Goal: Complete application form

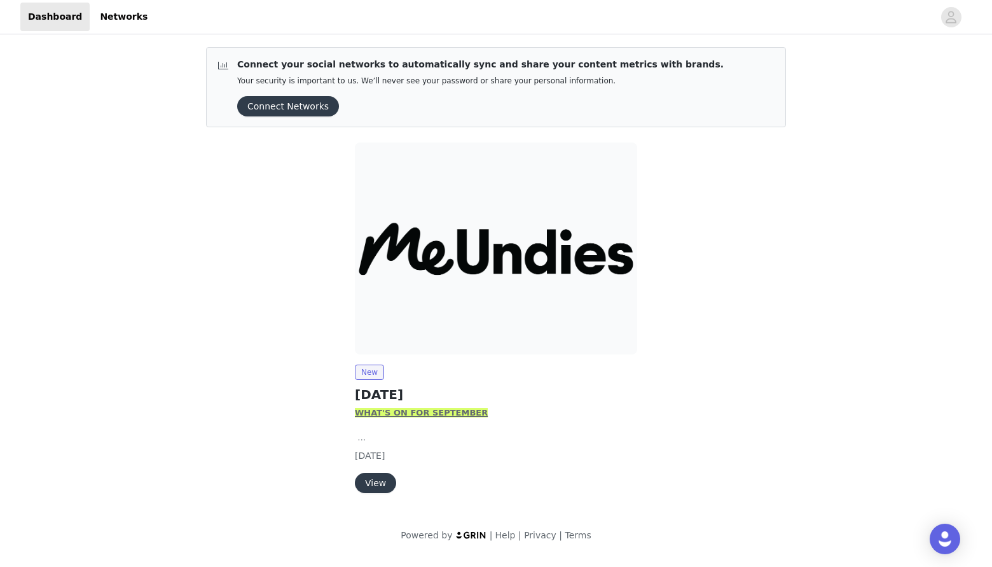
click at [293, 100] on button "Connect Networks" at bounding box center [288, 106] width 102 height 20
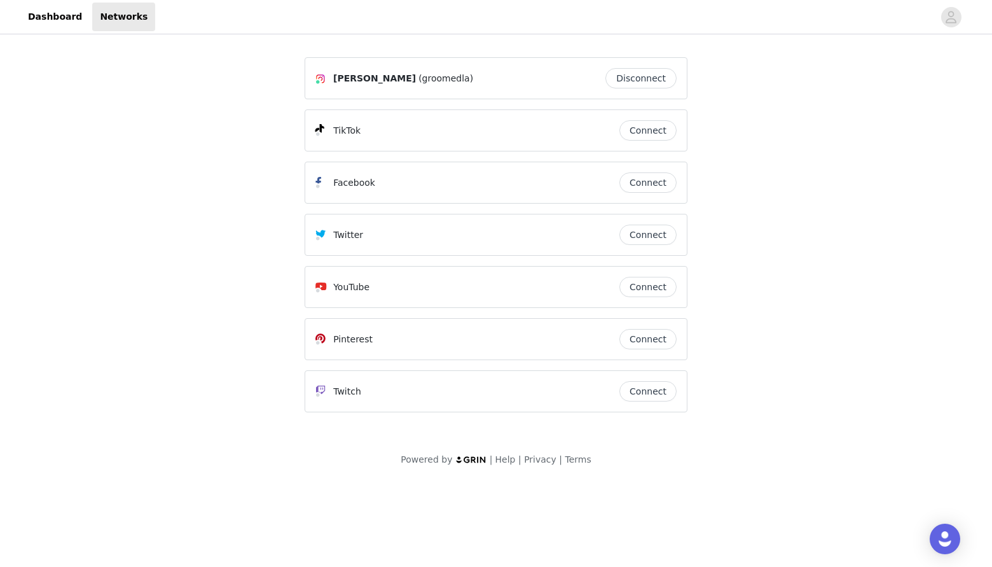
click at [637, 133] on button "Connect" at bounding box center [647, 130] width 57 height 20
click at [637, 184] on button "Connect" at bounding box center [647, 182] width 57 height 20
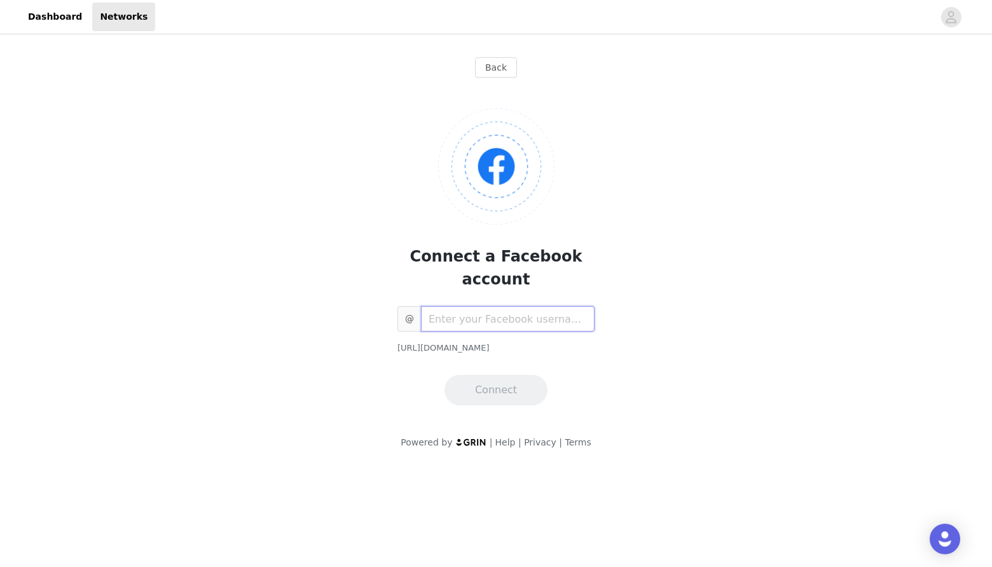
click at [493, 306] on input "text" at bounding box center [508, 318] width 174 height 25
type input "groomedla"
click at [515, 375] on button "Connect" at bounding box center [496, 390] width 103 height 31
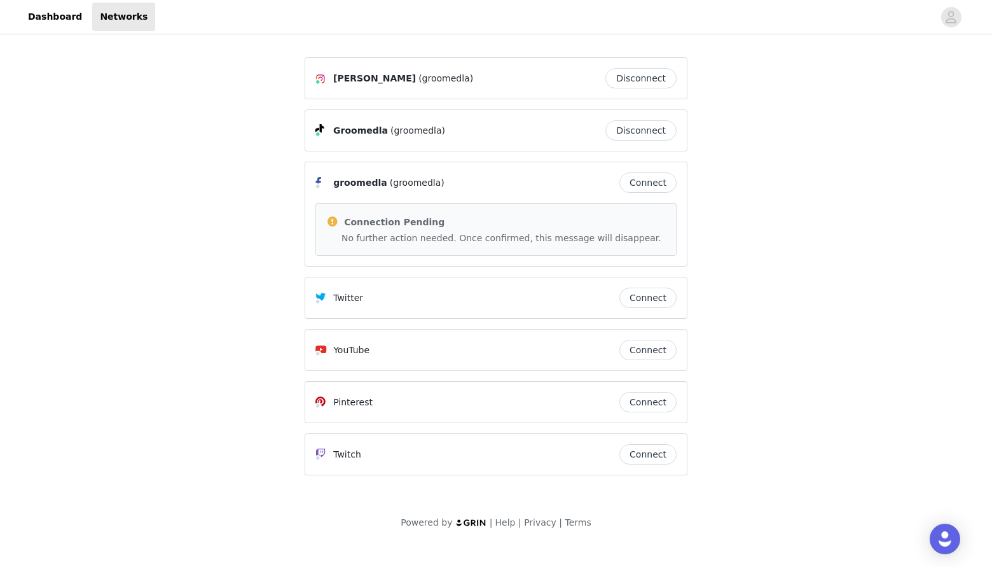
click at [638, 293] on button "Connect" at bounding box center [647, 297] width 57 height 20
click at [35, 11] on link "Dashboard" at bounding box center [54, 17] width 69 height 29
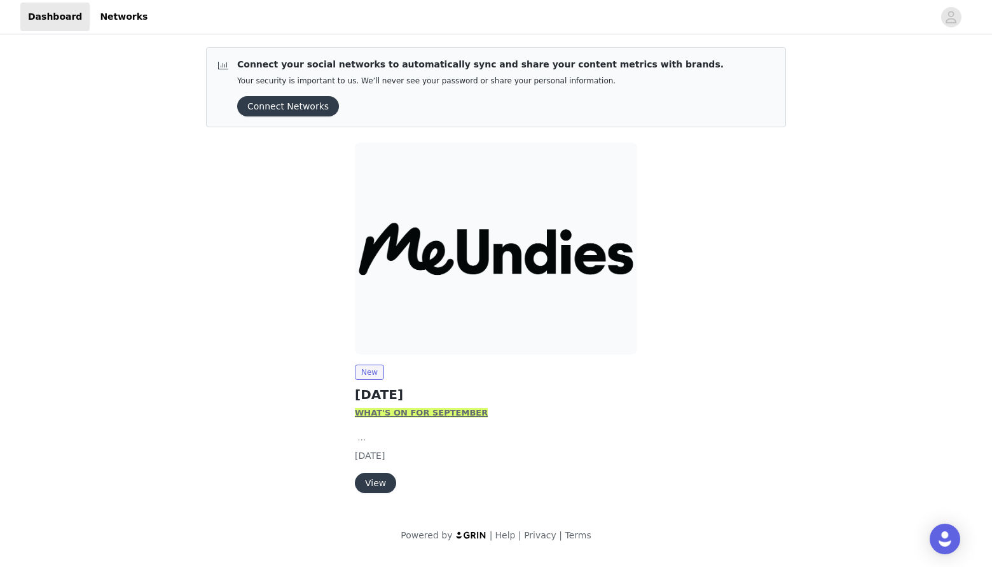
click at [373, 485] on button "View" at bounding box center [375, 483] width 41 height 20
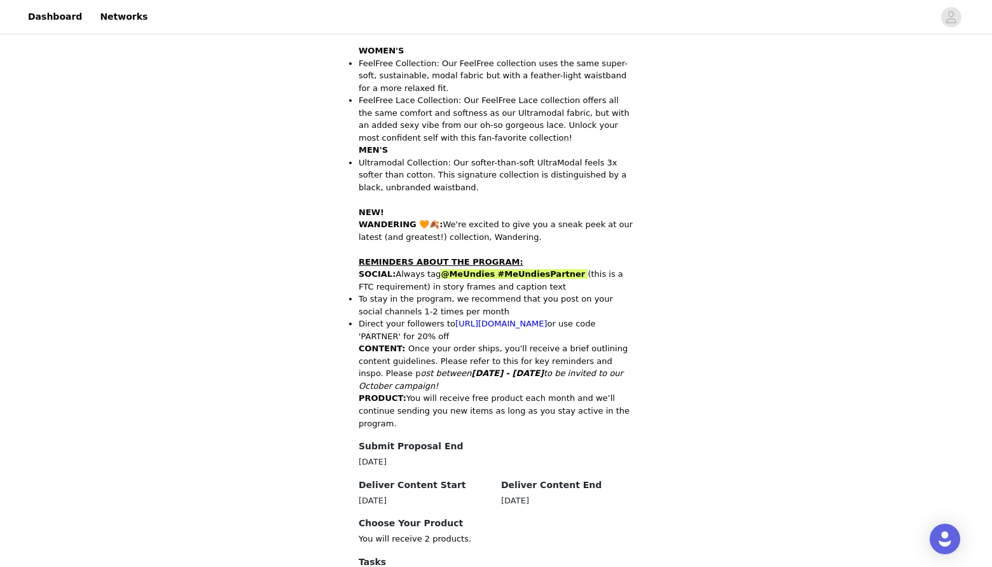
scroll to position [588, 0]
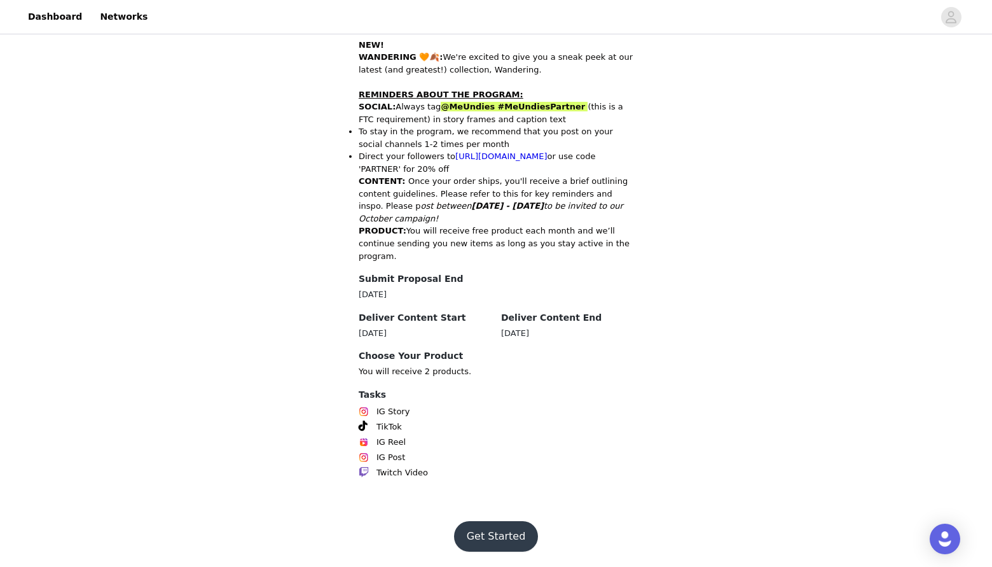
click at [497, 535] on button "Get Started" at bounding box center [496, 536] width 85 height 31
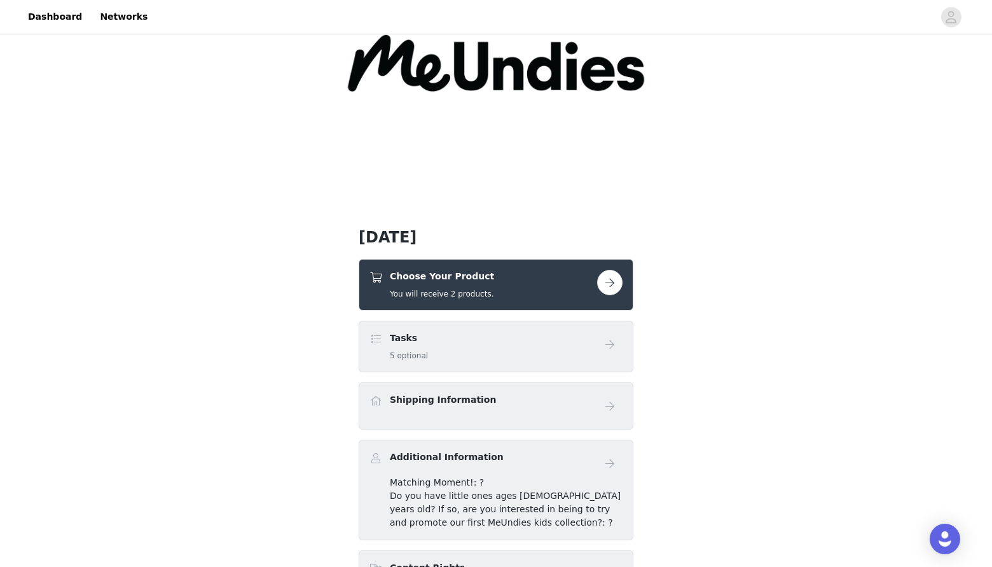
scroll to position [127, 0]
click at [612, 280] on button "button" at bounding box center [609, 281] width 25 height 25
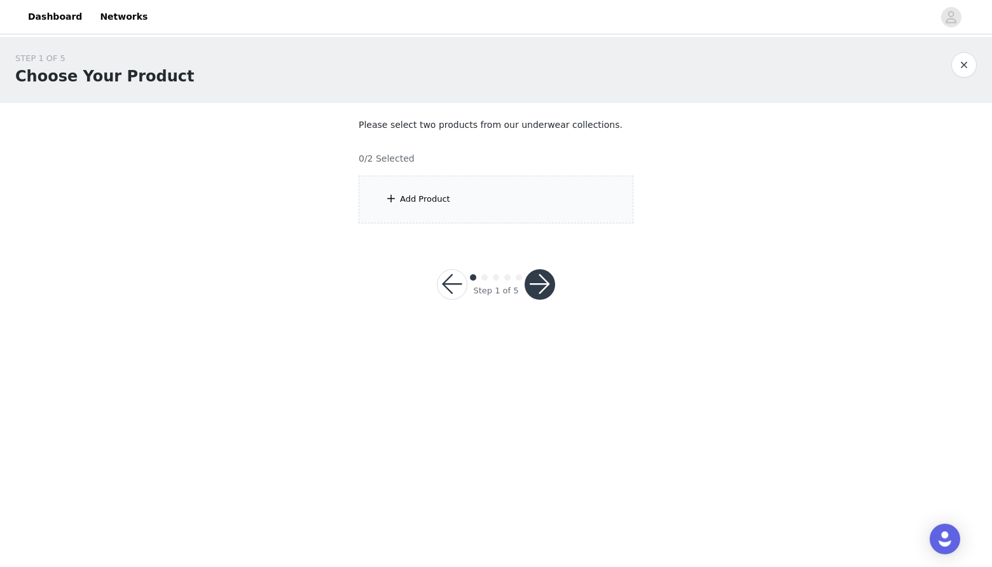
click at [415, 195] on div "Add Product" at bounding box center [425, 199] width 50 height 13
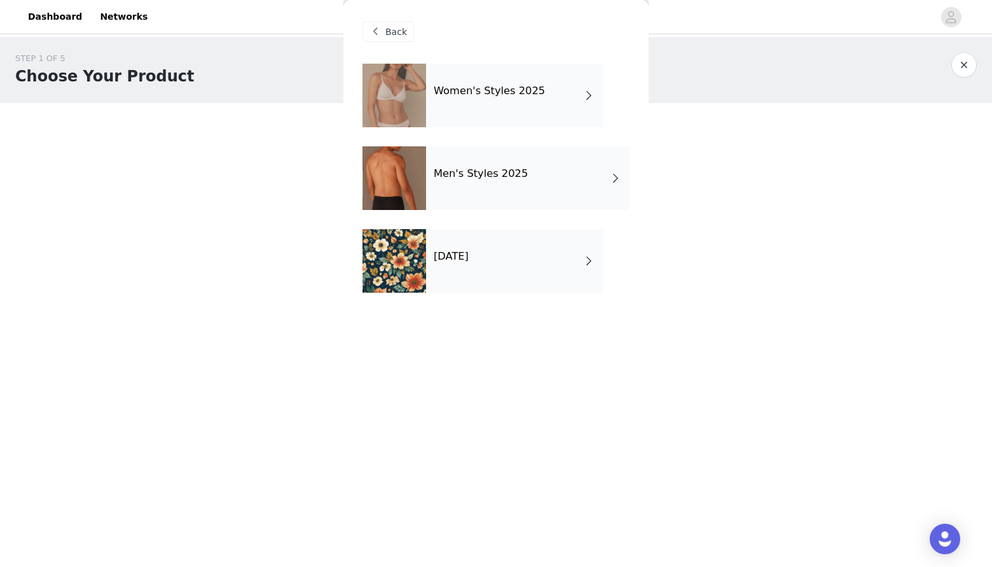
click at [400, 260] on div at bounding box center [394, 261] width 64 height 64
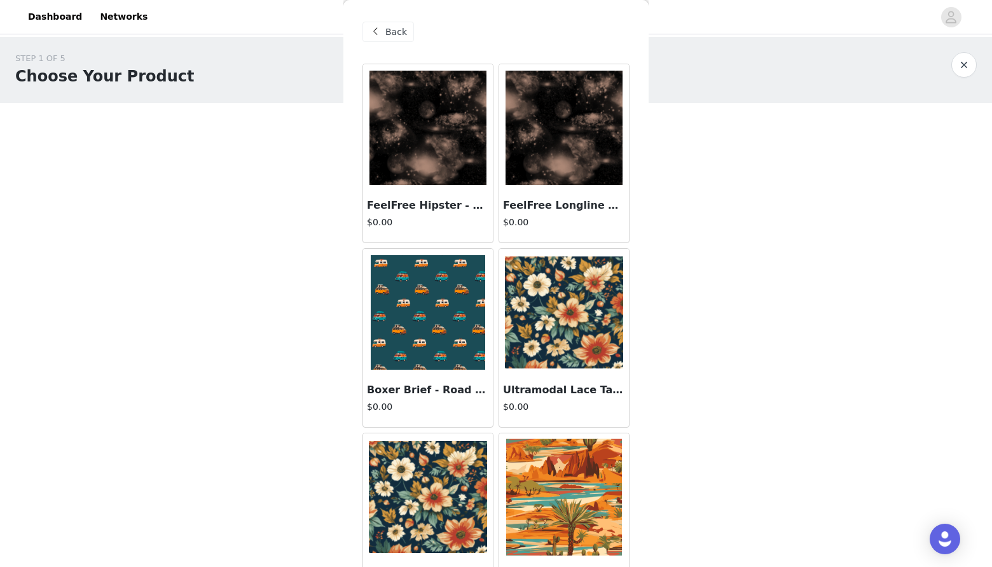
click at [379, 29] on span at bounding box center [375, 31] width 15 height 15
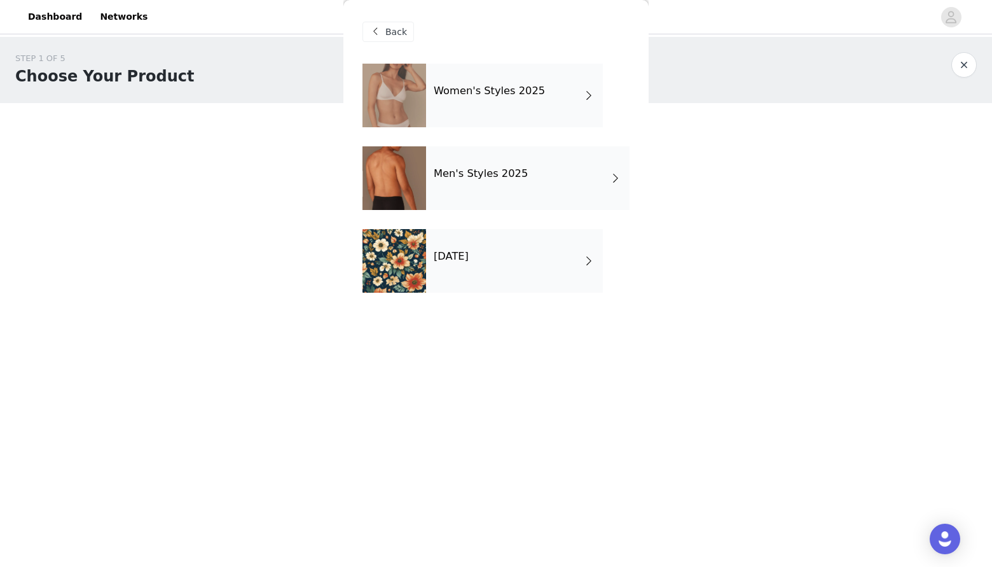
click at [464, 90] on h4 "Women's Styles 2025" at bounding box center [489, 90] width 111 height 11
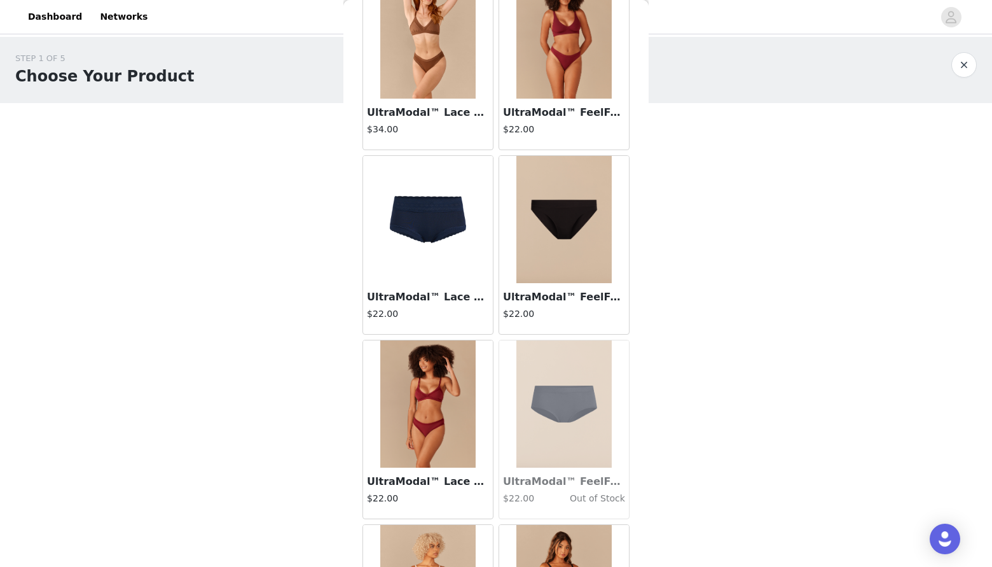
scroll to position [1379, 0]
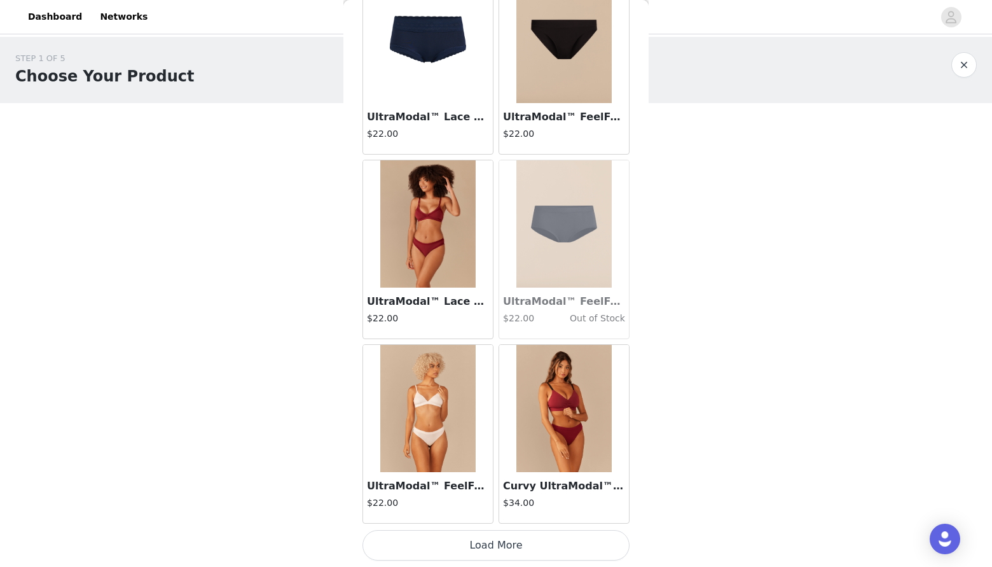
click at [471, 543] on button "Load More" at bounding box center [495, 545] width 267 height 31
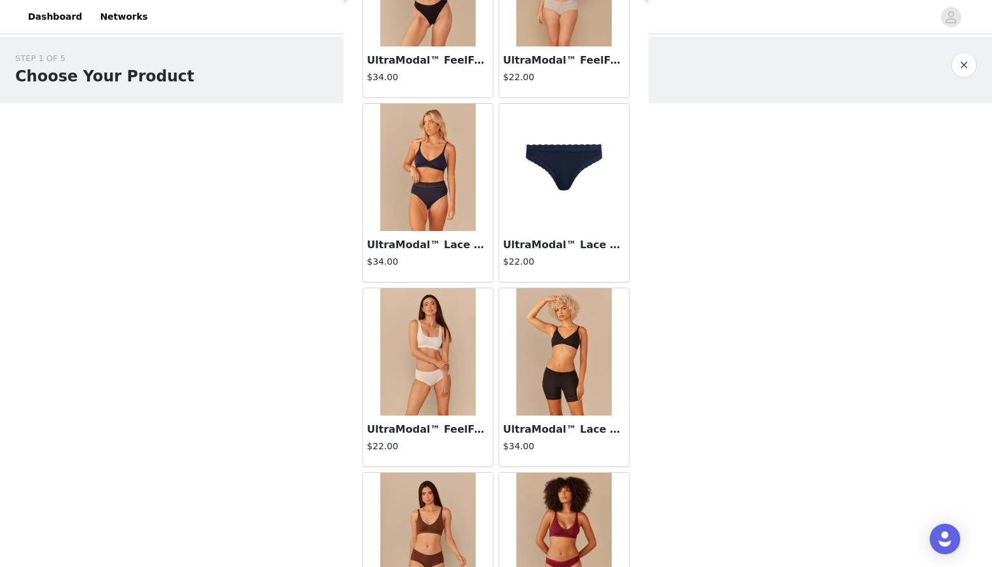
scroll to position [3107, 0]
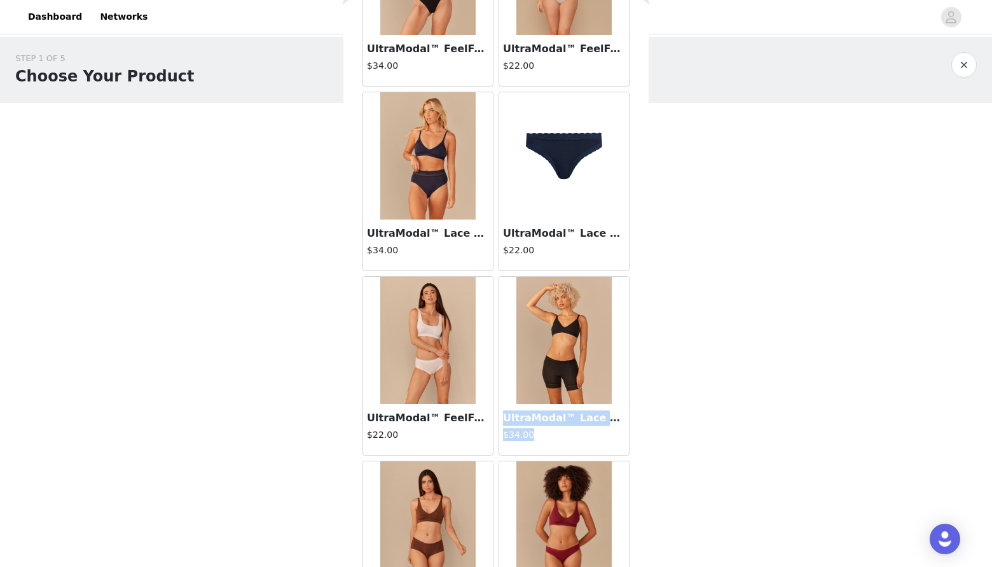
drag, startPoint x: 534, startPoint y: 435, endPoint x: 499, endPoint y: 413, distance: 41.1
click at [499, 413] on div "UltraModal™ Lace Triangle Bralette | Black $34.00" at bounding box center [564, 429] width 130 height 51
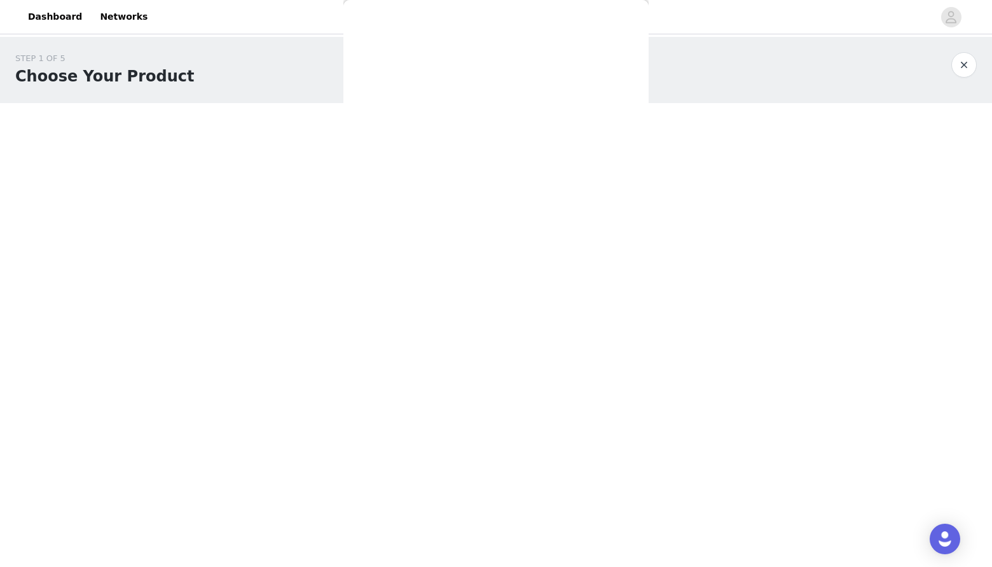
scroll to position [0, 0]
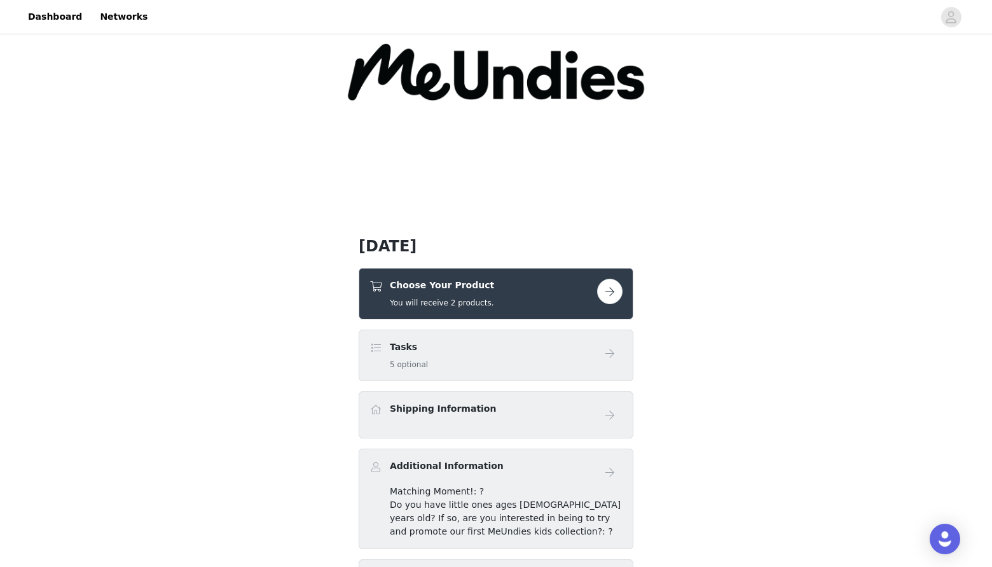
scroll to position [119, 0]
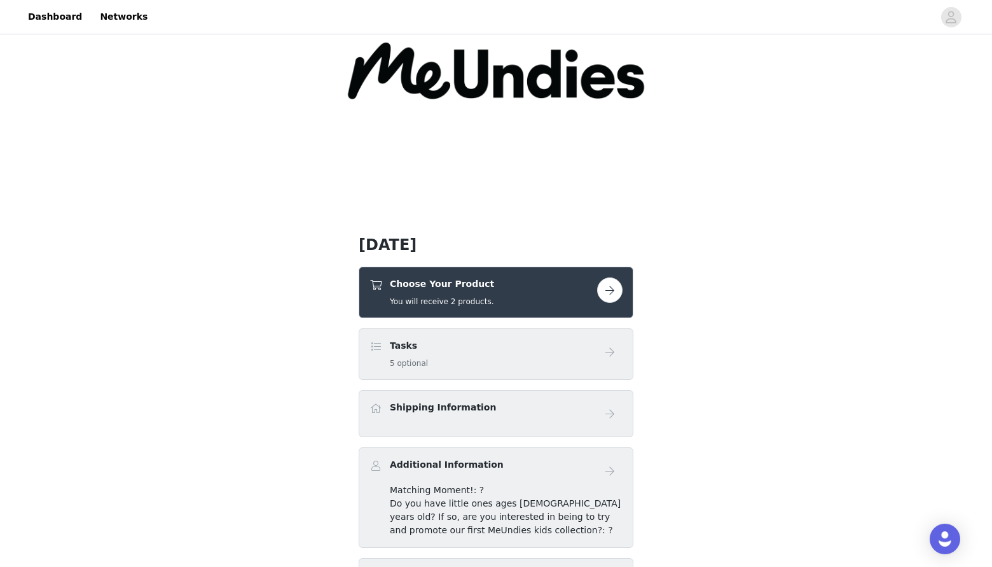
click at [441, 294] on div "Choose Your Product You will receive 2 products." at bounding box center [442, 292] width 104 height 30
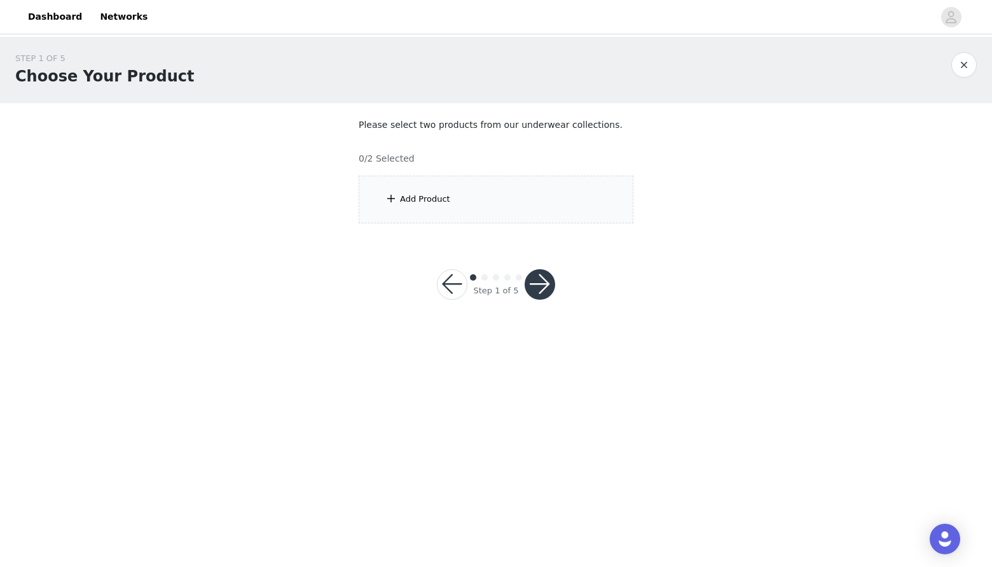
click at [407, 207] on div "Add Product" at bounding box center [496, 200] width 275 height 48
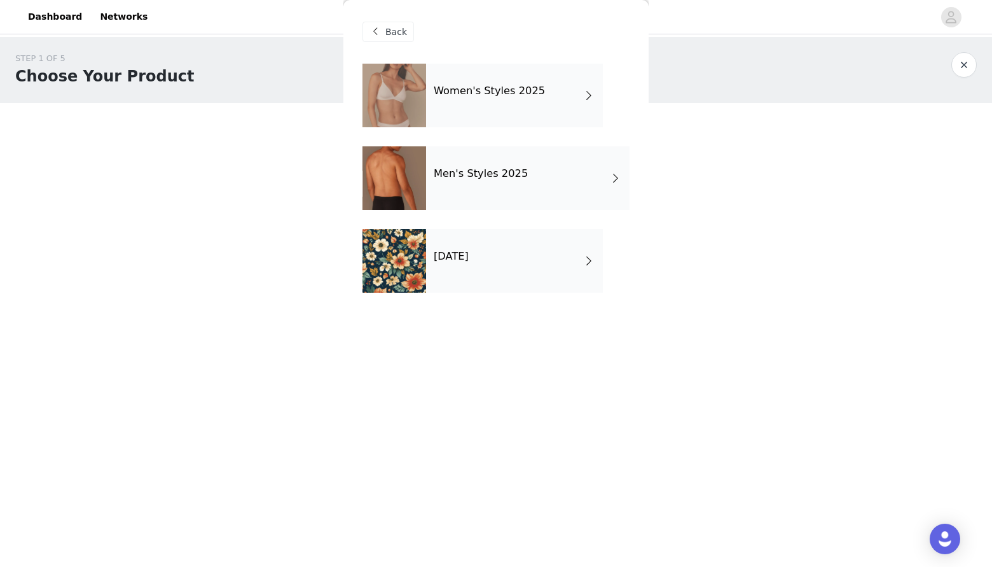
click at [474, 85] on h4 "Women's Styles 2025" at bounding box center [489, 90] width 111 height 11
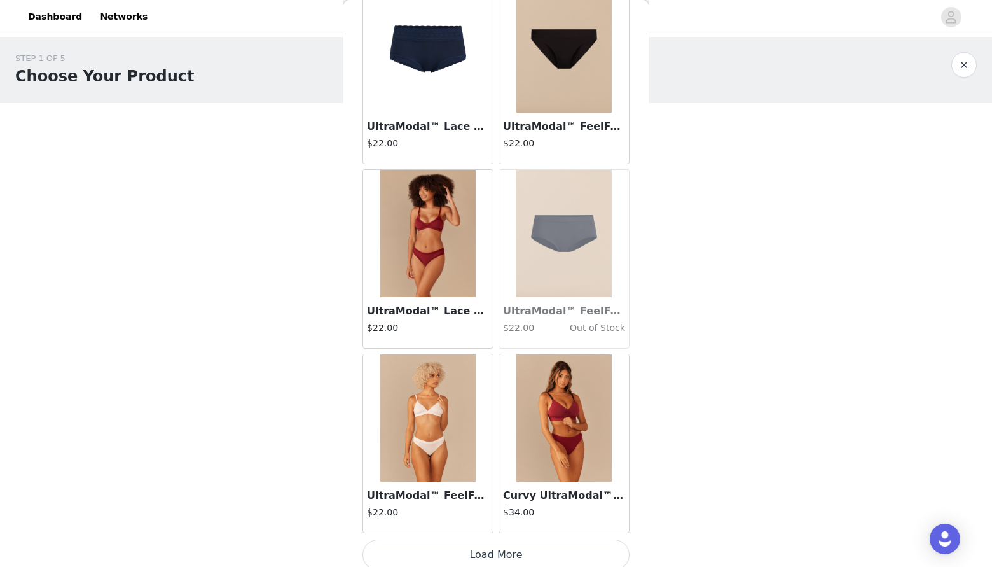
scroll to position [1379, 0]
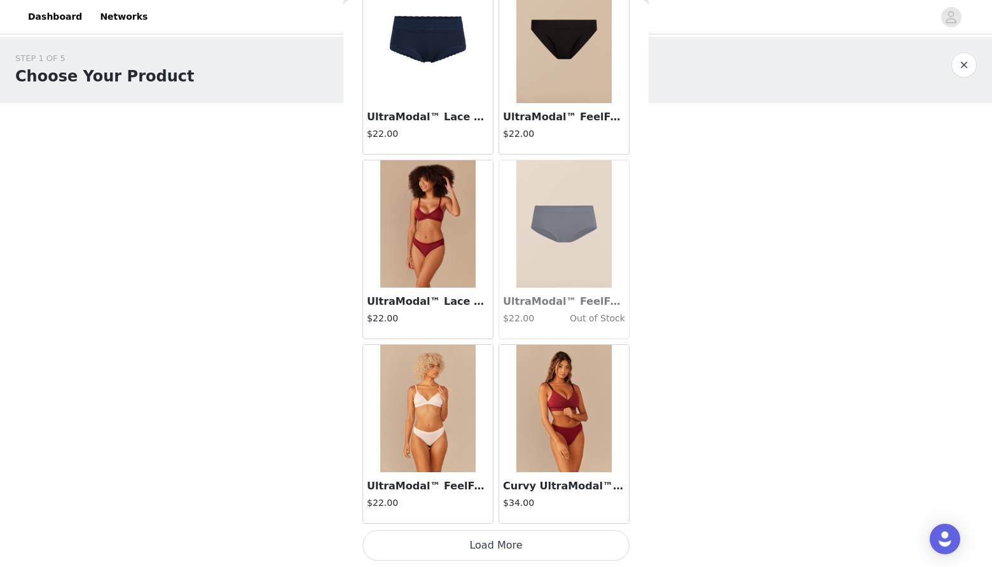
click at [511, 537] on button "Load More" at bounding box center [495, 545] width 267 height 31
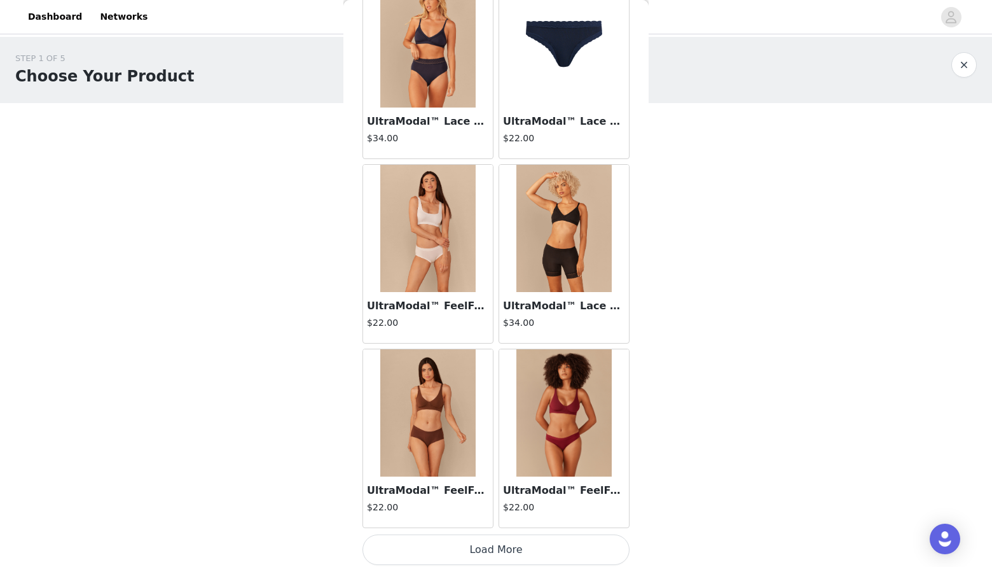
scroll to position [3224, 0]
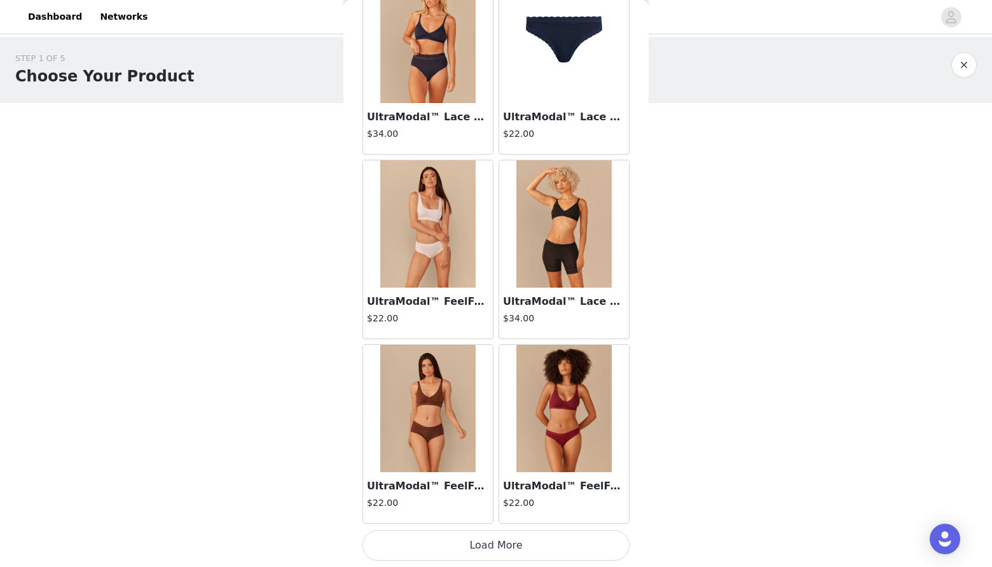
click at [483, 548] on button "Load More" at bounding box center [495, 545] width 267 height 31
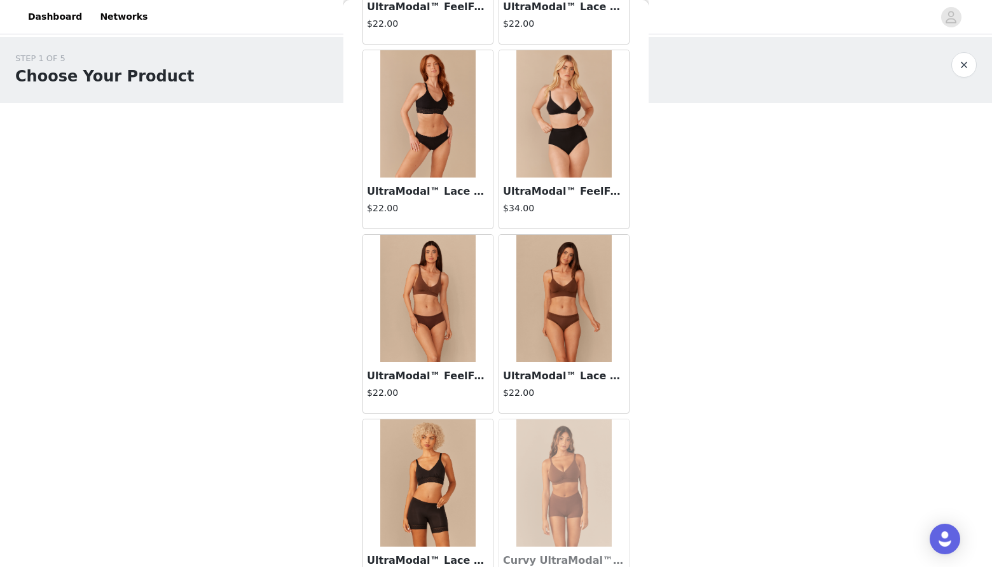
scroll to position [5068, 0]
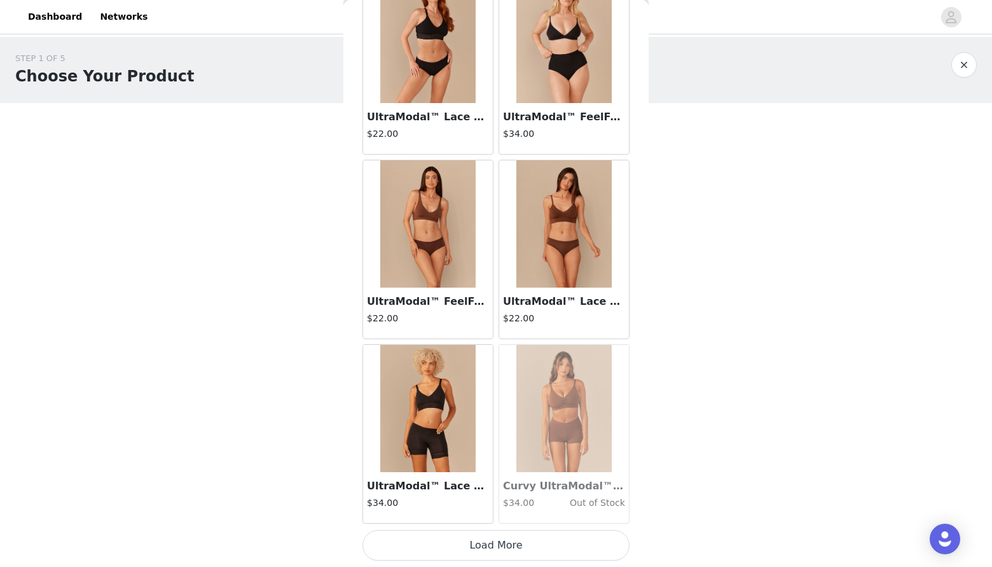
click at [404, 445] on img at bounding box center [427, 408] width 95 height 127
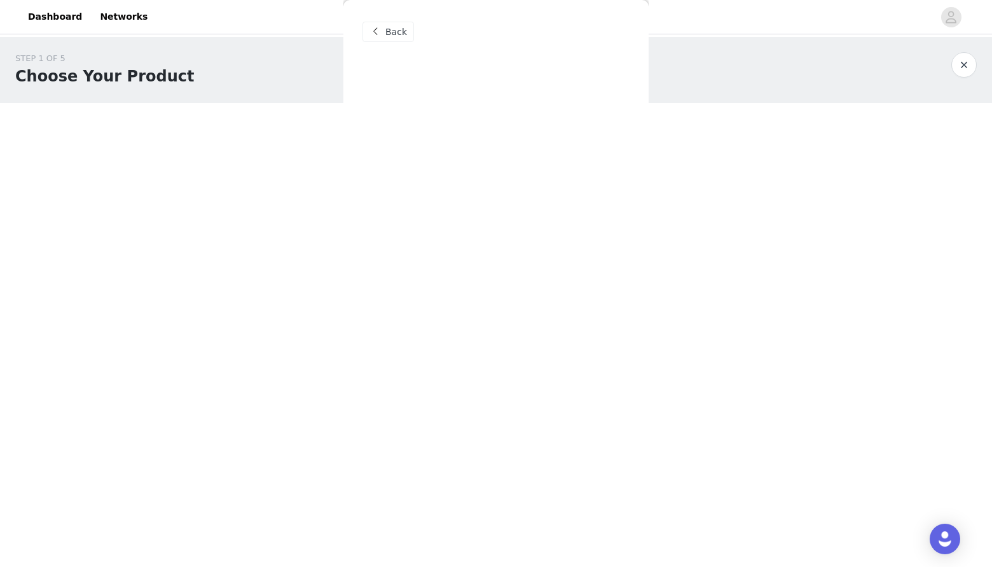
scroll to position [0, 0]
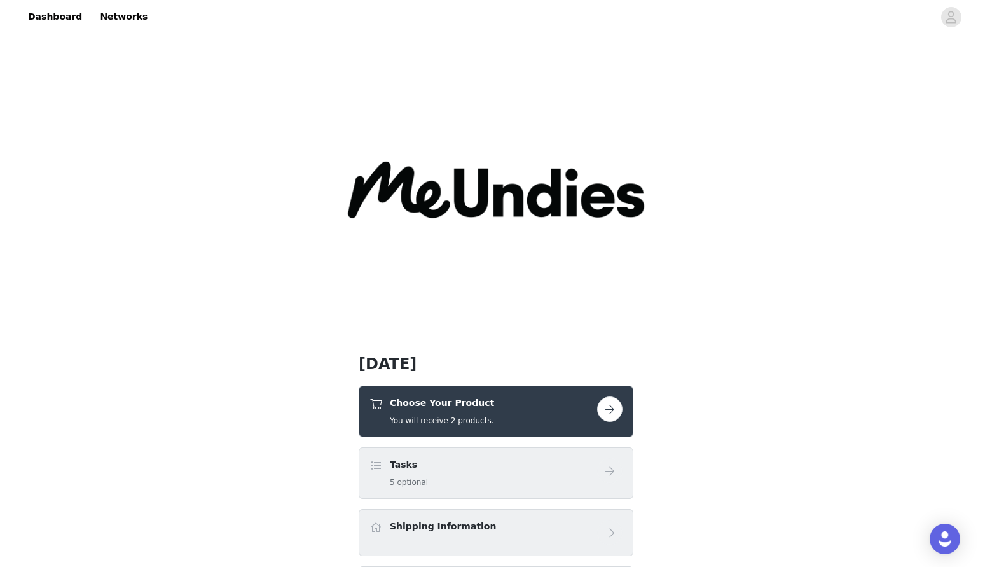
click at [511, 424] on div "Choose Your Product You will receive 2 products." at bounding box center [483, 411] width 228 height 30
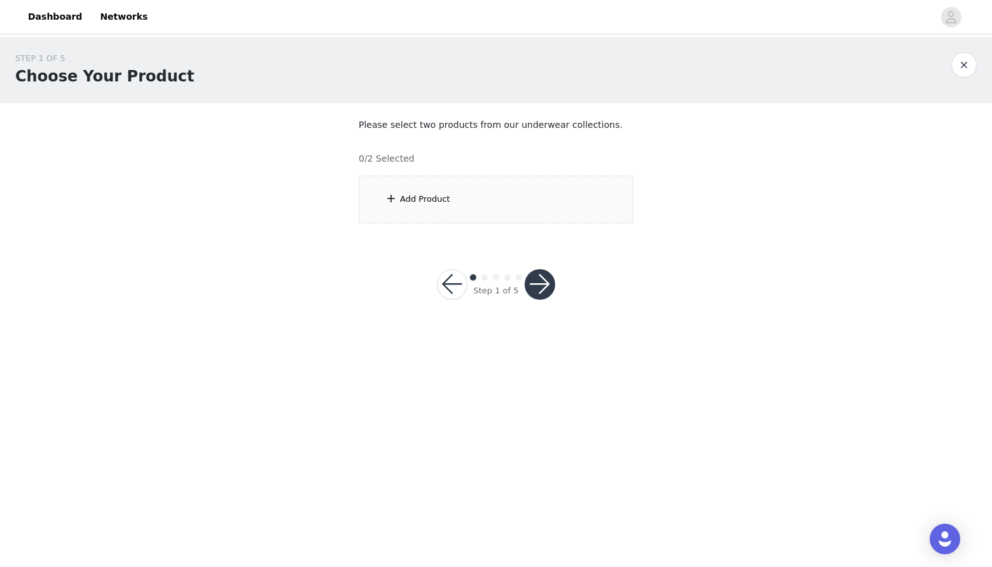
click at [399, 189] on div "Add Product" at bounding box center [496, 200] width 275 height 48
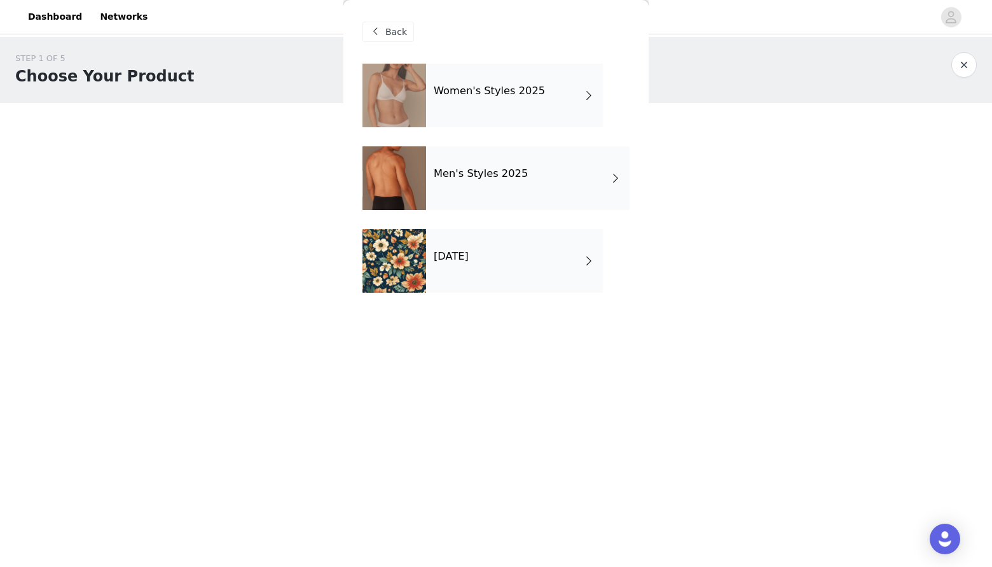
click at [474, 92] on h4 "Women's Styles 2025" at bounding box center [489, 90] width 111 height 11
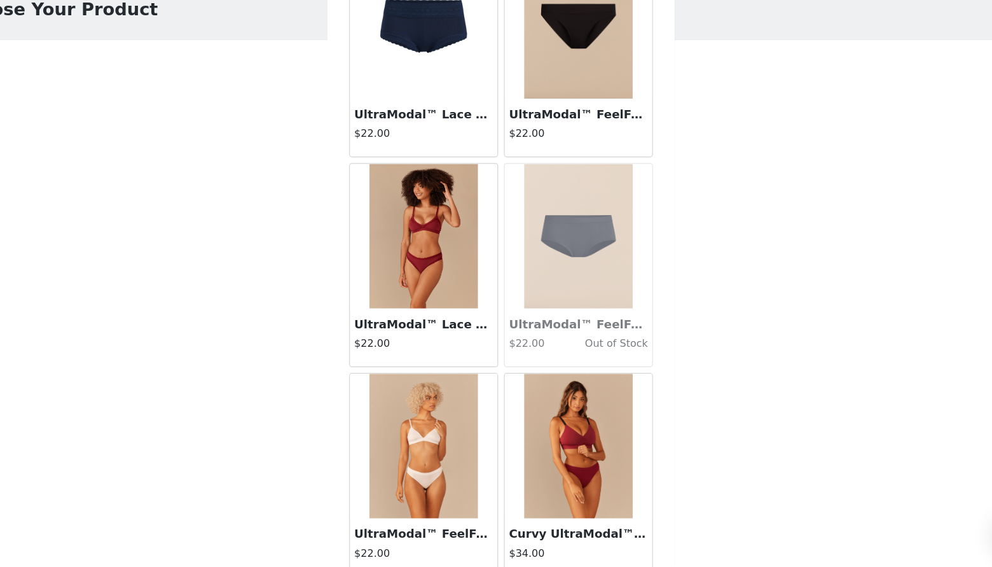
scroll to position [1379, 0]
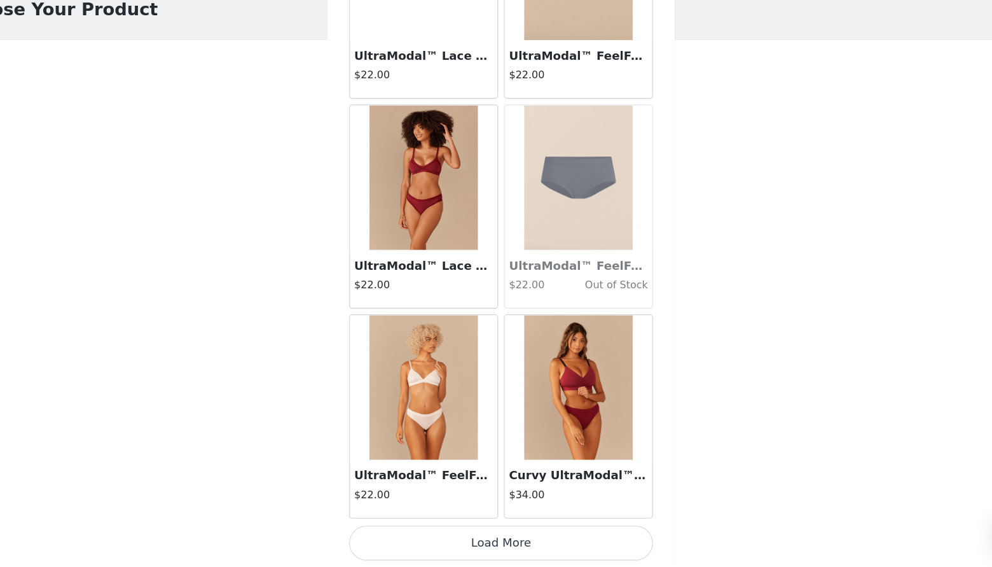
click at [523, 545] on button "Load More" at bounding box center [495, 545] width 267 height 31
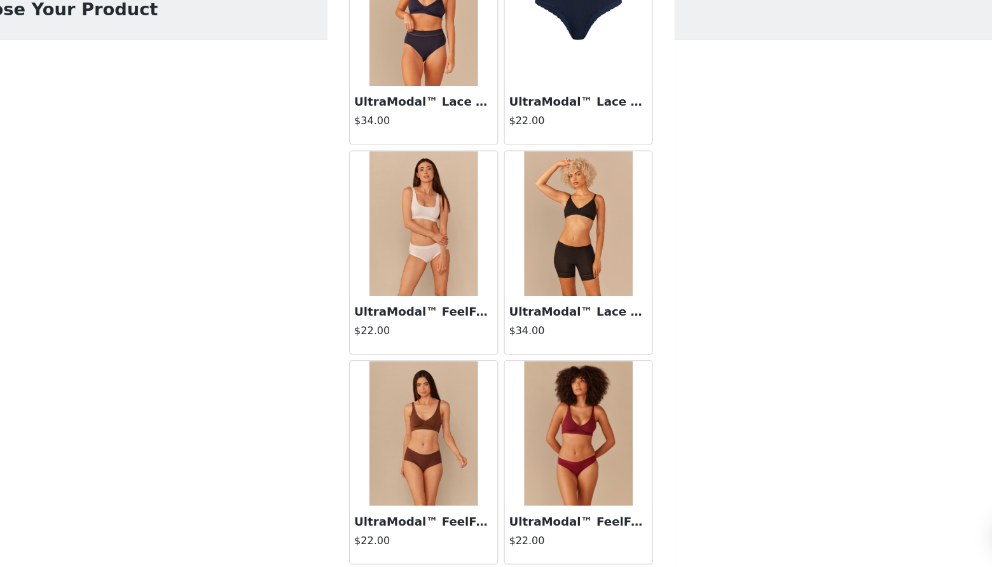
scroll to position [3224, 0]
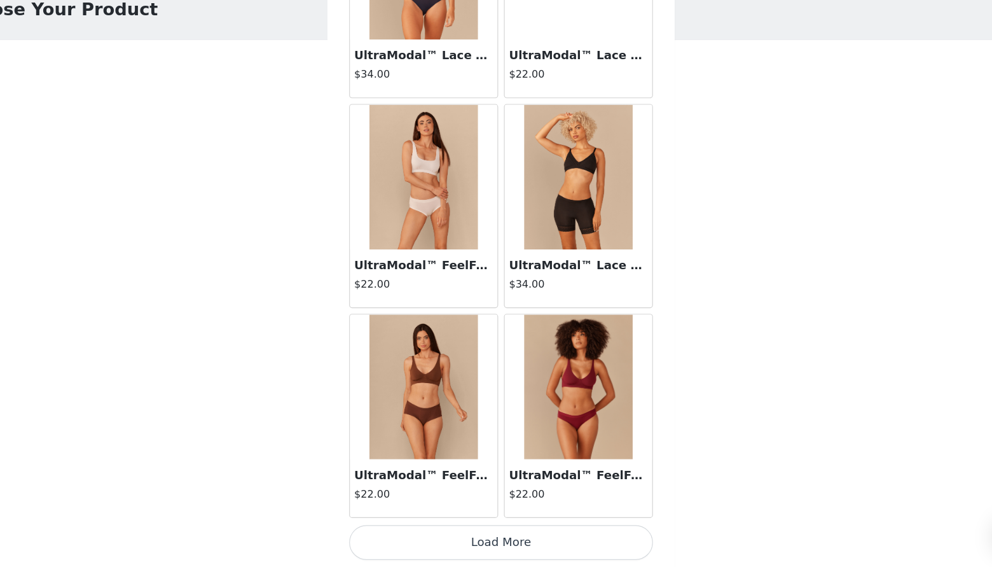
click at [491, 541] on button "Load More" at bounding box center [495, 545] width 267 height 31
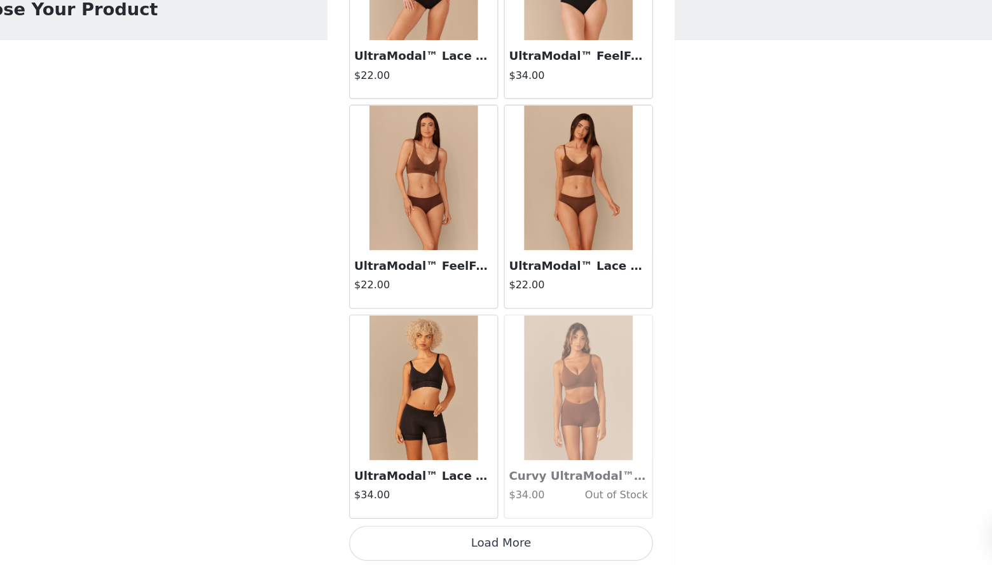
scroll to position [5068, 0]
click at [430, 552] on button "Load More" at bounding box center [495, 545] width 267 height 31
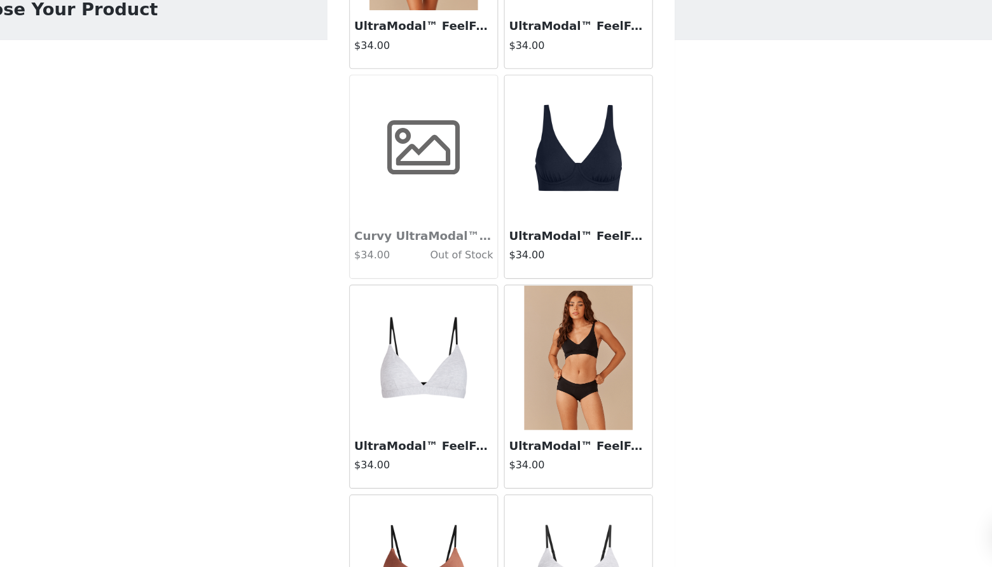
scroll to position [6318, 0]
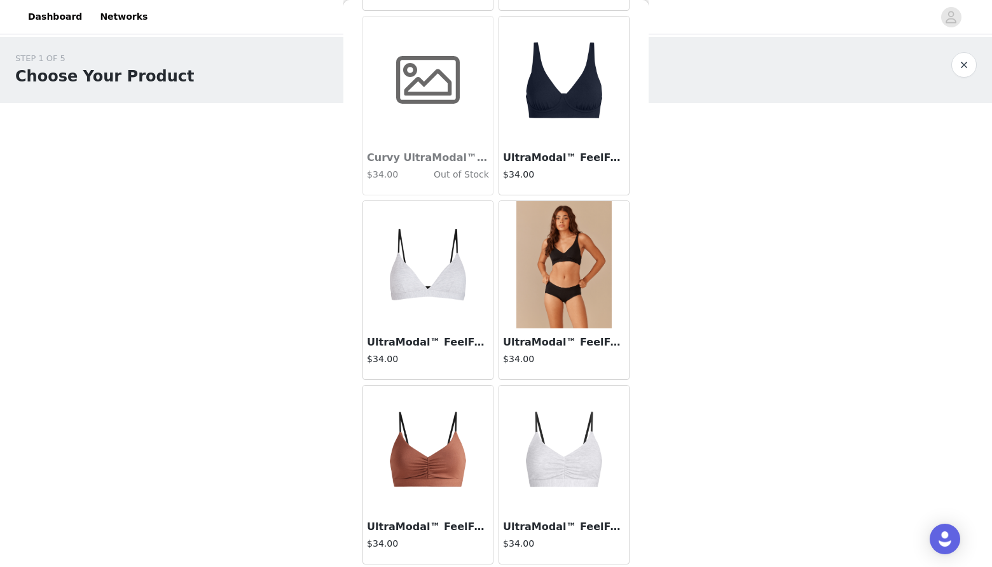
click at [264, 169] on div "STEP 1 OF 5 Choose Your Product Please select two products from our underwear c…" at bounding box center [496, 138] width 992 height 202
click at [93, 74] on h1 "Choose Your Product" at bounding box center [104, 76] width 179 height 23
click at [387, 230] on img at bounding box center [427, 264] width 127 height 127
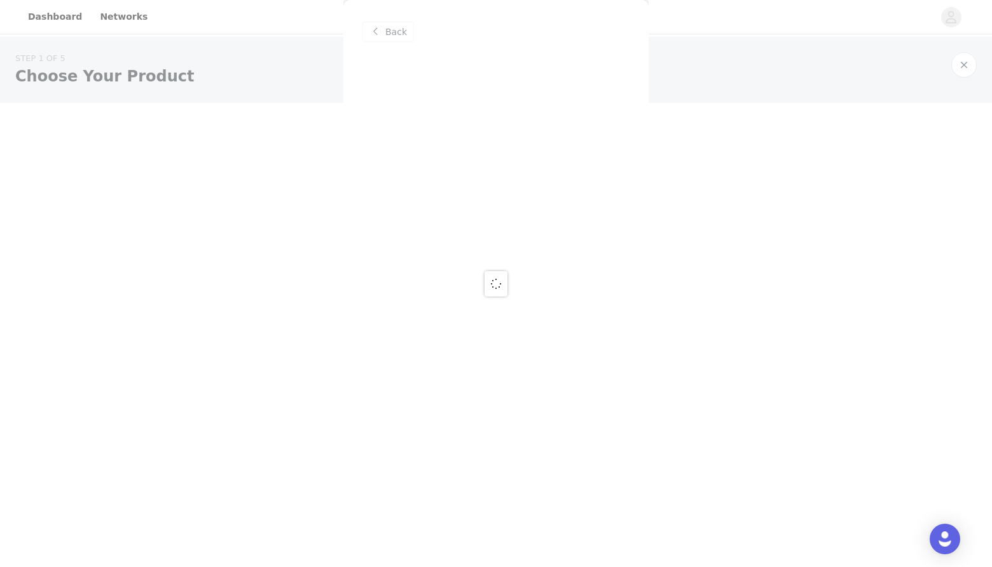
scroll to position [0, 0]
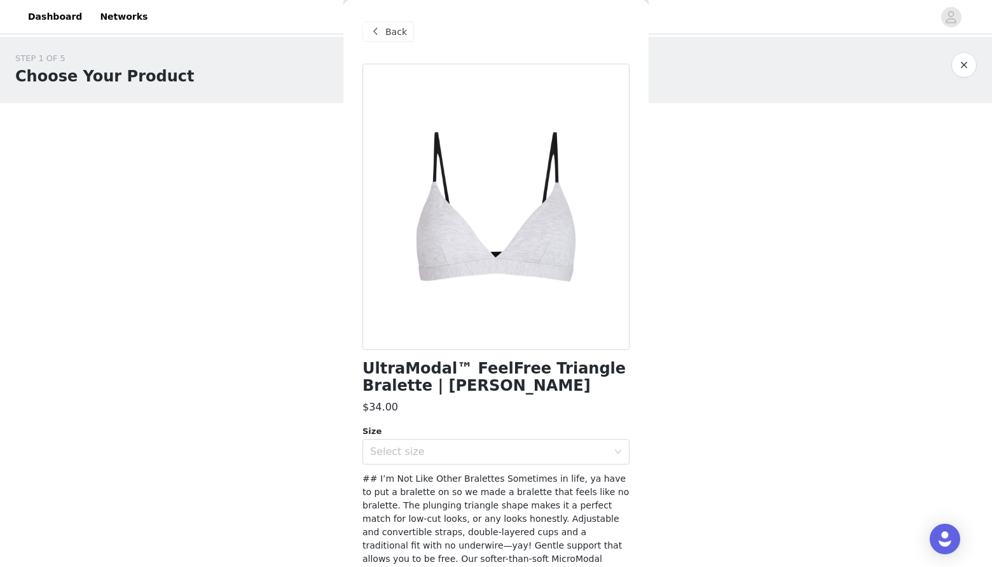
click at [378, 26] on span at bounding box center [375, 31] width 15 height 15
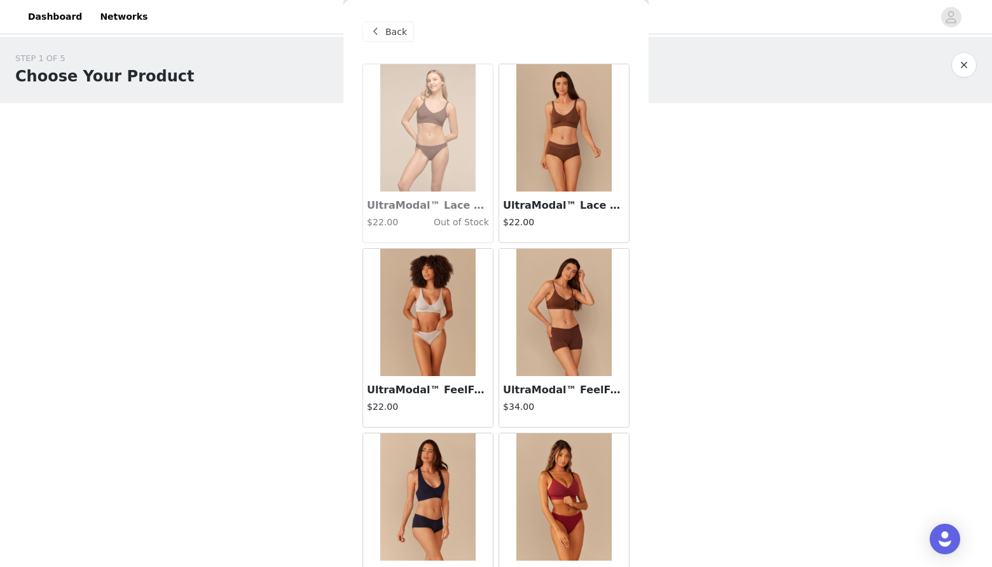
click at [629, 378] on article "UltraModal™ FeelFree Ruched Bralette | Walnut Shell/Walnut Shell $34.00" at bounding box center [564, 337] width 131 height 179
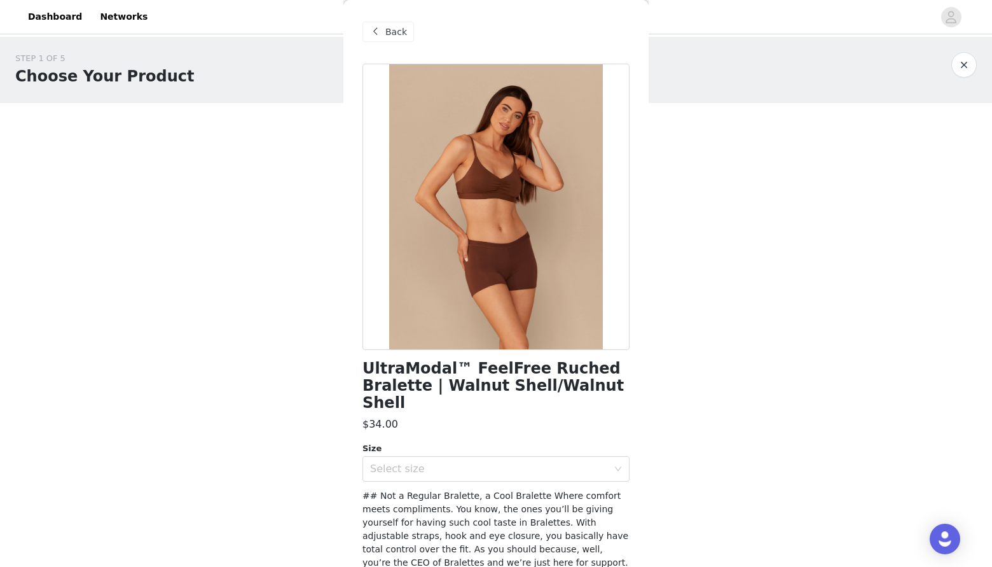
click at [389, 32] on span "Back" at bounding box center [396, 31] width 22 height 13
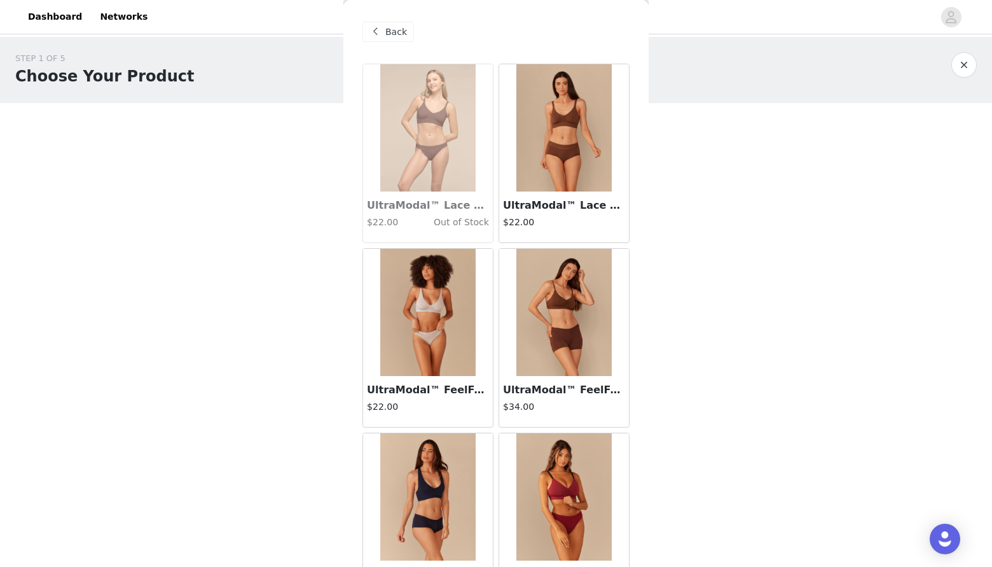
click at [958, 63] on button "button" at bounding box center [963, 64] width 25 height 25
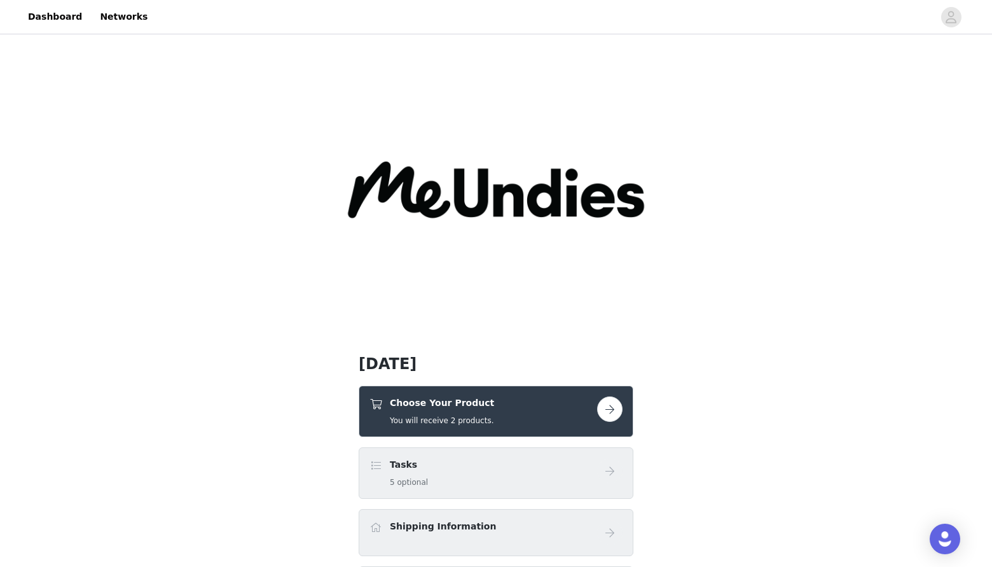
click at [416, 415] on h5 "You will receive 2 products." at bounding box center [442, 420] width 104 height 11
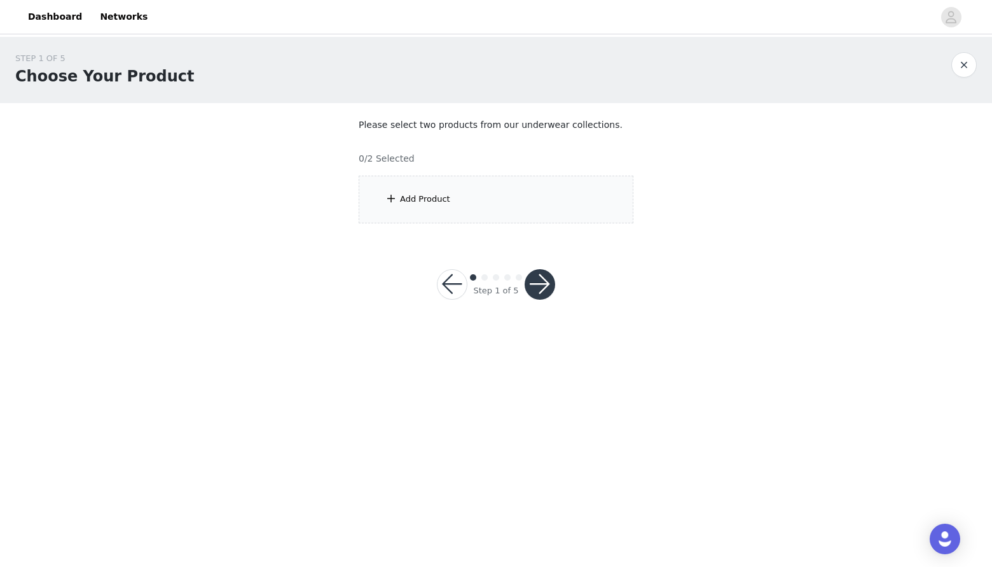
click at [415, 205] on div "Add Product" at bounding box center [425, 199] width 50 height 13
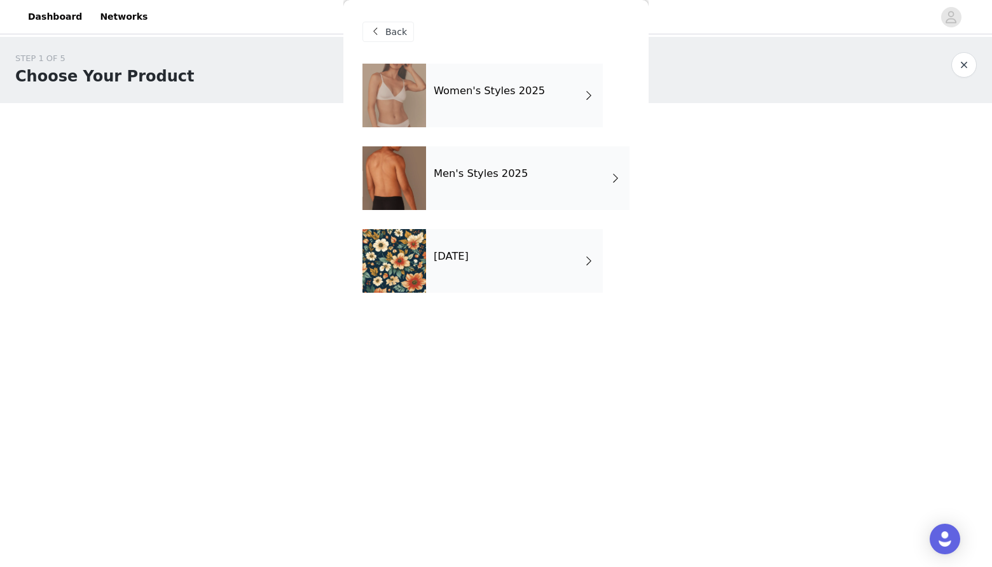
click at [402, 88] on div at bounding box center [394, 96] width 64 height 64
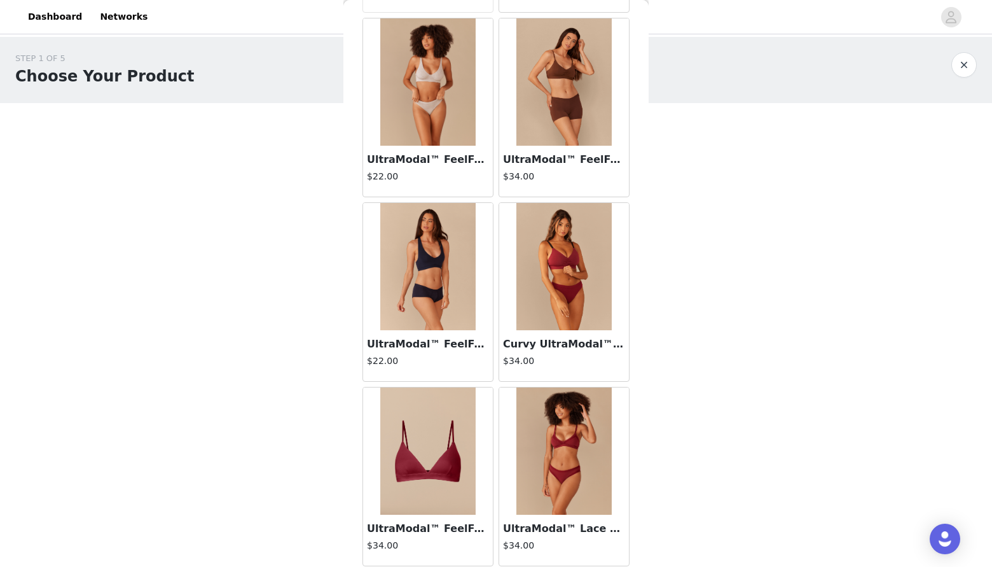
scroll to position [231, 0]
click at [427, 274] on img at bounding box center [427, 265] width 95 height 127
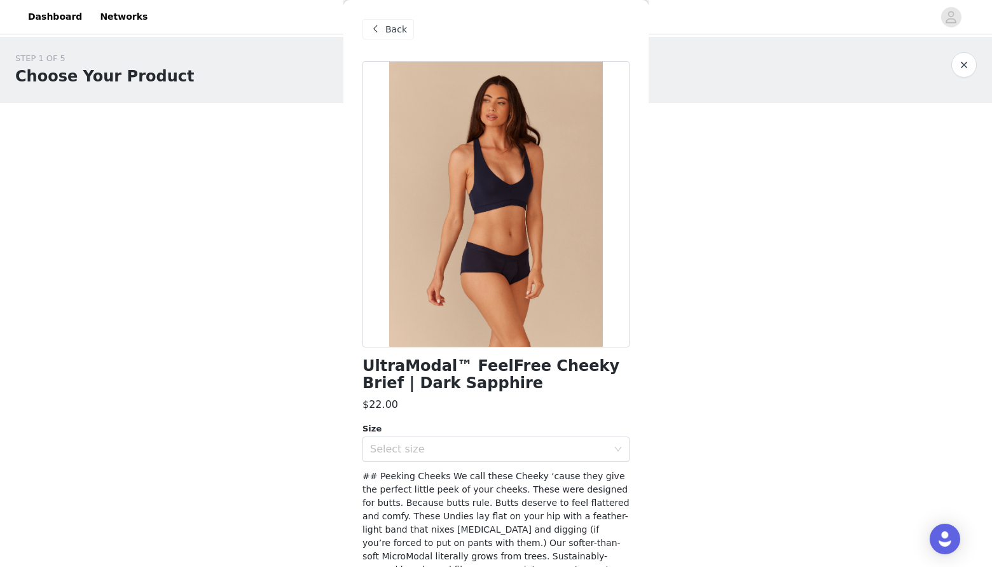
scroll to position [0, 0]
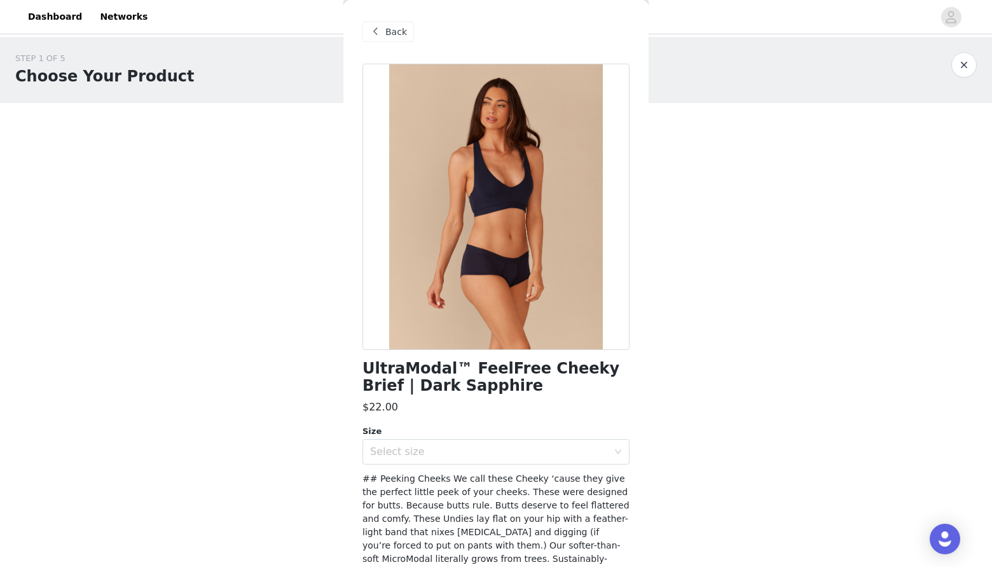
click at [482, 249] on div at bounding box center [495, 207] width 267 height 286
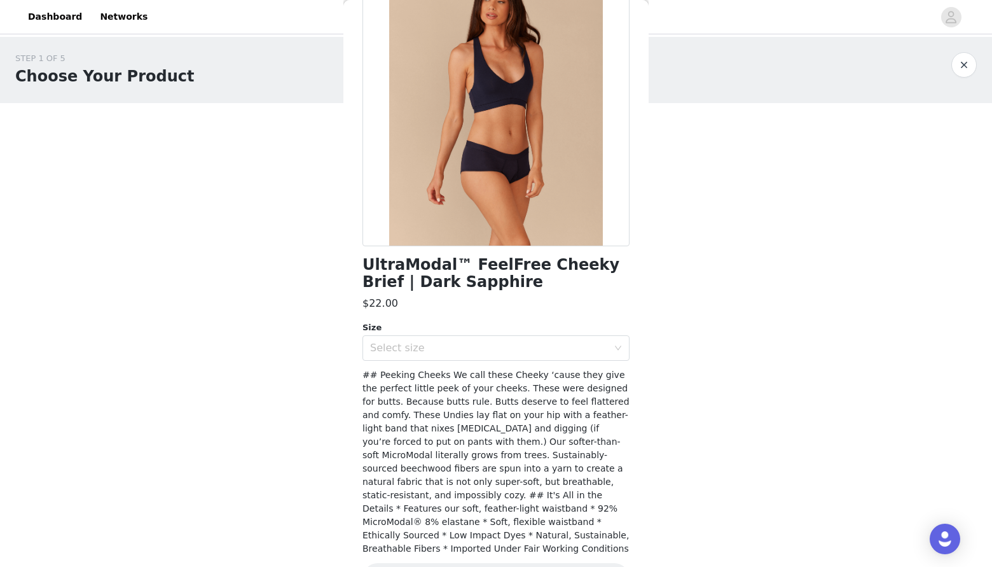
scroll to position [106, 0]
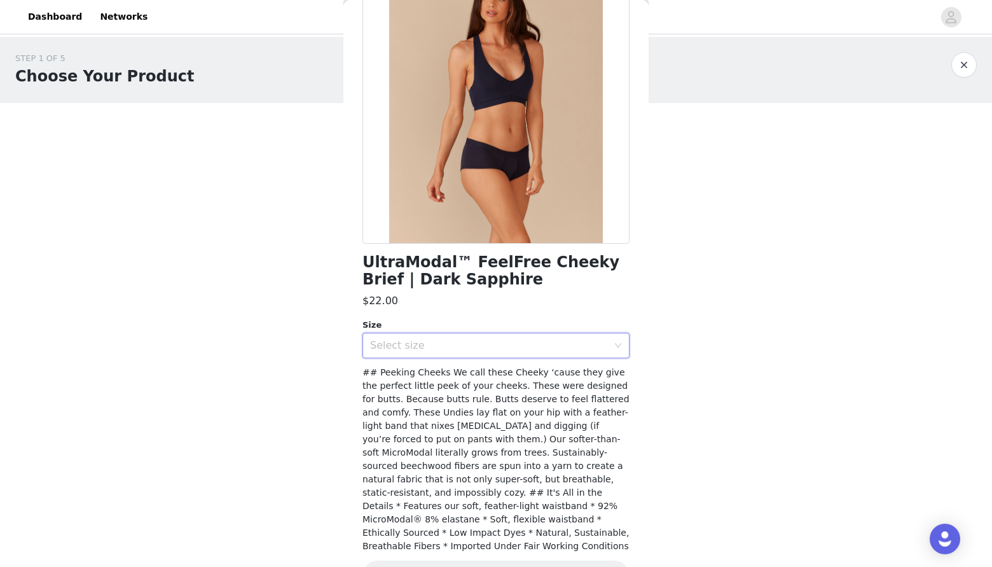
click at [444, 335] on div "Select size" at bounding box center [492, 345] width 244 height 24
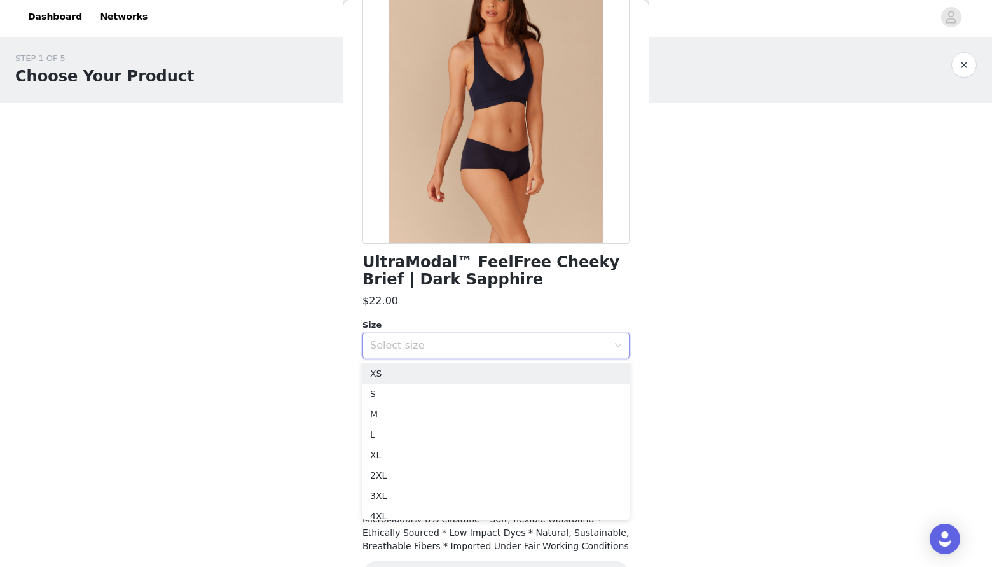
click at [261, 388] on body "Dashboard Networks STEP 1 OF 5 Choose Your Product Please select two products f…" at bounding box center [496, 283] width 992 height 567
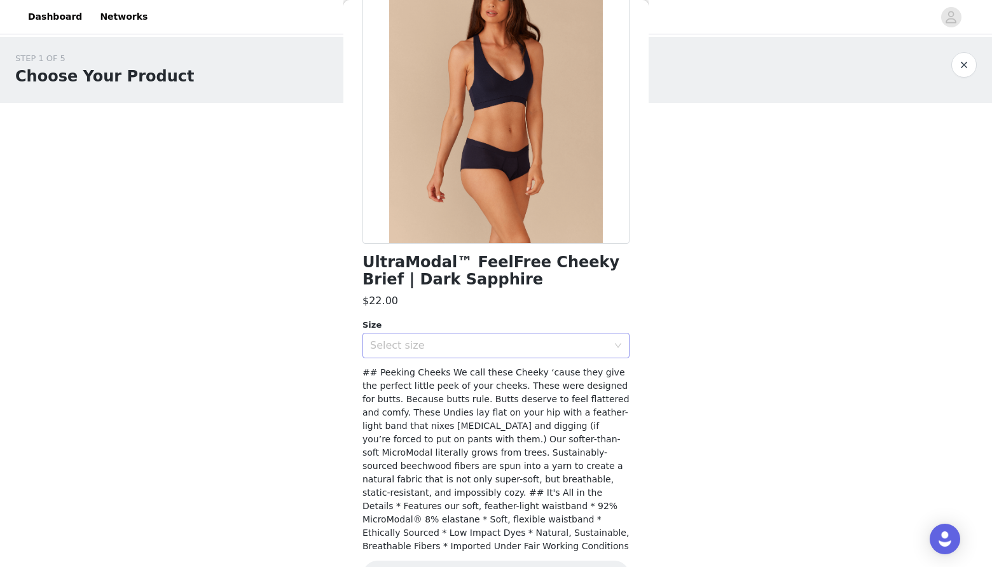
click at [389, 342] on div "Select size" at bounding box center [489, 345] width 238 height 13
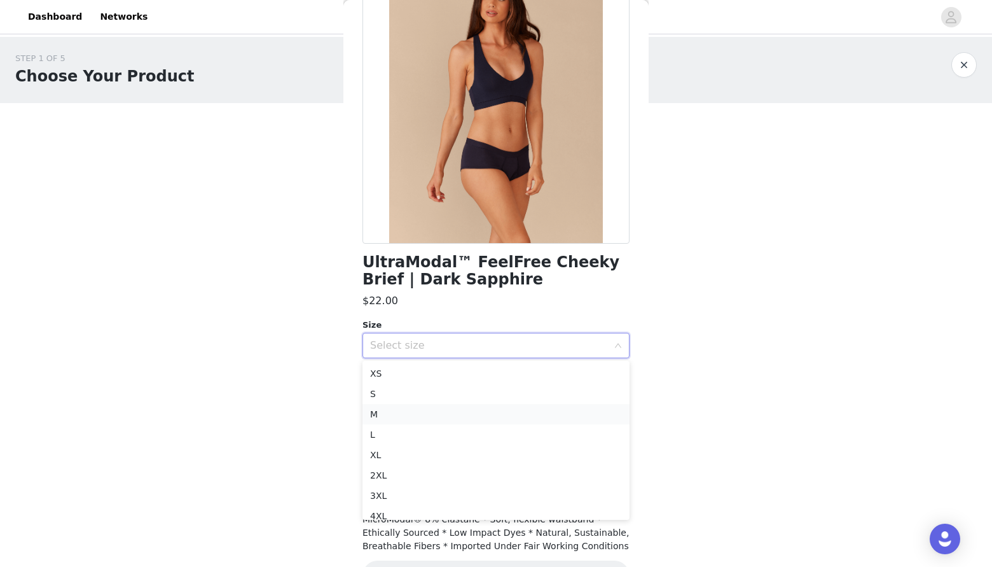
click at [381, 414] on li "M" at bounding box center [495, 414] width 267 height 20
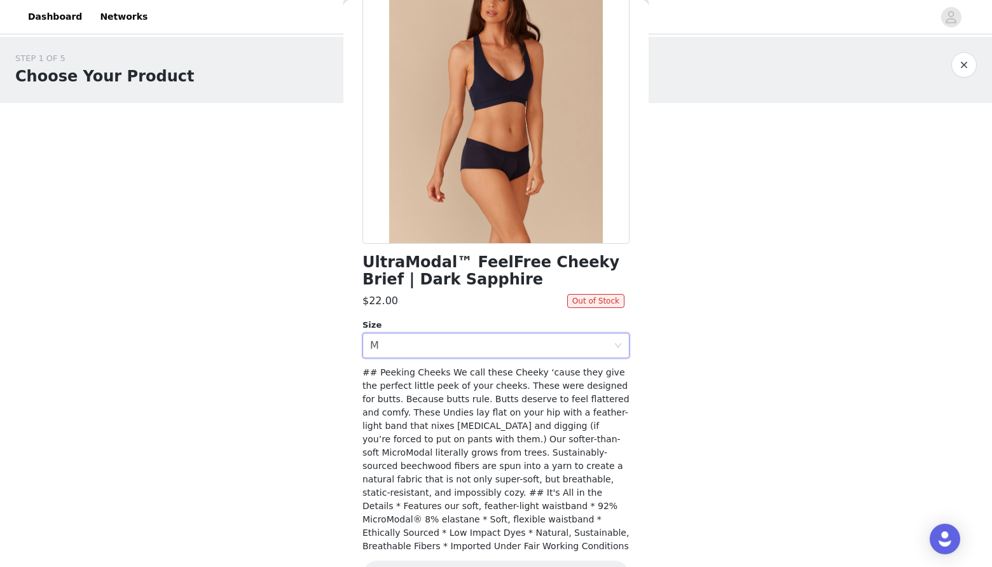
click at [967, 61] on button "button" at bounding box center [963, 64] width 25 height 25
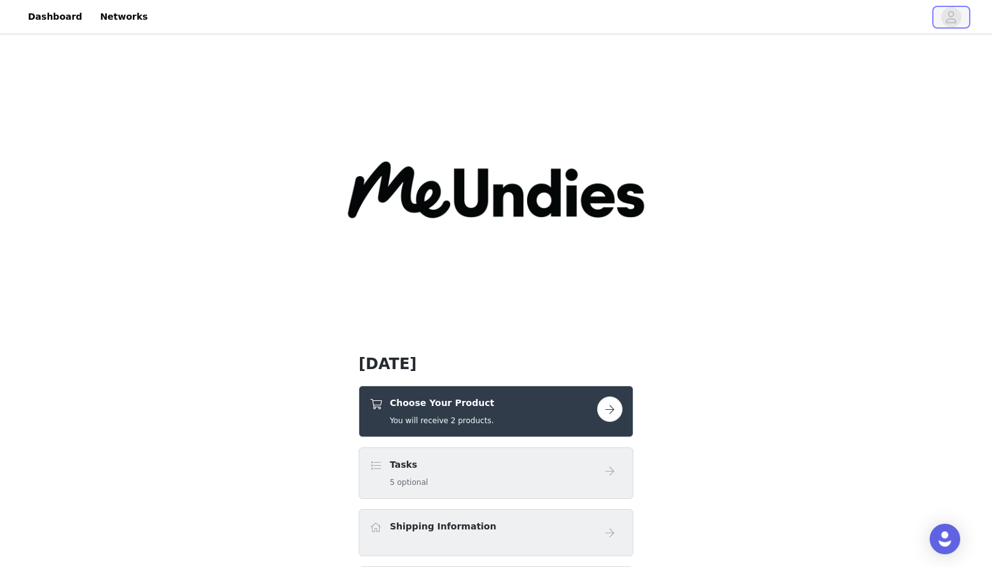
click at [952, 15] on icon "avatar" at bounding box center [951, 17] width 11 height 12
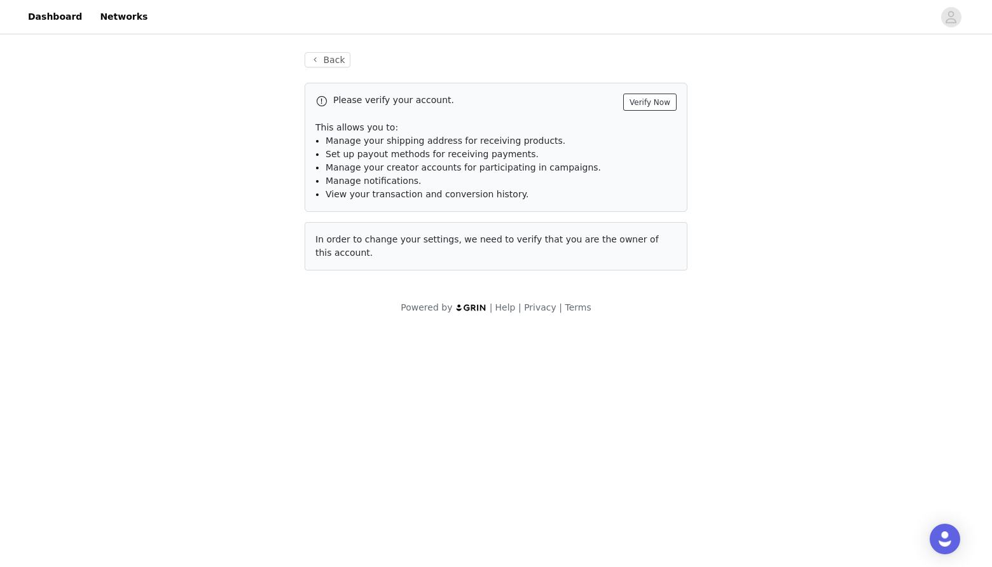
click at [661, 97] on button "Verify Now" at bounding box center [649, 101] width 53 height 17
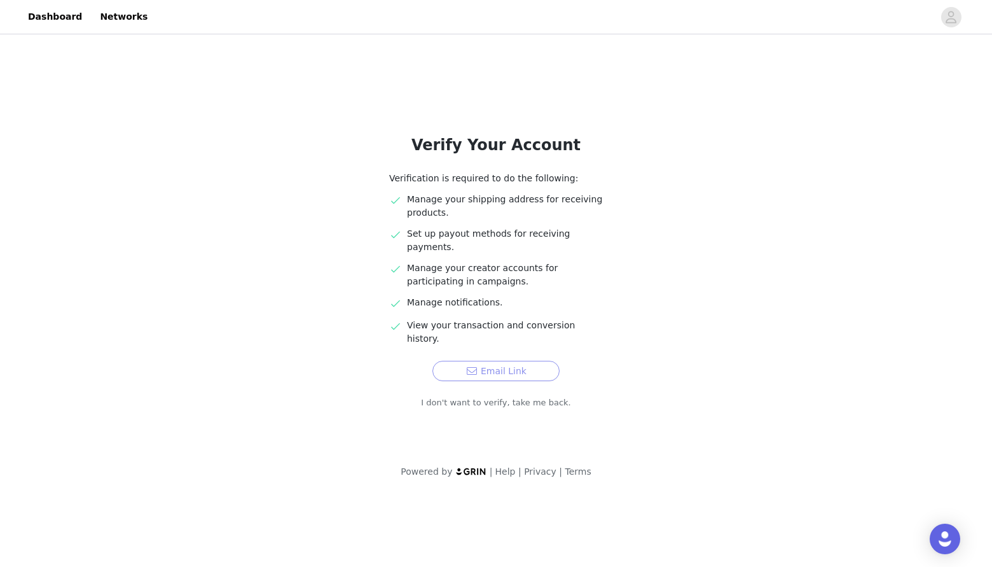
click at [455, 361] on button "Email Link" at bounding box center [495, 371] width 127 height 20
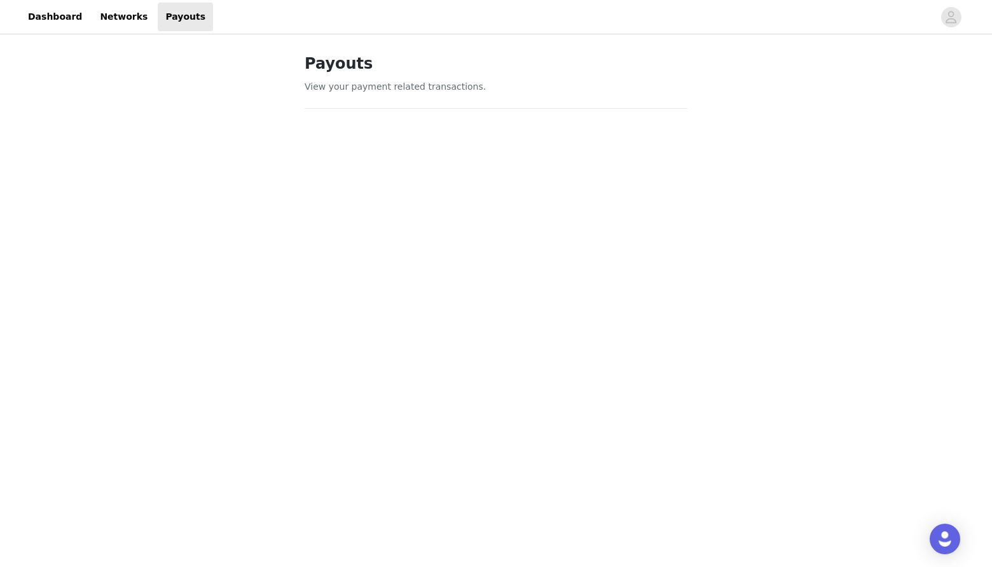
scroll to position [60, 0]
click at [293, 391] on div "Payouts View your payment related transactions. Payout Activity View and track …" at bounding box center [495, 454] width 413 height 955
click at [162, 340] on div "Payouts View your payment related transactions. Payout Activity View and track …" at bounding box center [496, 280] width 992 height 1056
click at [219, 275] on div "Payouts View your payment related transactions. Payout Activity View and track …" at bounding box center [496, 280] width 992 height 1056
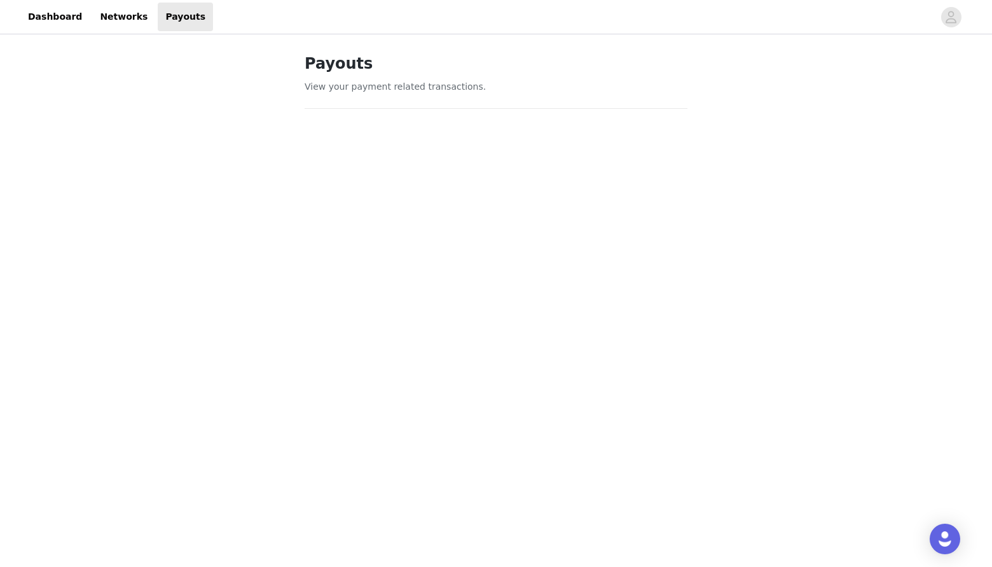
scroll to position [65, 0]
click at [256, 408] on div "Payouts View your payment related transactions. Payout Activity View and track …" at bounding box center [496, 500] width 992 height 1056
click at [236, 404] on div "Payouts View your payment related transactions. Payout Activity View and track …" at bounding box center [496, 500] width 992 height 1056
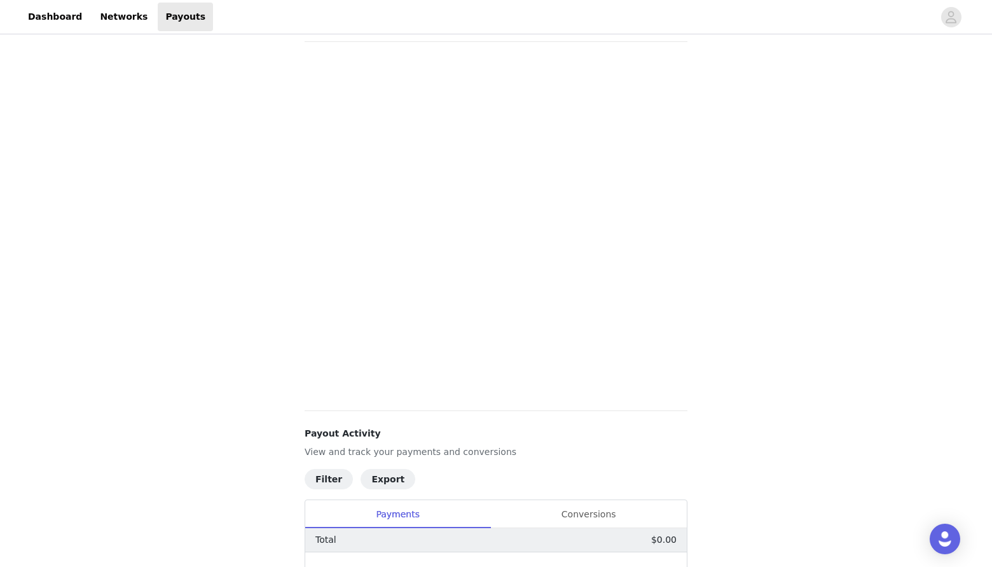
scroll to position [62, 0]
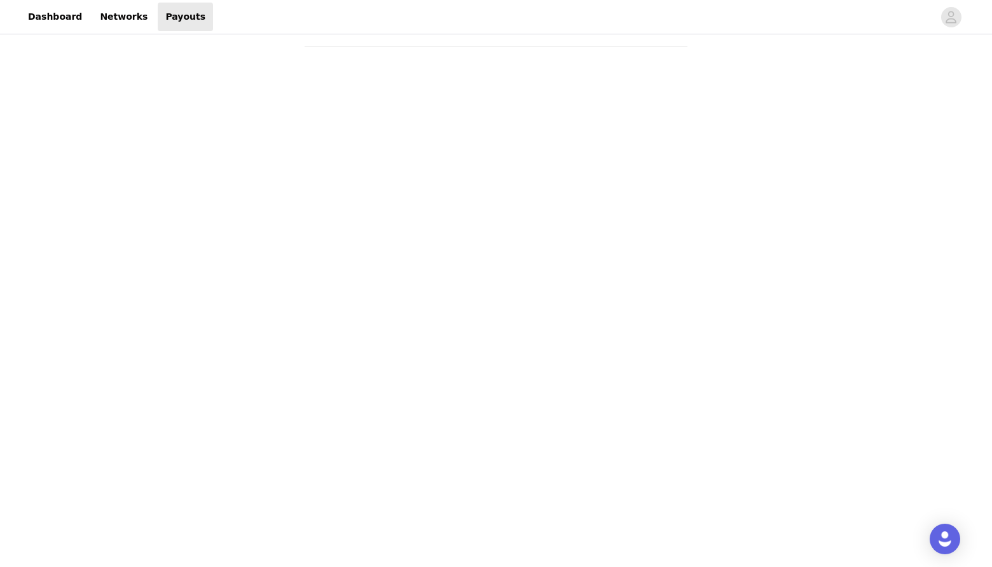
click at [263, 253] on div "Payouts View your payment related transactions. Payout Activity View and track …" at bounding box center [496, 493] width 992 height 1037
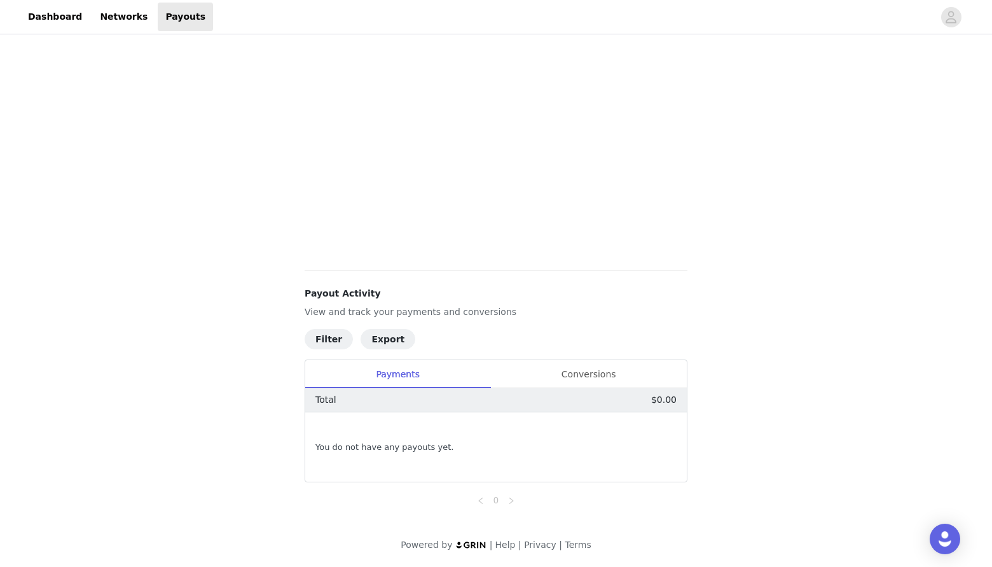
scroll to position [197, 0]
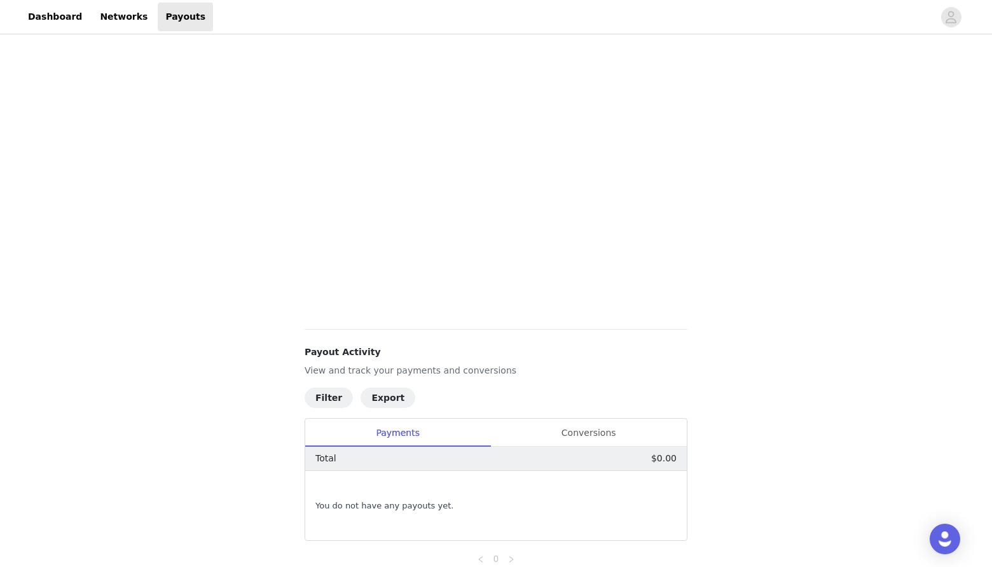
click at [279, 241] on div "Payouts View your payment related transactions. Payout Activity View and track …" at bounding box center [496, 232] width 992 height 785
click at [45, 22] on link "Dashboard" at bounding box center [54, 17] width 69 height 29
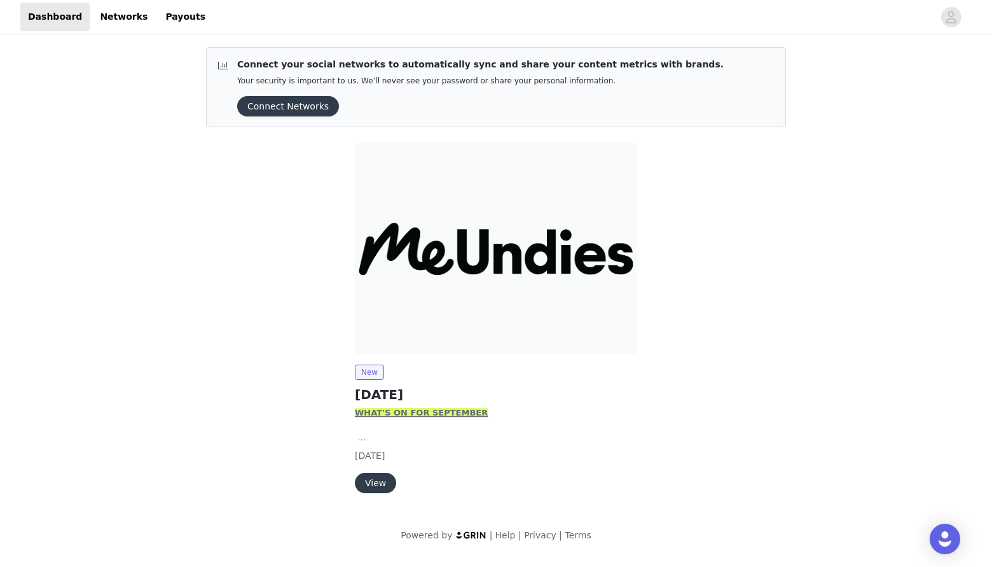
click at [377, 477] on button "View" at bounding box center [375, 483] width 41 height 20
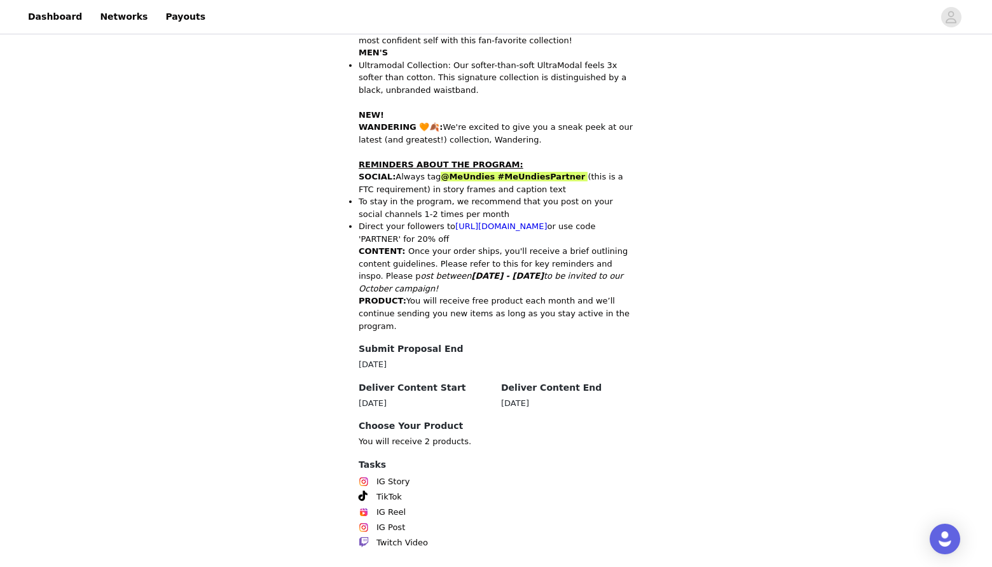
scroll to position [588, 0]
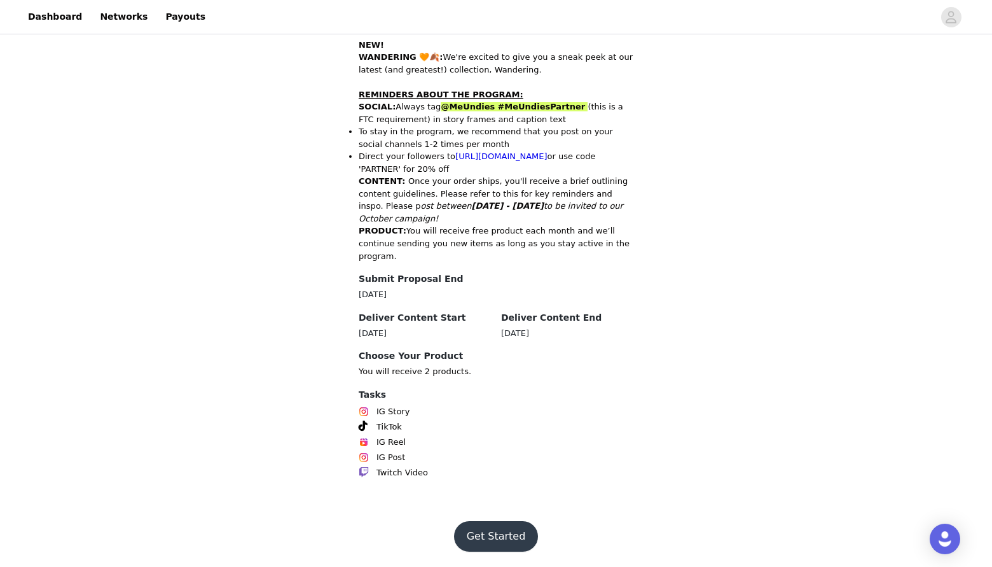
click at [484, 538] on button "Get Started" at bounding box center [496, 536] width 85 height 31
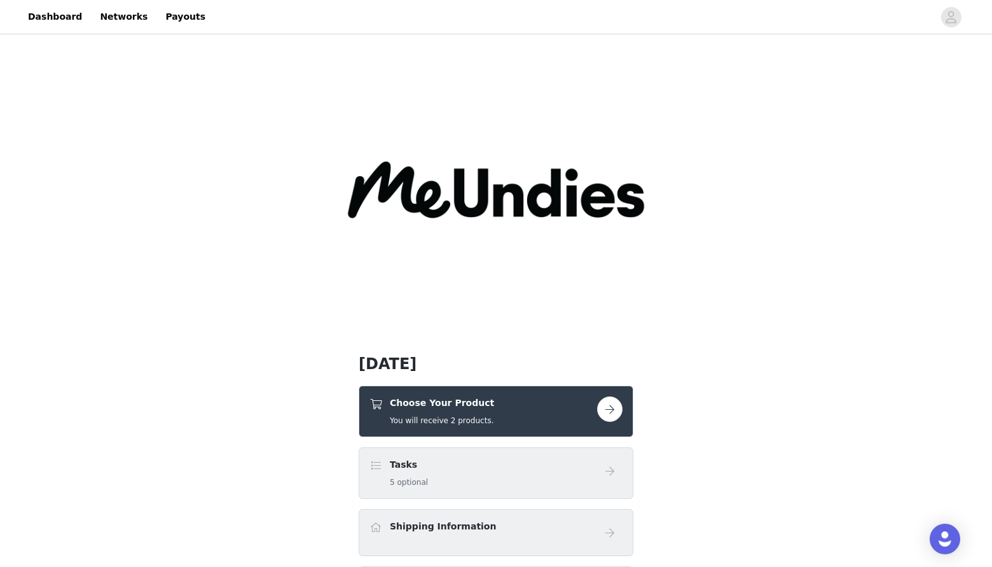
click at [412, 401] on h4 "Choose Your Product" at bounding box center [442, 402] width 104 height 13
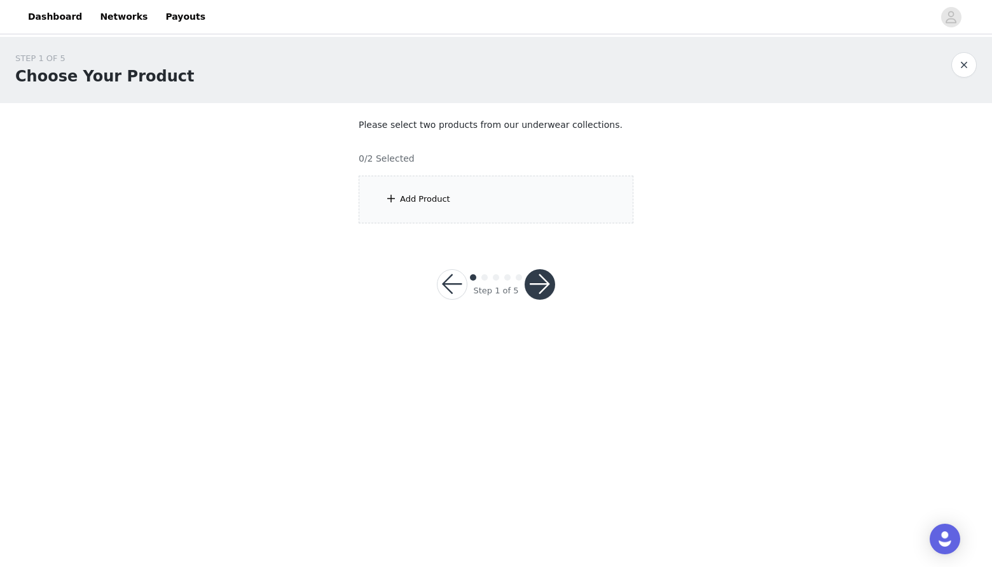
click at [394, 201] on span at bounding box center [391, 198] width 13 height 15
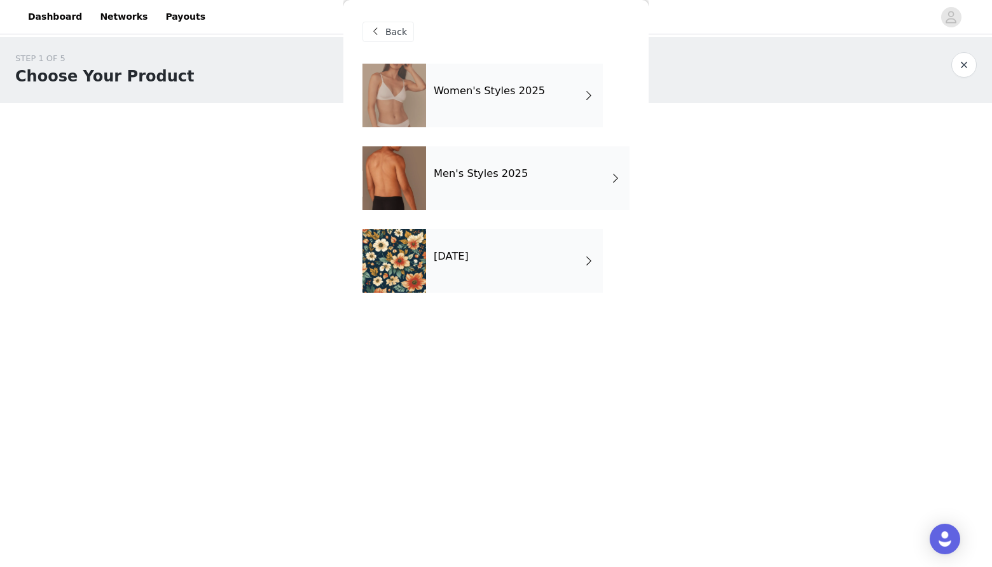
click at [469, 252] on h4 "[DATE]" at bounding box center [451, 256] width 35 height 11
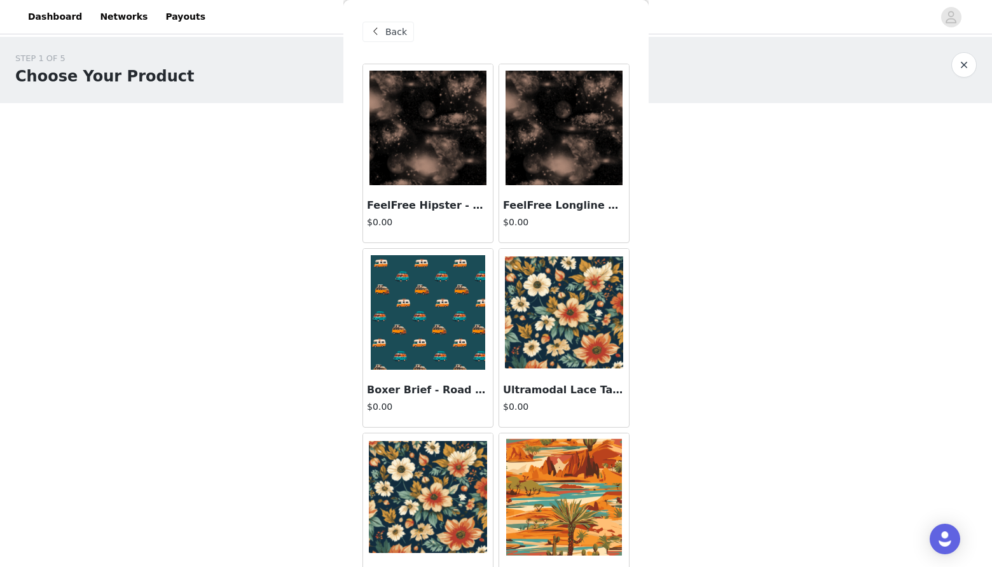
scroll to position [417, 0]
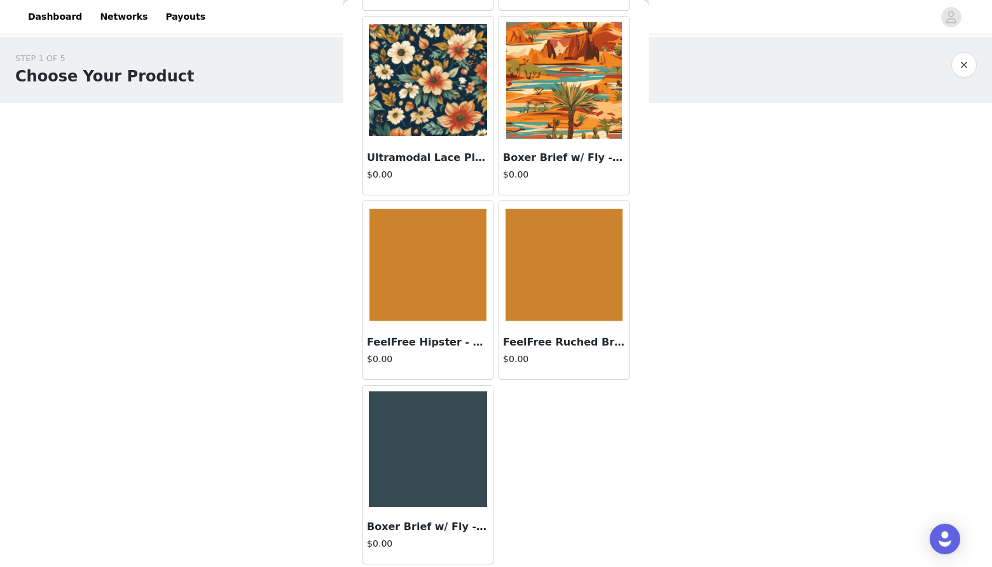
click at [423, 437] on img at bounding box center [428, 449] width 118 height 116
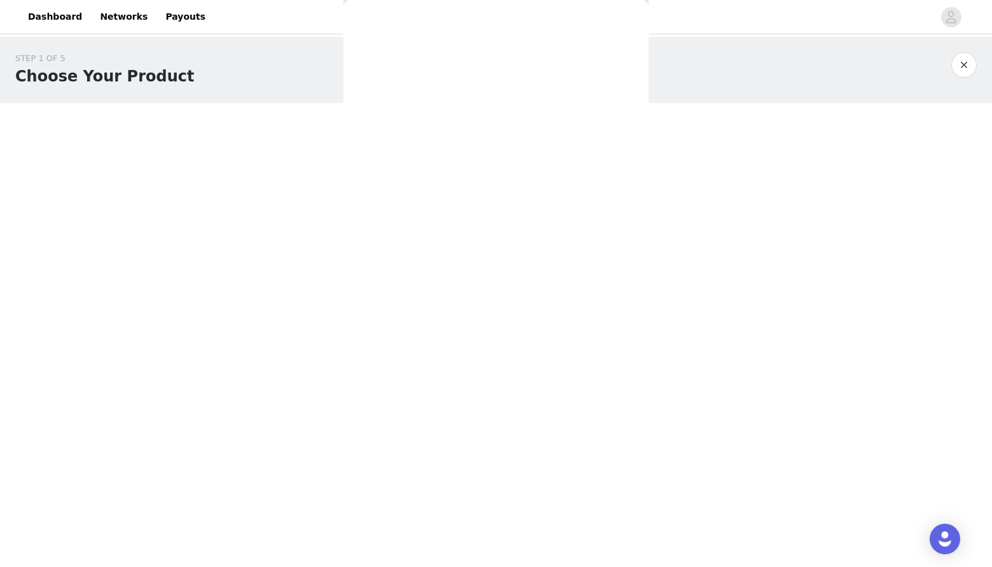
scroll to position [0, 0]
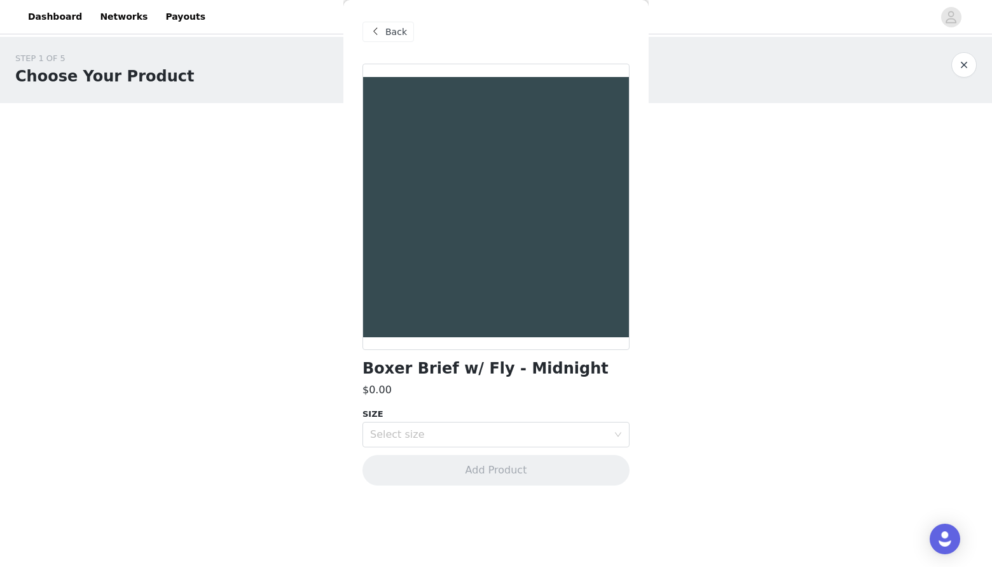
click at [381, 30] on span at bounding box center [375, 31] width 15 height 15
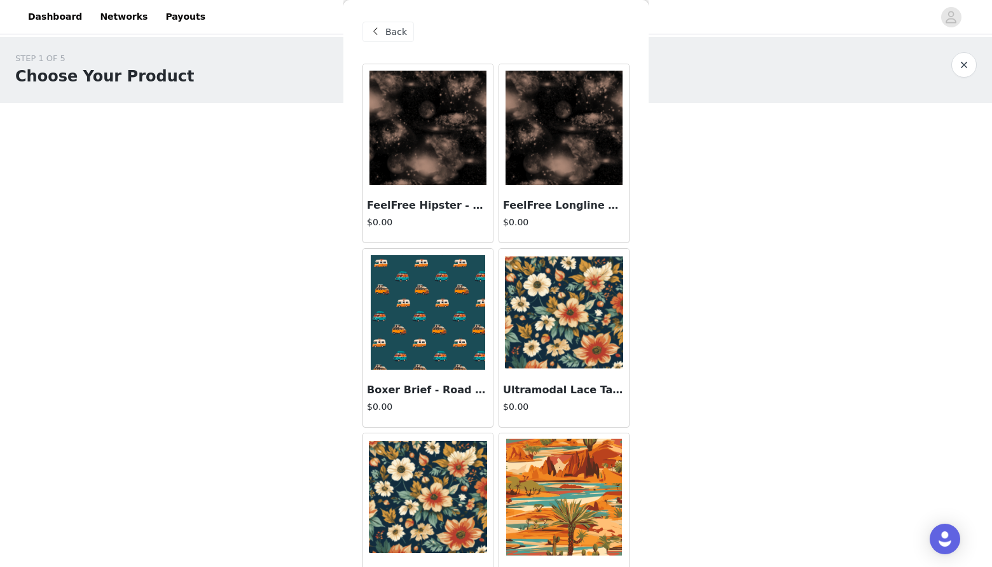
click at [381, 30] on span at bounding box center [375, 31] width 15 height 15
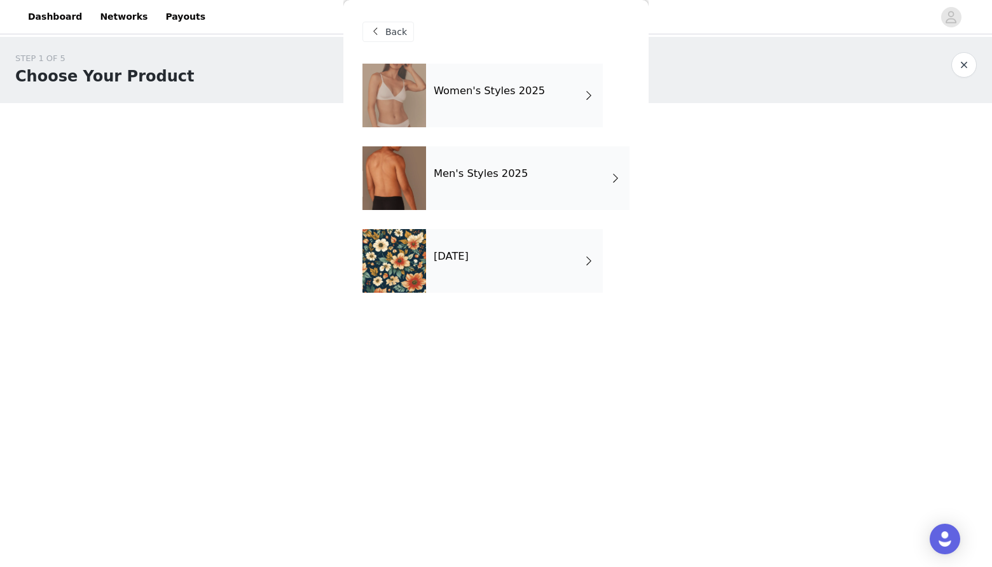
click at [393, 100] on div at bounding box center [394, 96] width 64 height 64
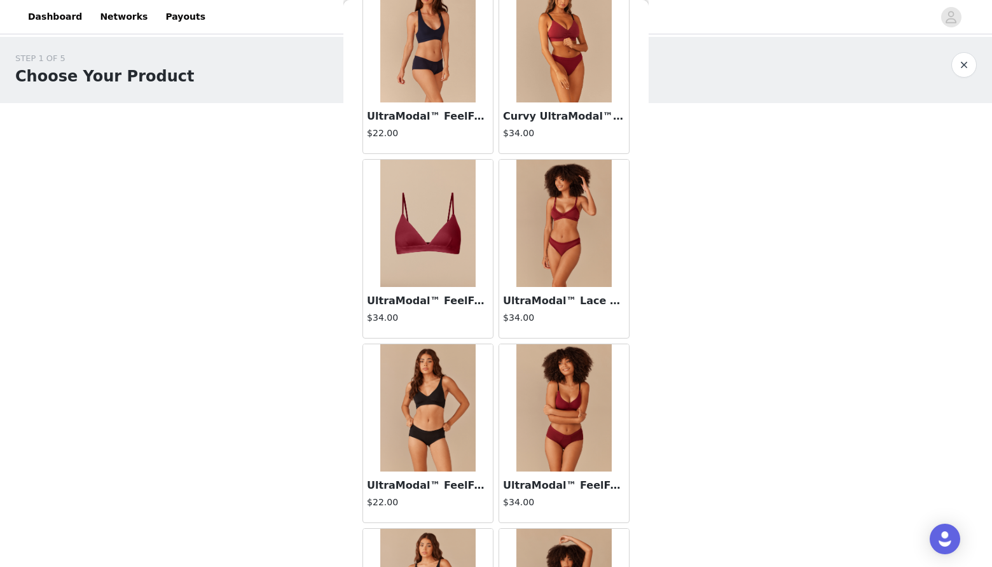
scroll to position [459, 0]
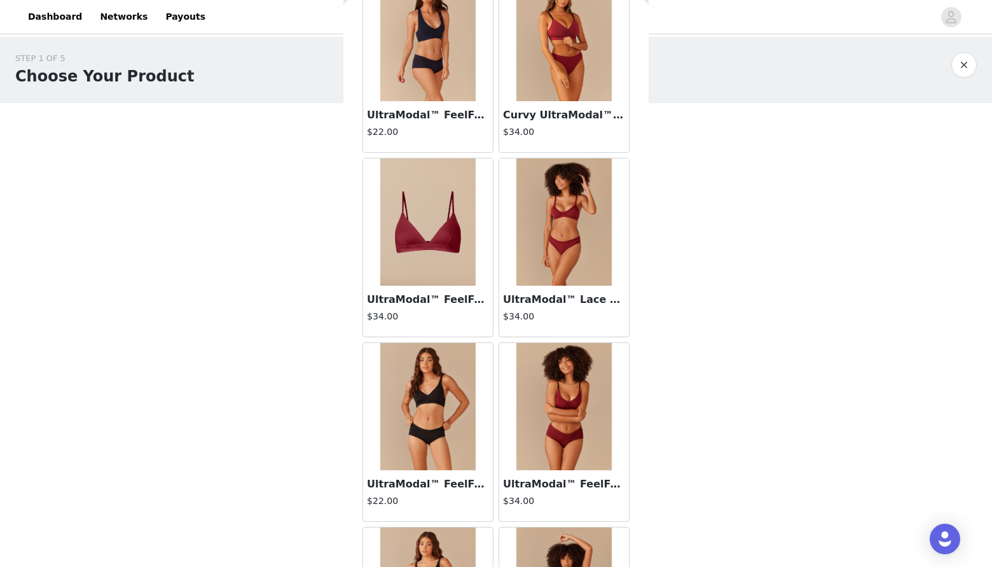
click at [560, 412] on img at bounding box center [563, 406] width 95 height 127
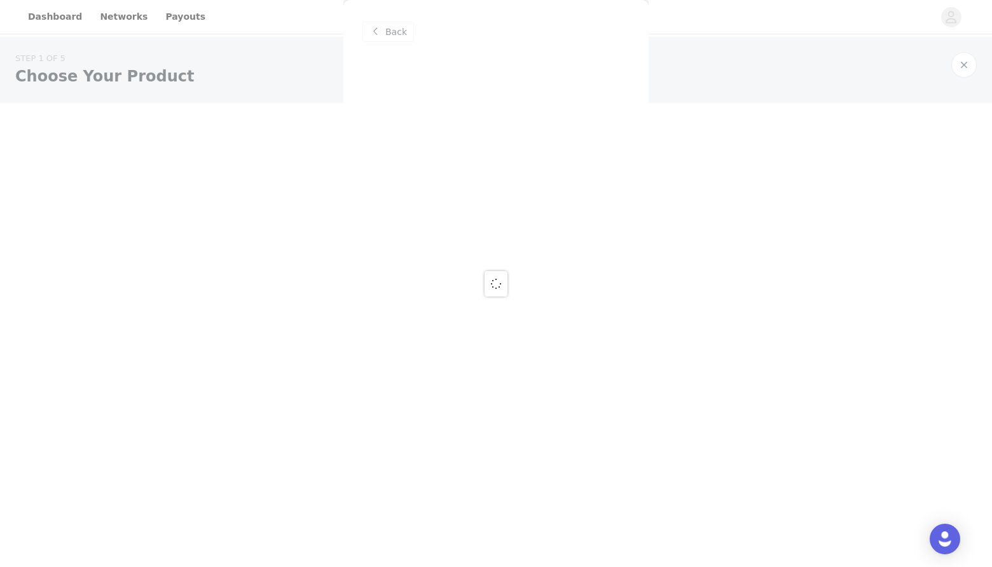
scroll to position [0, 0]
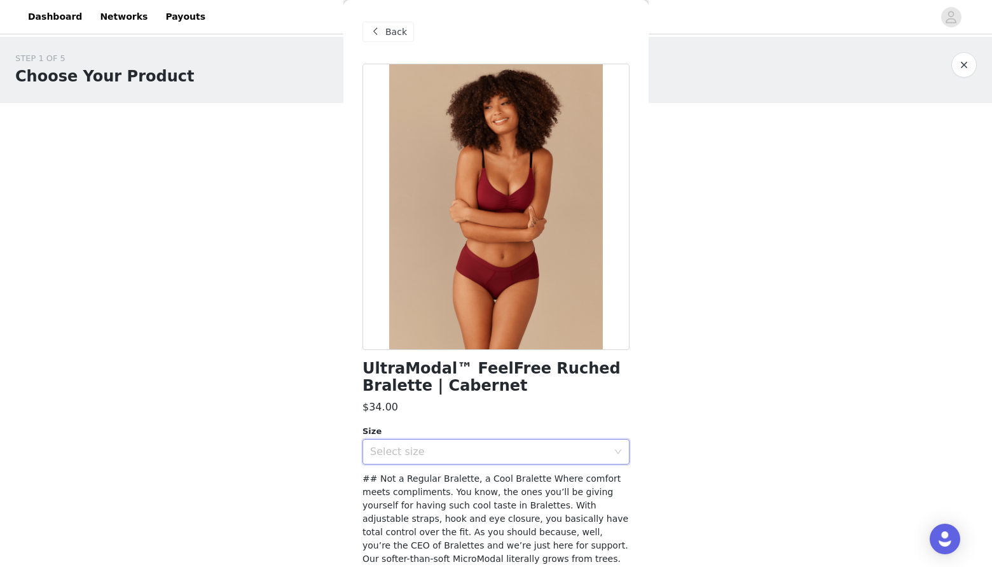
click at [438, 462] on div "Select size" at bounding box center [492, 451] width 244 height 24
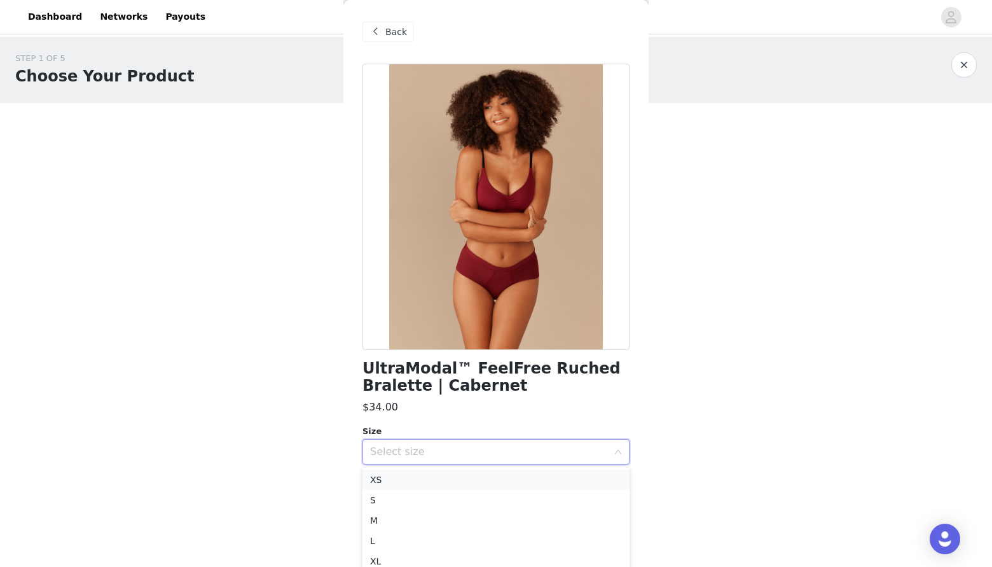
scroll to position [9, 0]
click at [383, 504] on li "M" at bounding box center [495, 511] width 267 height 20
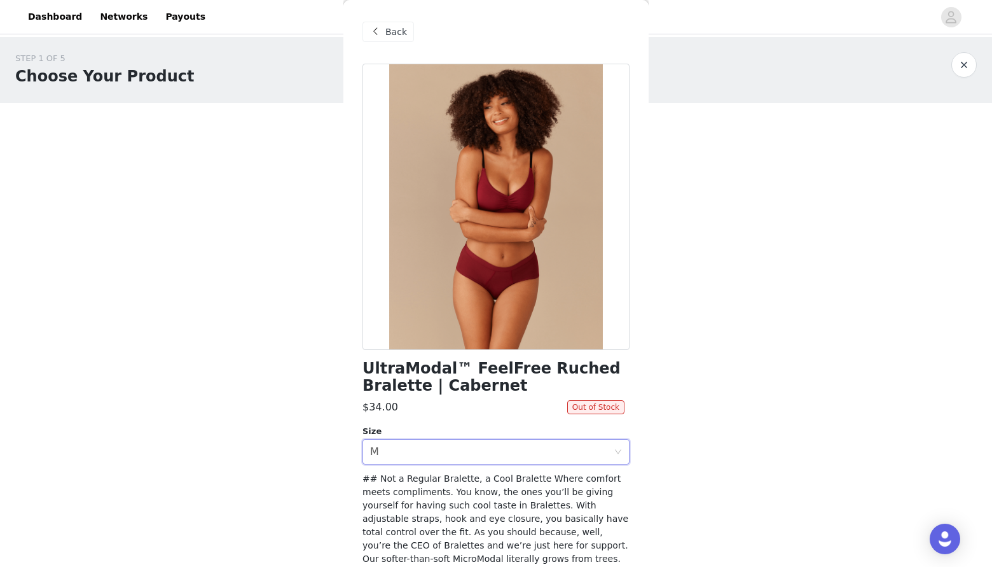
click at [382, 29] on span at bounding box center [375, 31] width 15 height 15
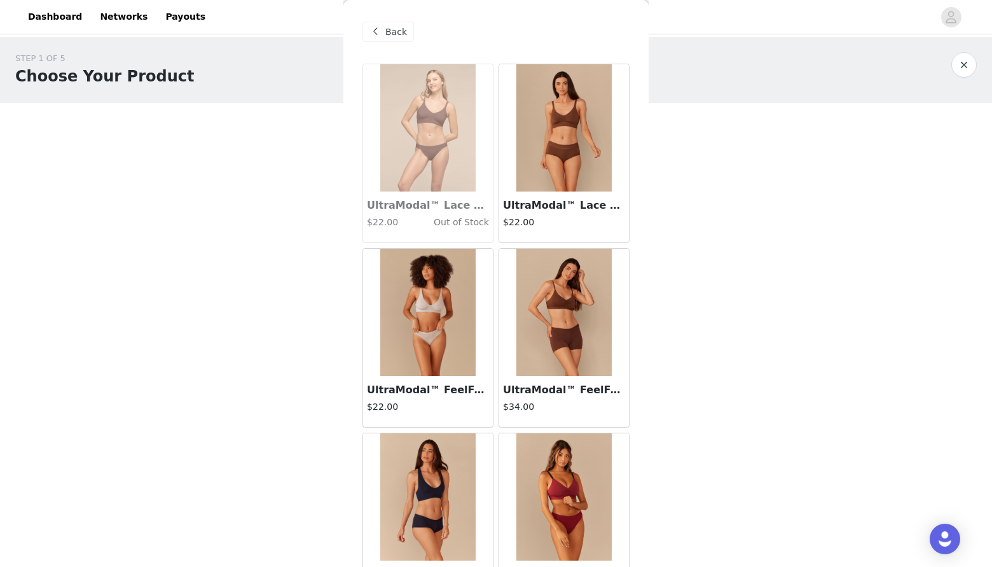
click at [550, 348] on img at bounding box center [563, 312] width 95 height 127
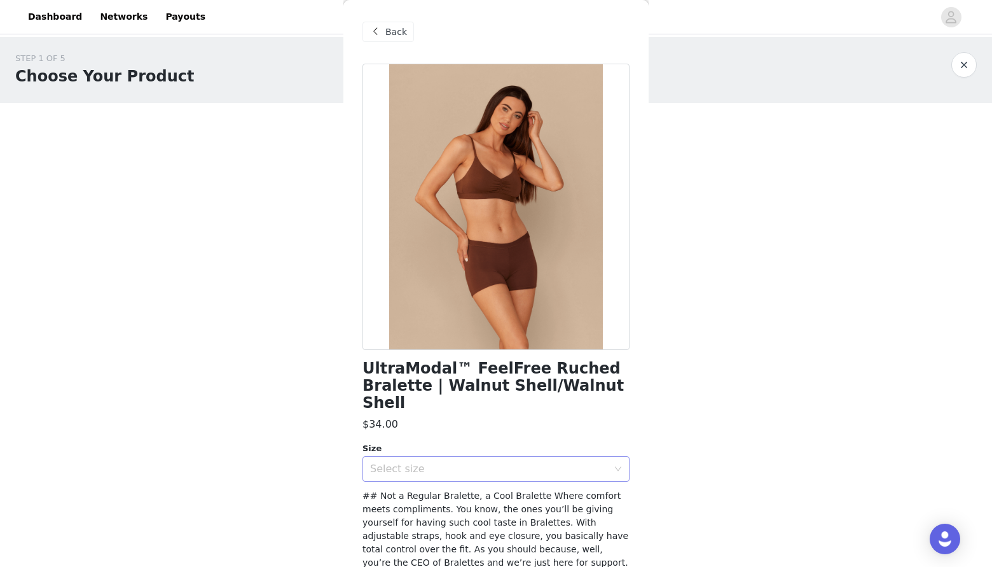
click at [514, 462] on div "Select size" at bounding box center [489, 468] width 238 height 13
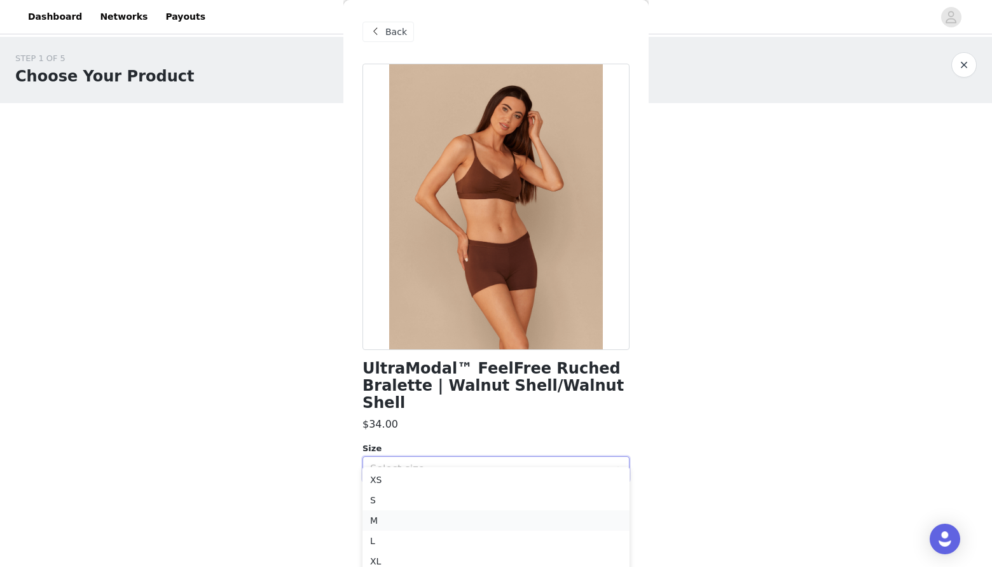
click at [427, 522] on li "M" at bounding box center [495, 520] width 267 height 20
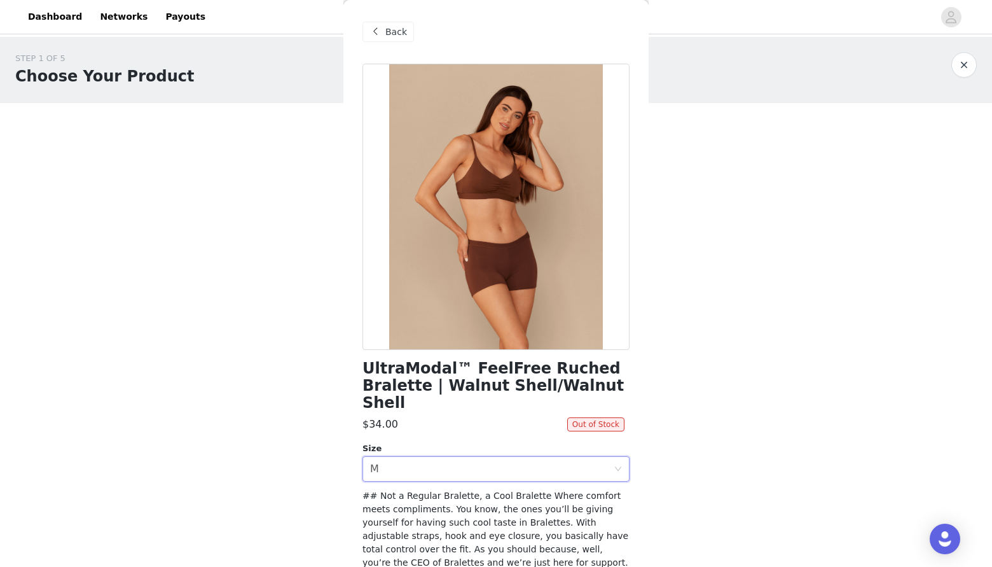
click at [386, 28] on span "Back" at bounding box center [396, 31] width 22 height 13
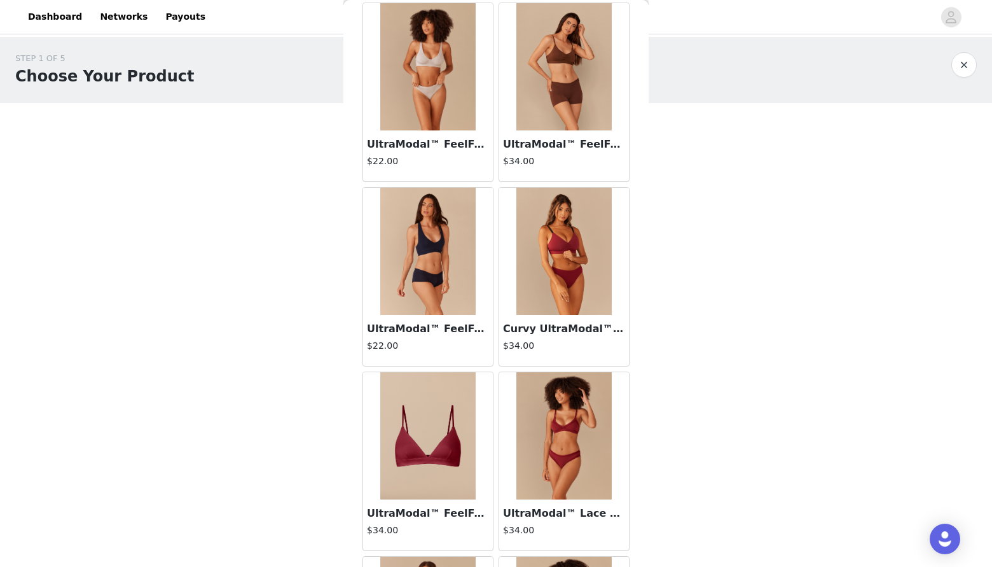
scroll to position [247, 0]
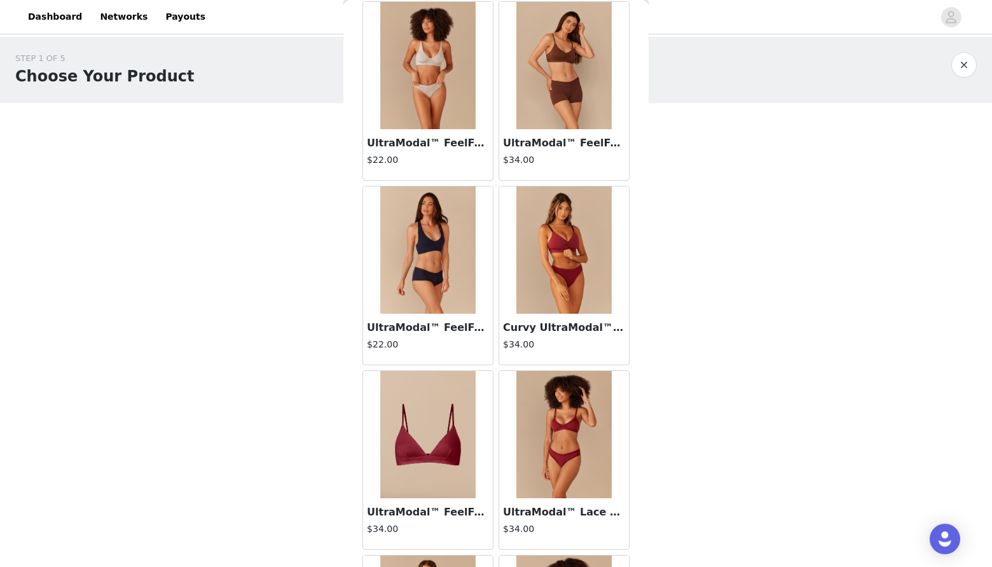
click at [415, 284] on img at bounding box center [427, 249] width 95 height 127
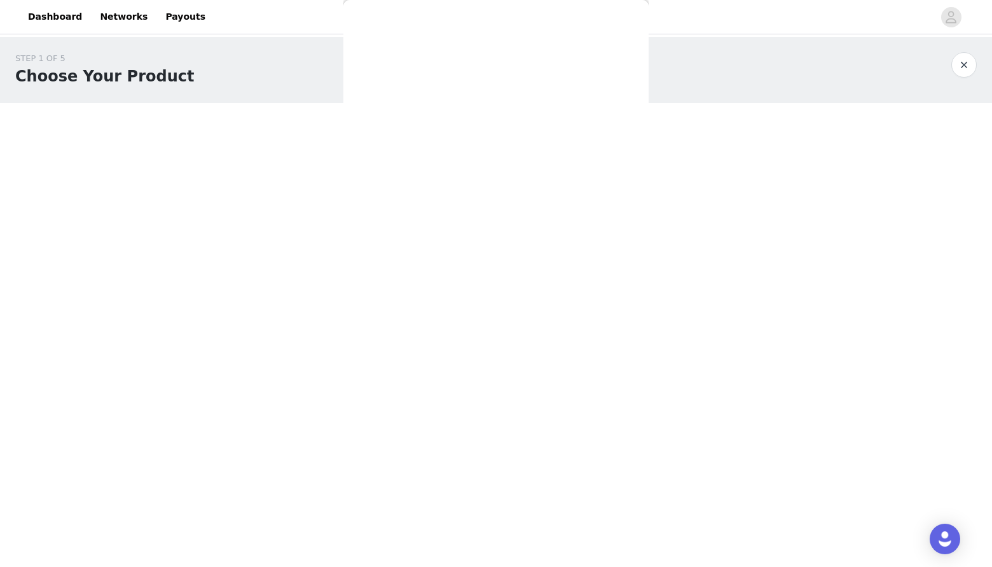
scroll to position [0, 0]
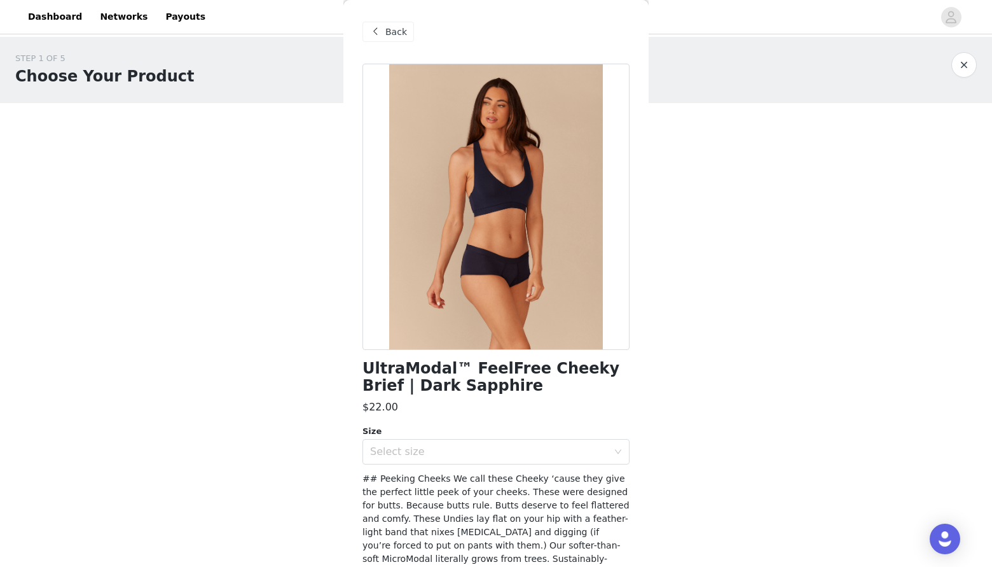
click at [377, 30] on span at bounding box center [375, 31] width 15 height 15
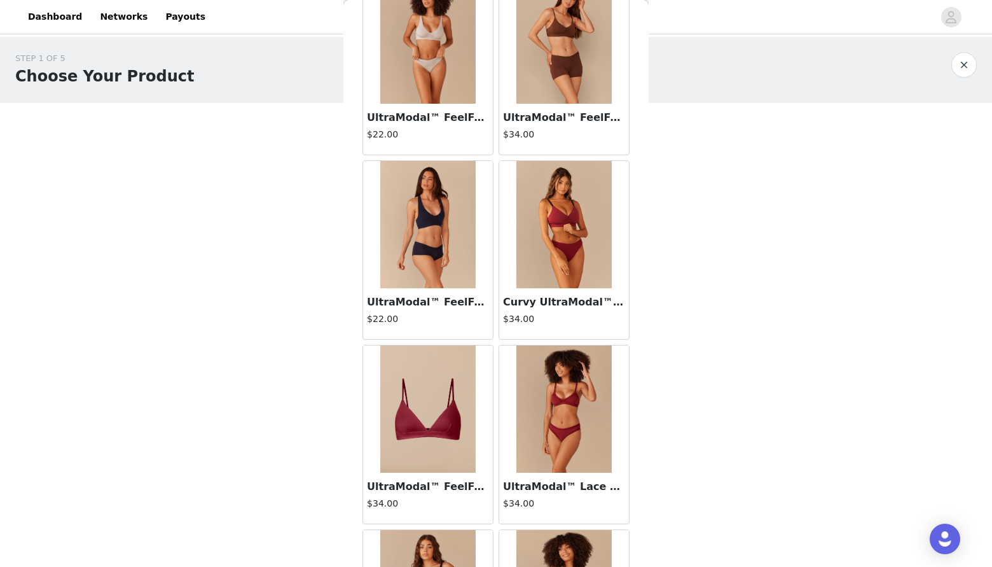
scroll to position [299, 0]
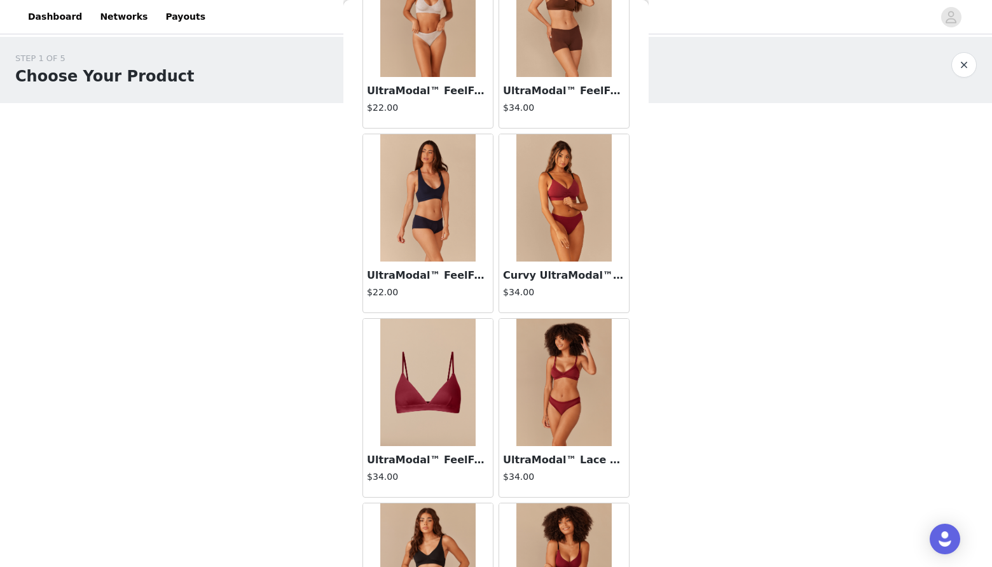
click at [408, 390] on img at bounding box center [427, 382] width 95 height 127
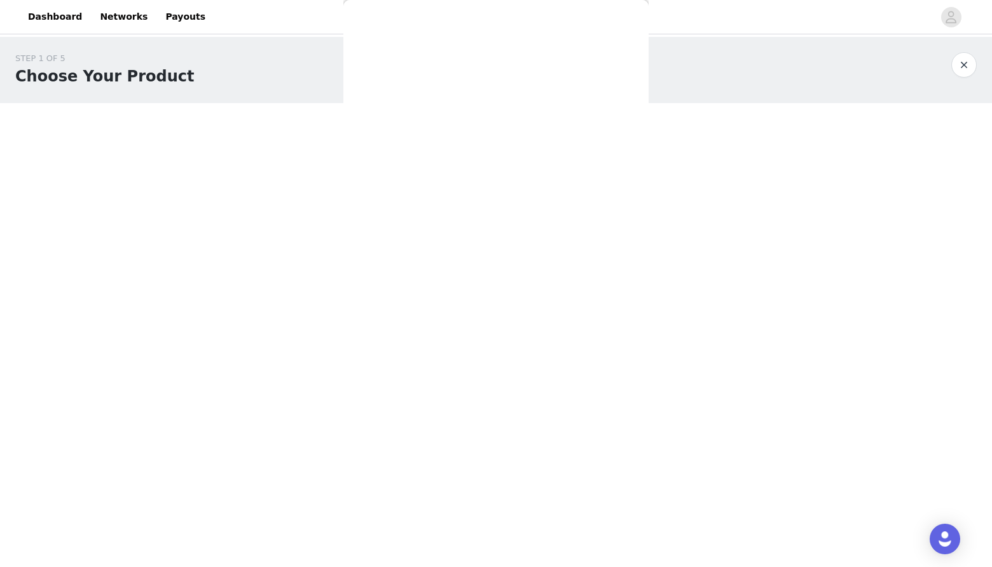
scroll to position [0, 0]
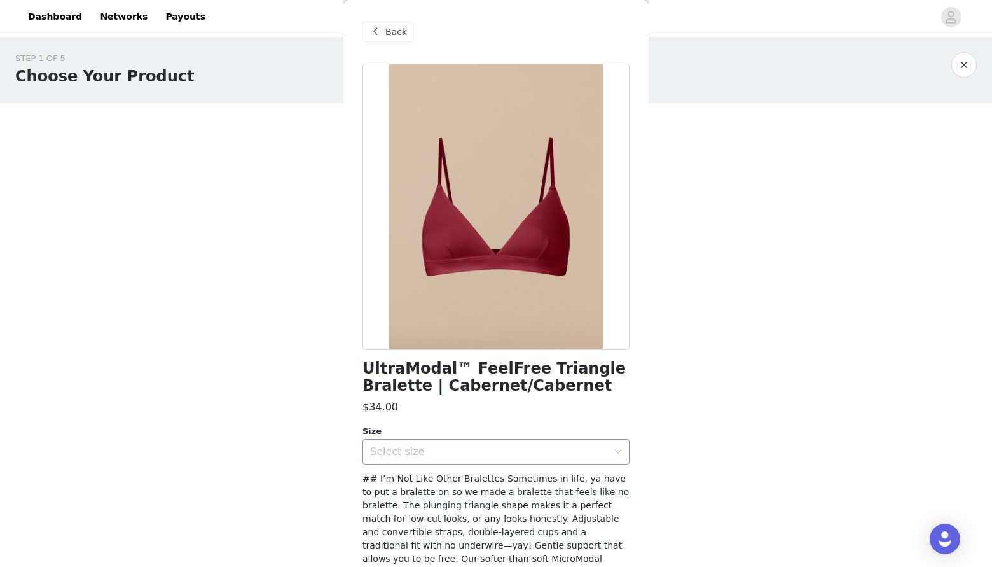
click at [420, 453] on div "Select size" at bounding box center [489, 451] width 238 height 13
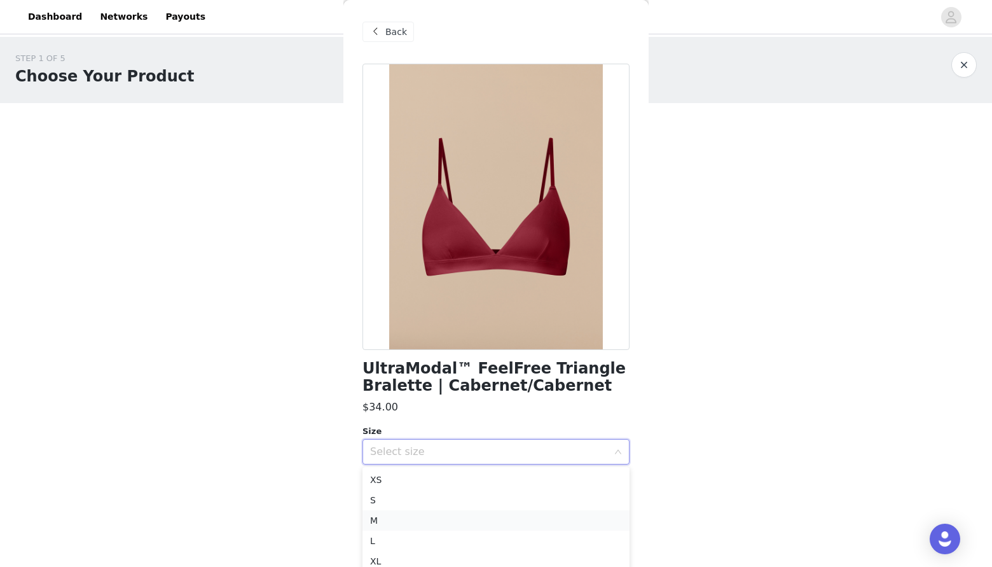
click at [398, 525] on li "M" at bounding box center [495, 520] width 267 height 20
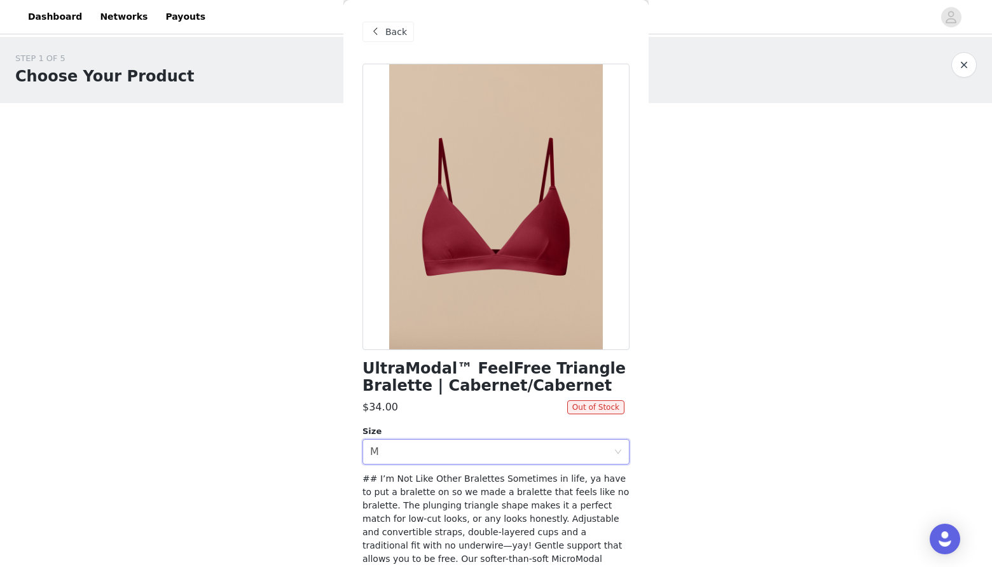
click at [373, 32] on span at bounding box center [375, 31] width 15 height 15
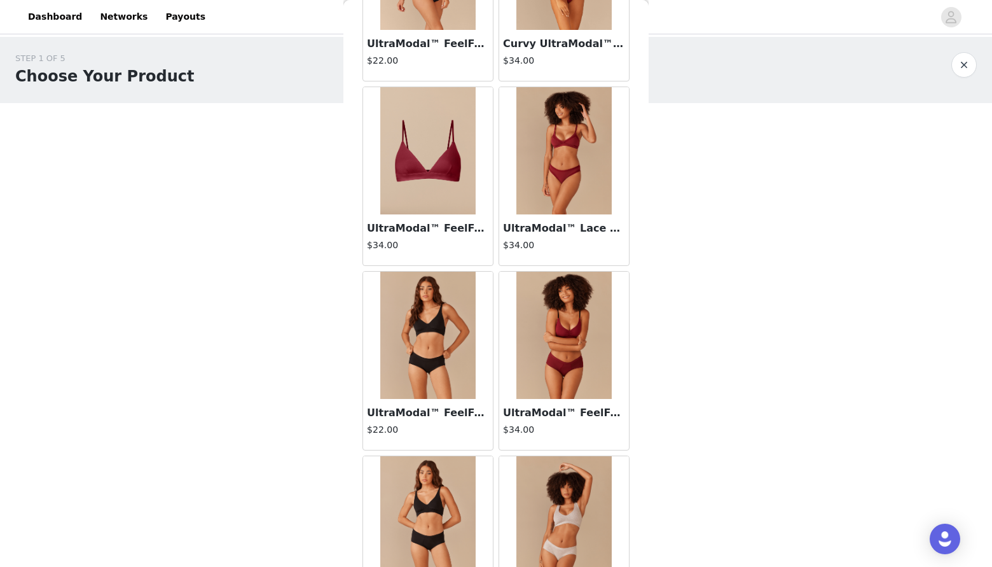
scroll to position [532, 0]
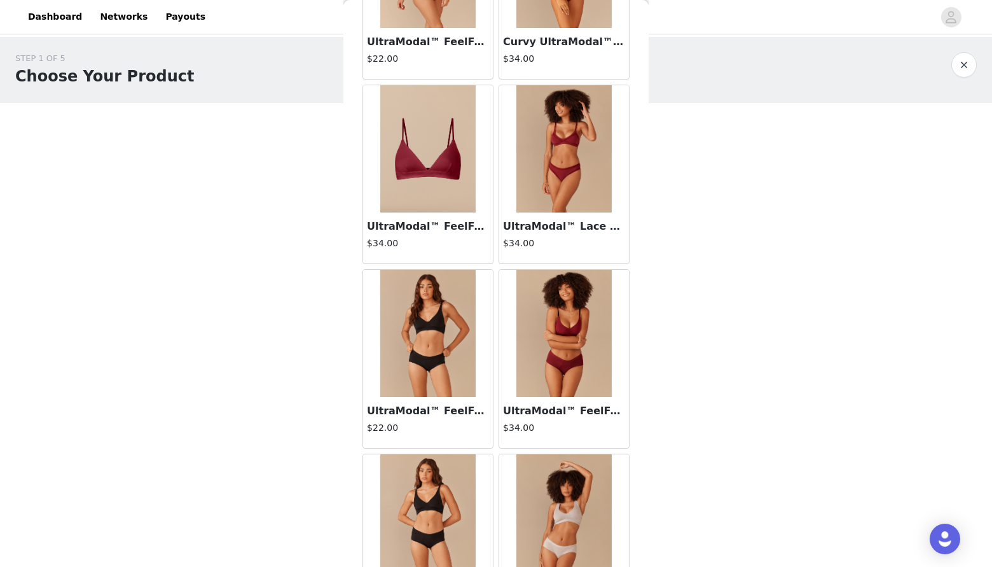
click at [426, 371] on img at bounding box center [427, 333] width 95 height 127
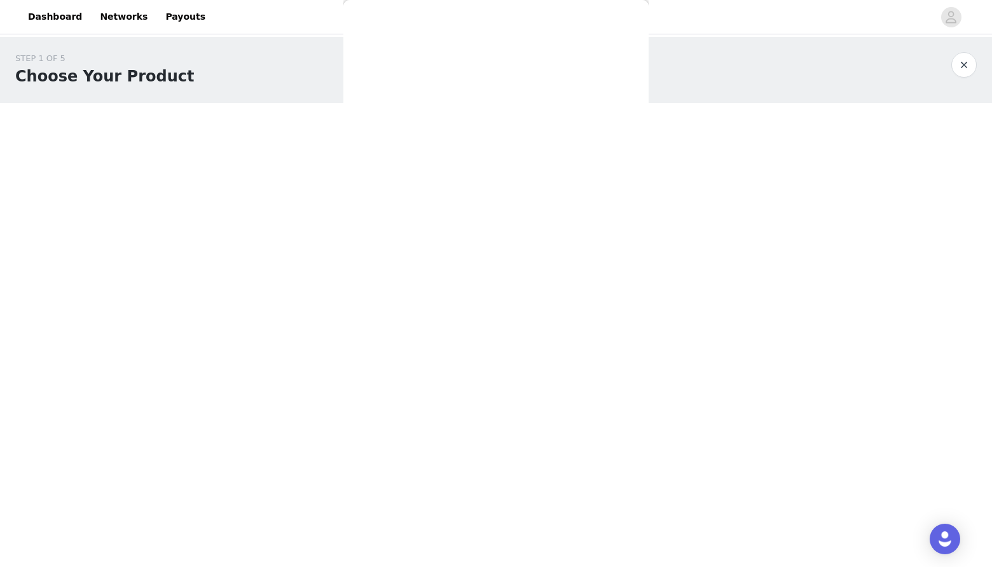
scroll to position [0, 0]
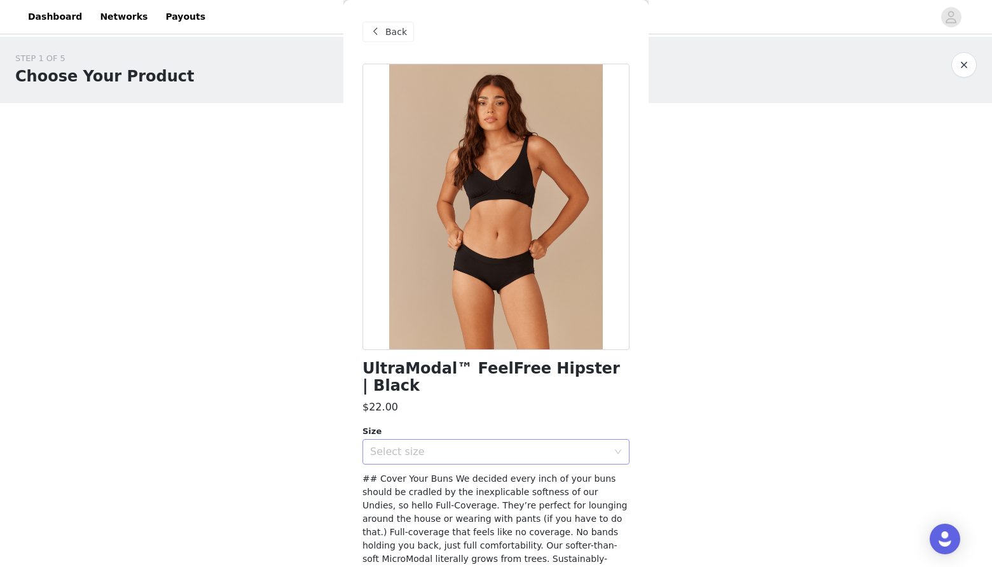
click at [415, 445] on div "Select size" at bounding box center [489, 451] width 238 height 13
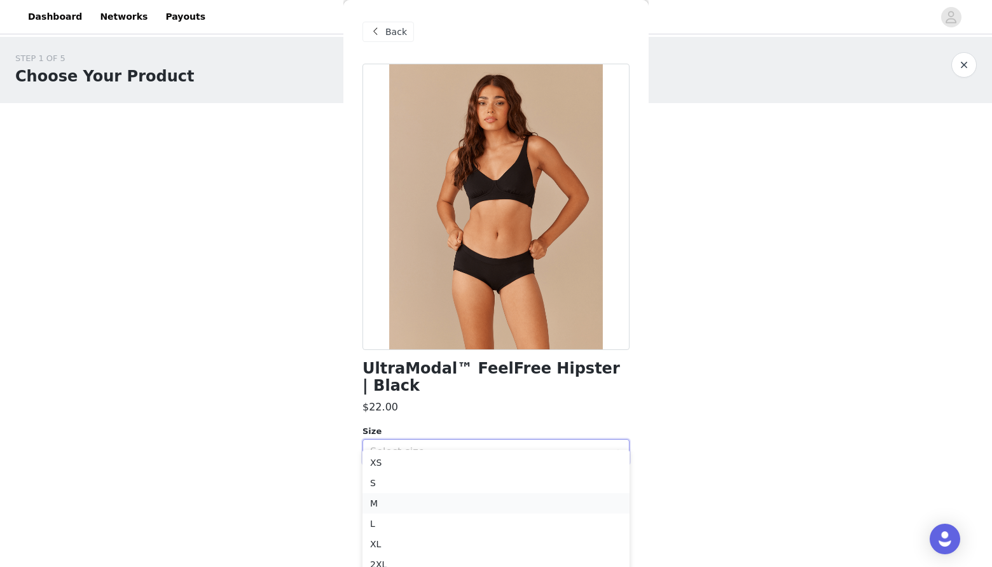
click at [396, 508] on li "M" at bounding box center [495, 503] width 267 height 20
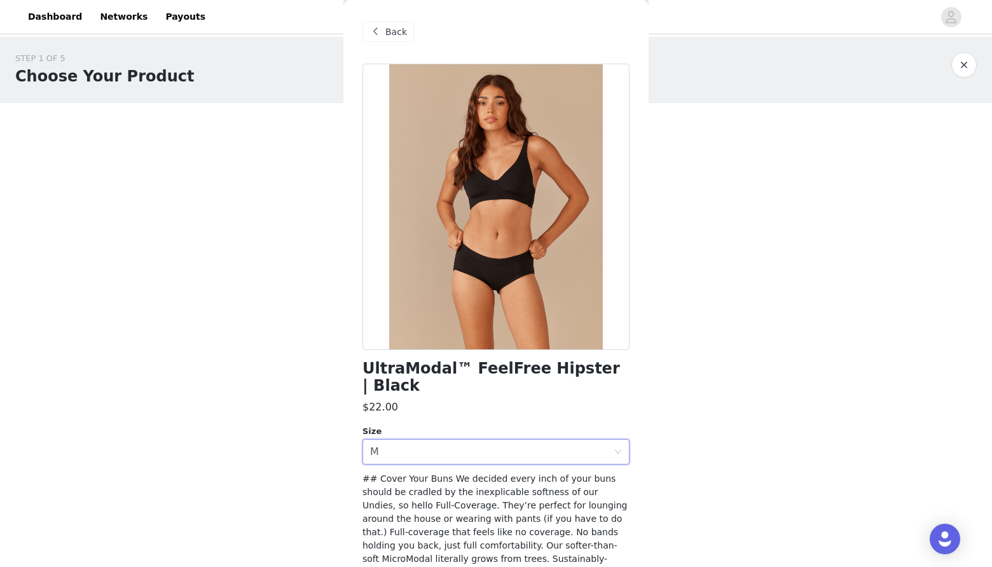
click at [374, 30] on span at bounding box center [375, 31] width 15 height 15
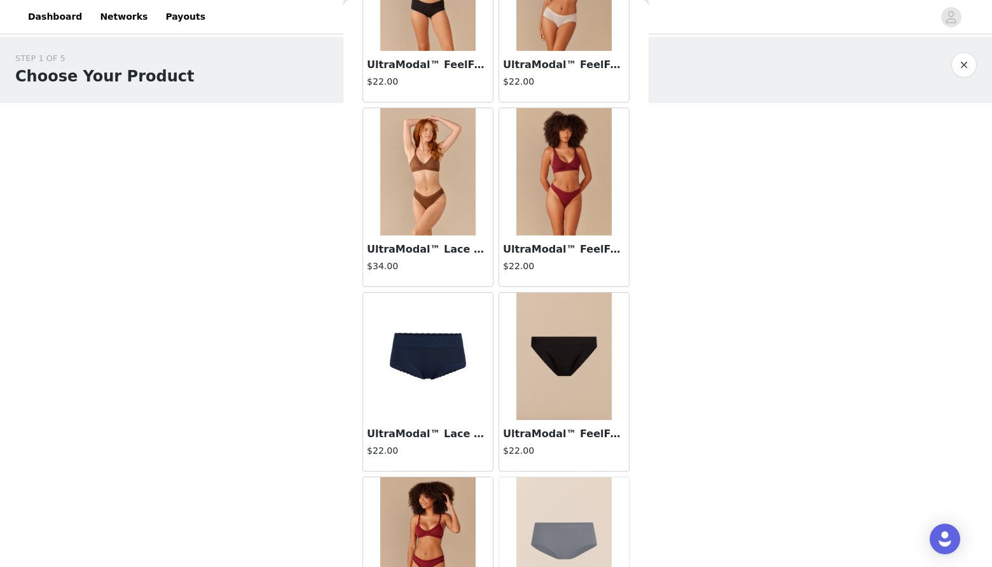
scroll to position [1135, 0]
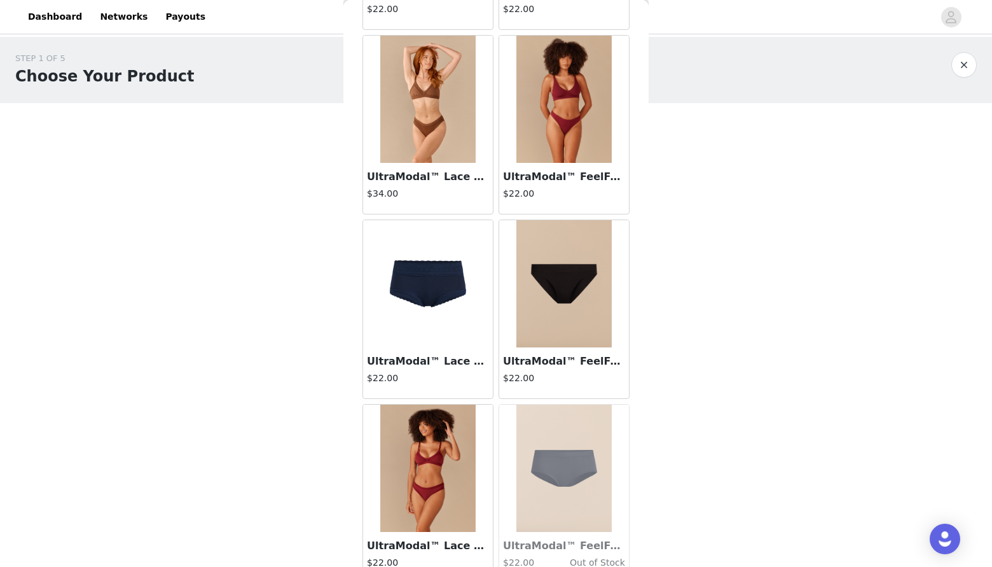
click at [424, 305] on img at bounding box center [427, 283] width 127 height 127
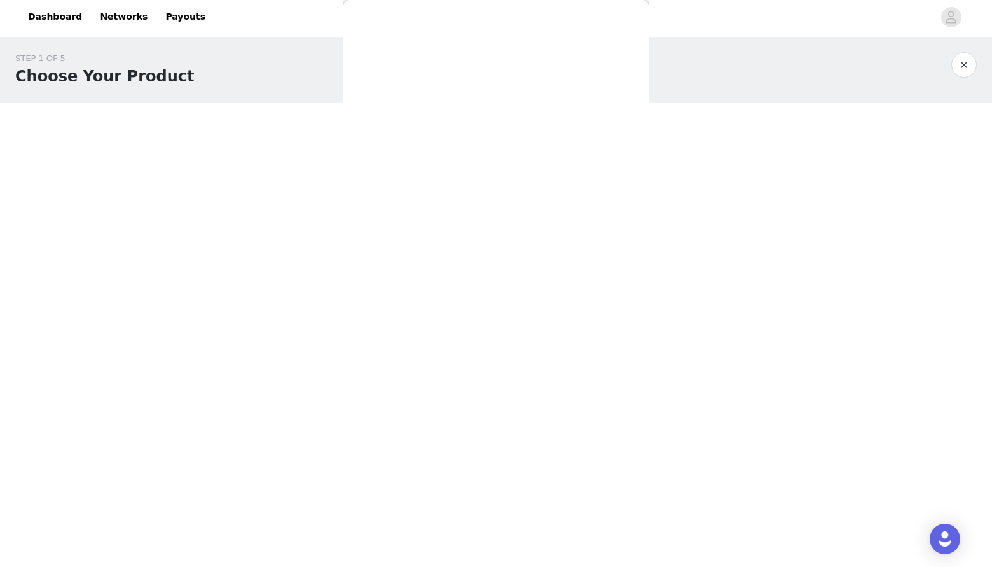
scroll to position [0, 0]
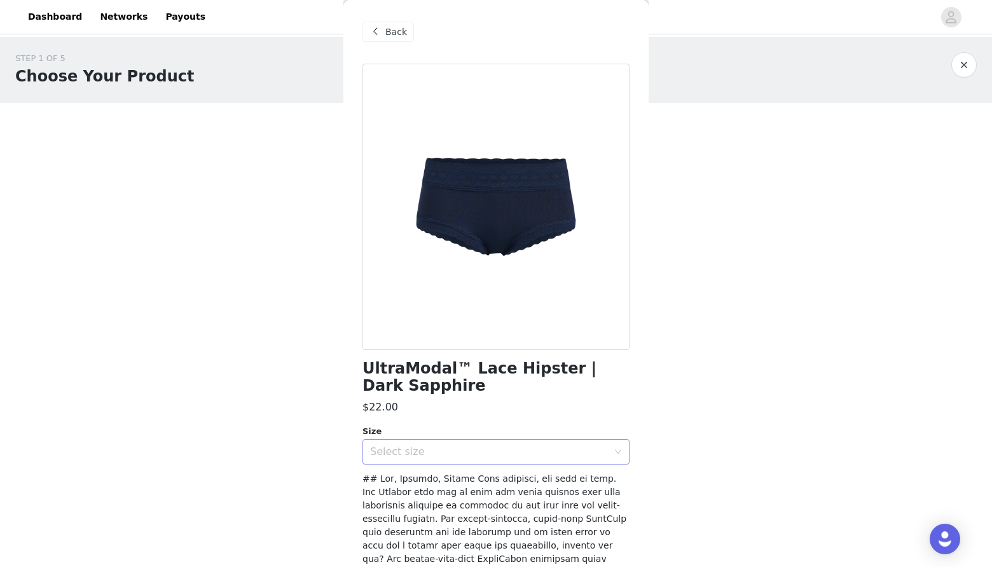
click at [435, 446] on div "Select size" at bounding box center [489, 451] width 238 height 13
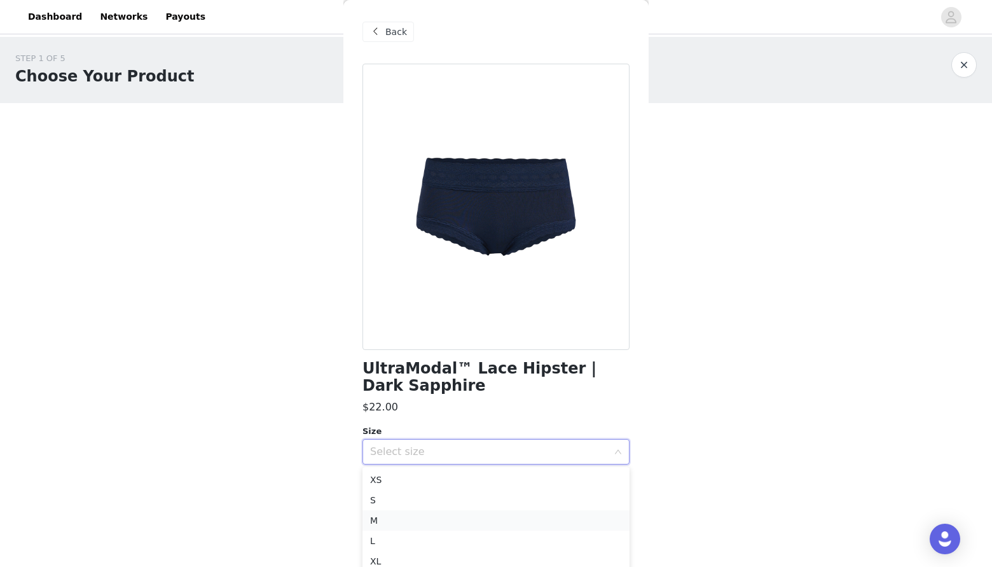
click at [424, 516] on li "M" at bounding box center [495, 520] width 267 height 20
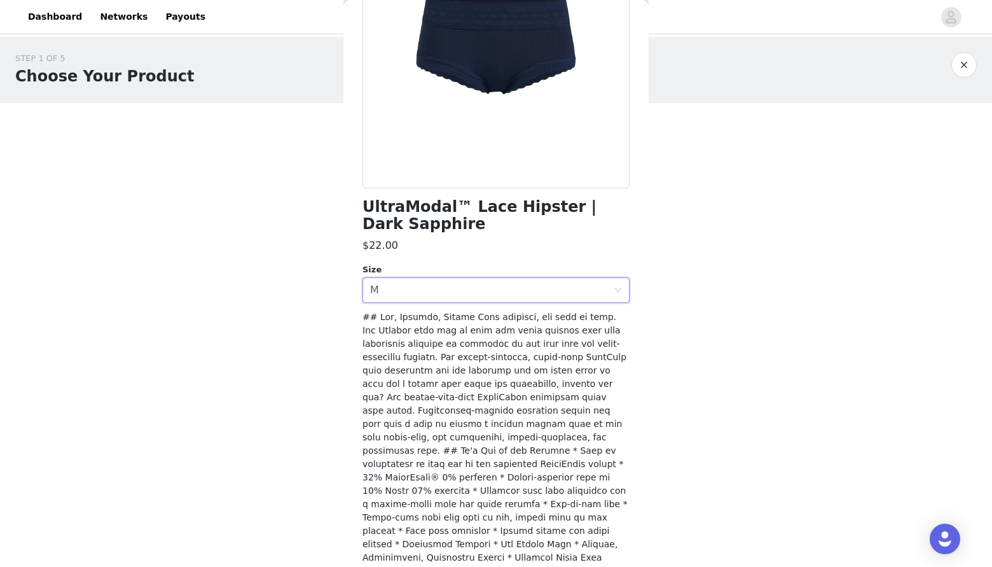
scroll to position [205, 0]
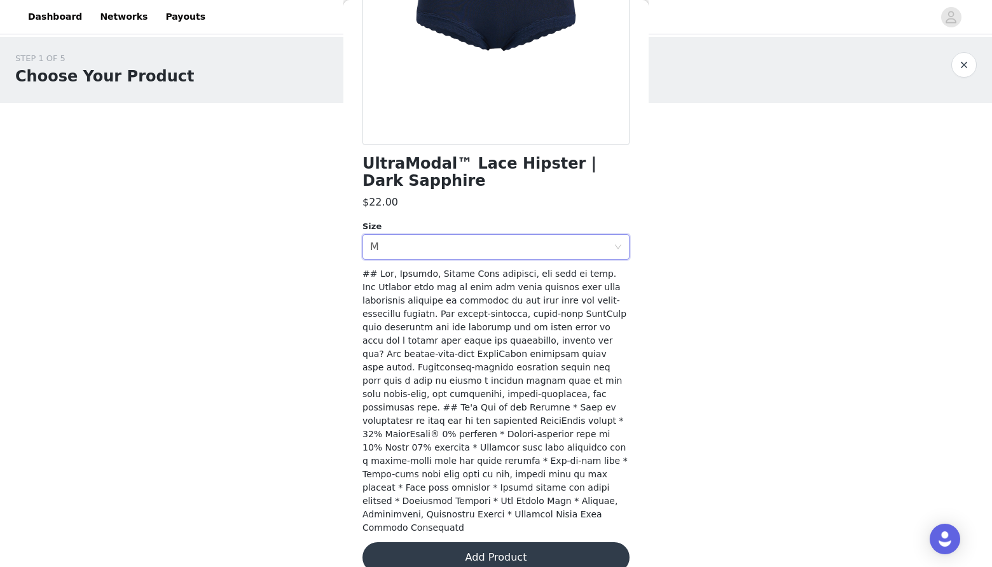
click at [431, 542] on button "Add Product" at bounding box center [495, 557] width 267 height 31
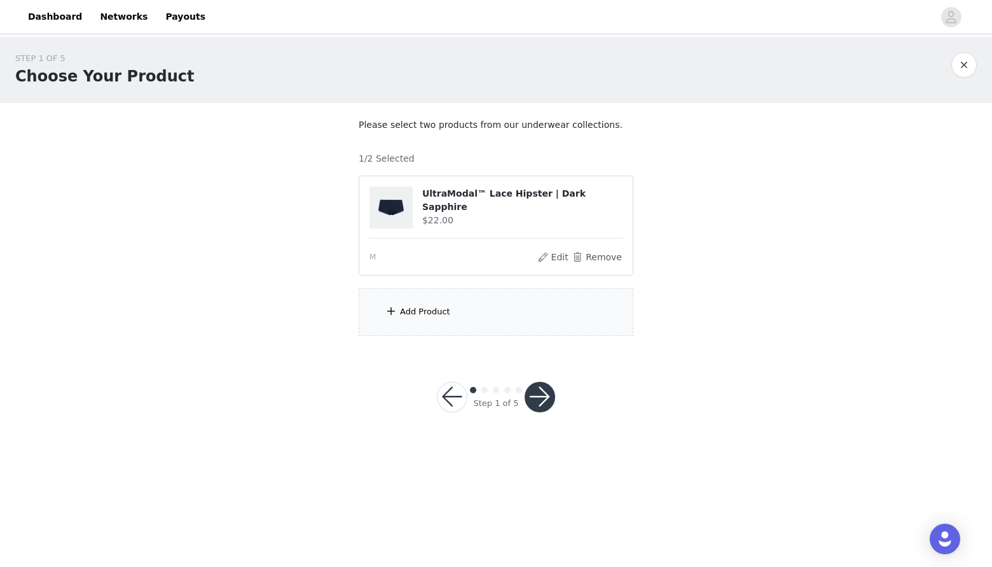
click at [378, 293] on div "Add Product" at bounding box center [496, 312] width 275 height 48
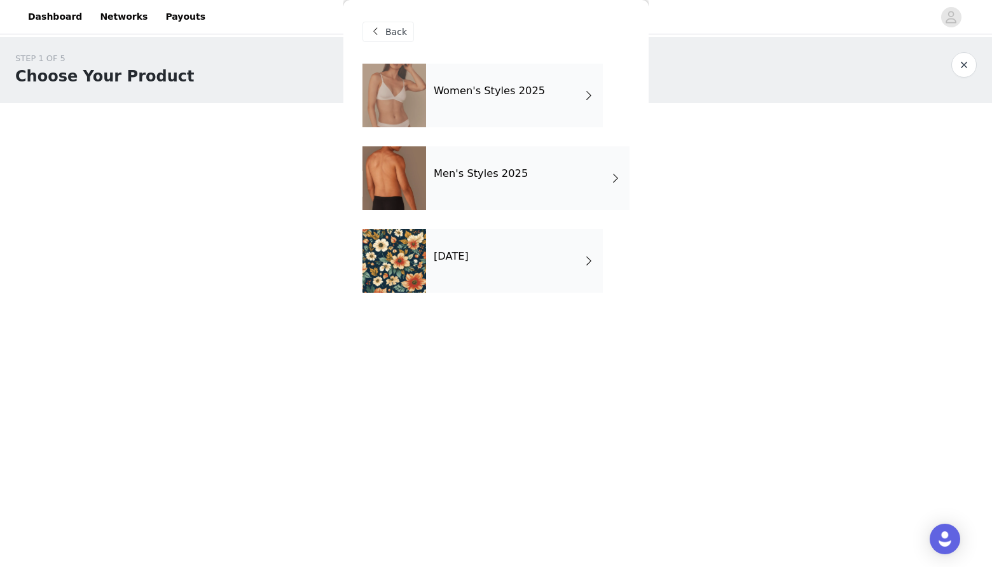
click at [385, 106] on div at bounding box center [394, 96] width 64 height 64
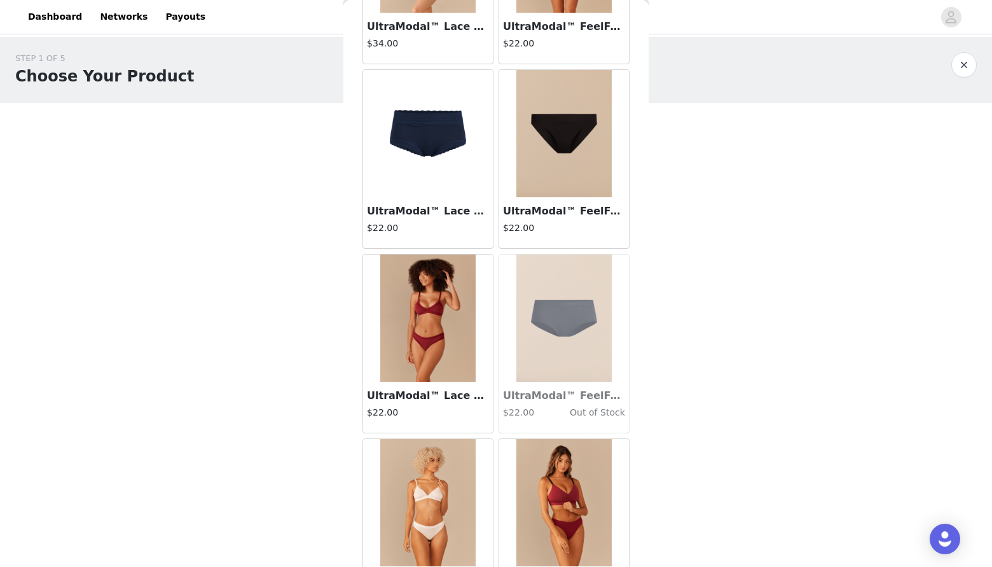
scroll to position [1379, 0]
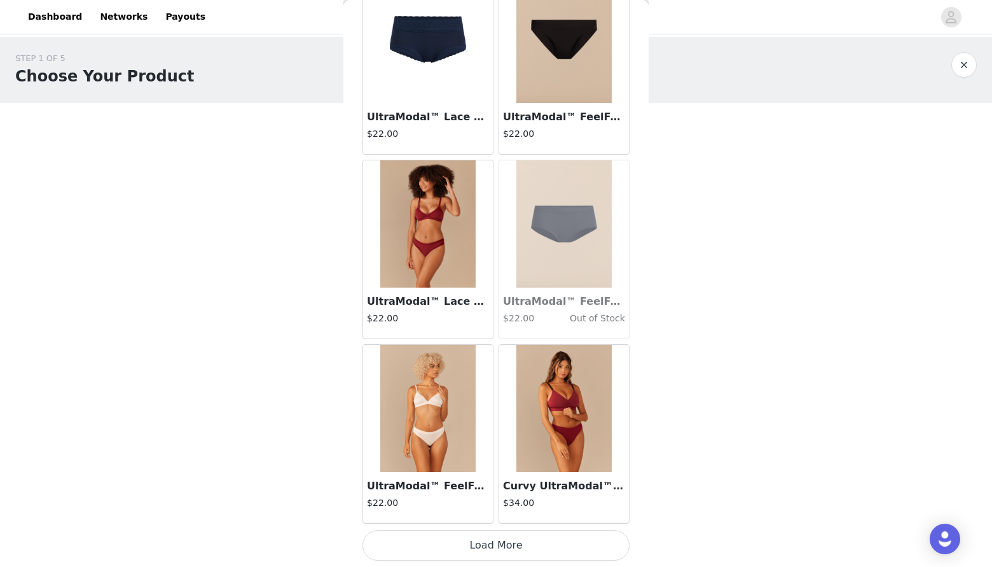
click at [568, 434] on img at bounding box center [563, 408] width 95 height 127
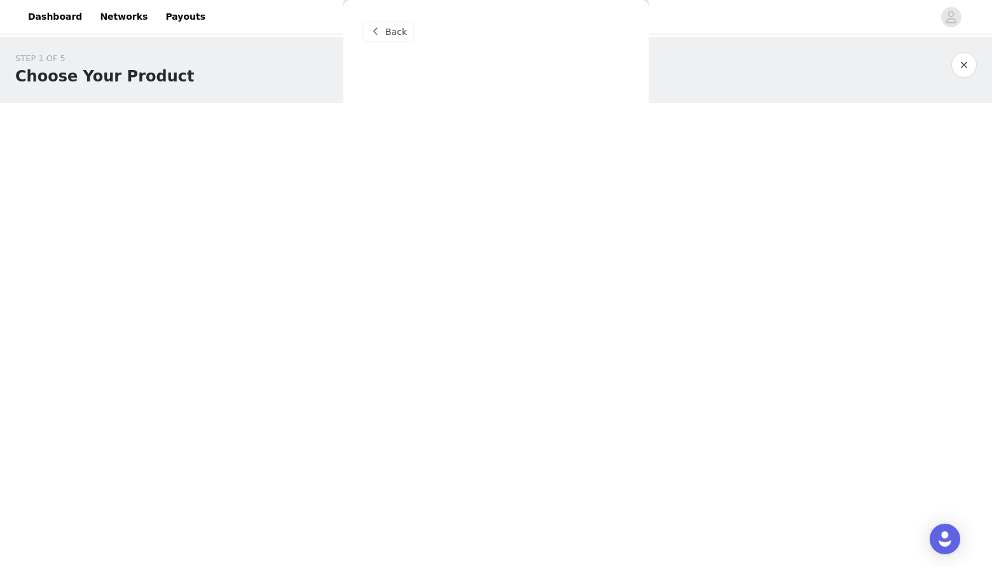
scroll to position [0, 0]
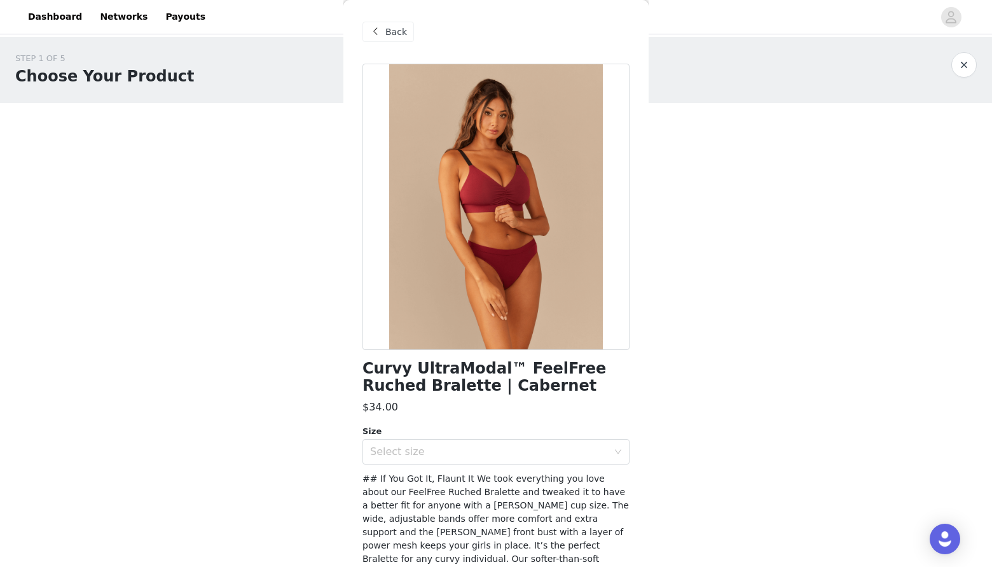
click at [569, 464] on div "Curvy UltraModal™ FeelFree Ruched Bralette | Cabernet $34.00 Size Select size A…" at bounding box center [495, 408] width 267 height 689
click at [551, 445] on div "Select size" at bounding box center [489, 451] width 238 height 13
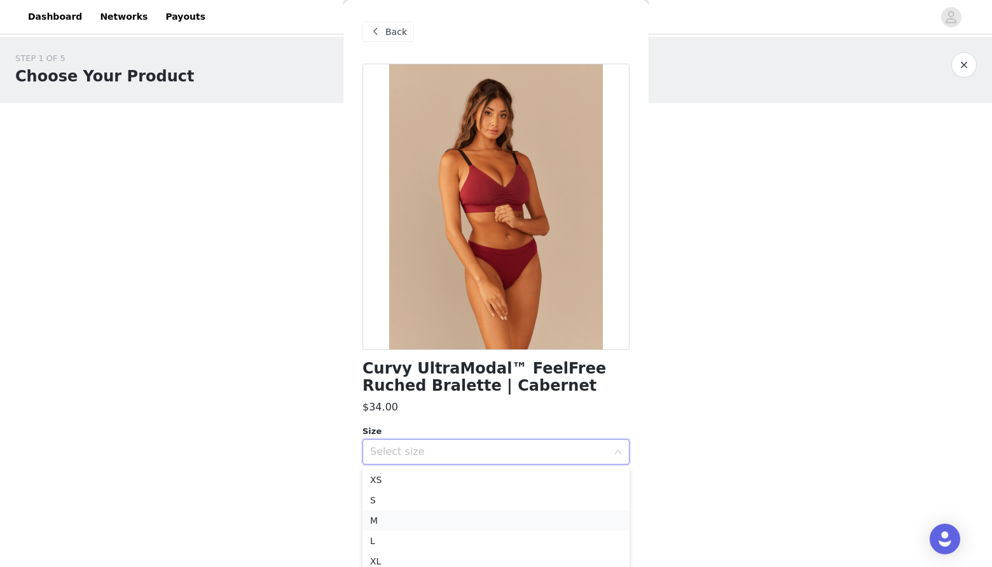
click at [471, 523] on li "M" at bounding box center [495, 520] width 267 height 20
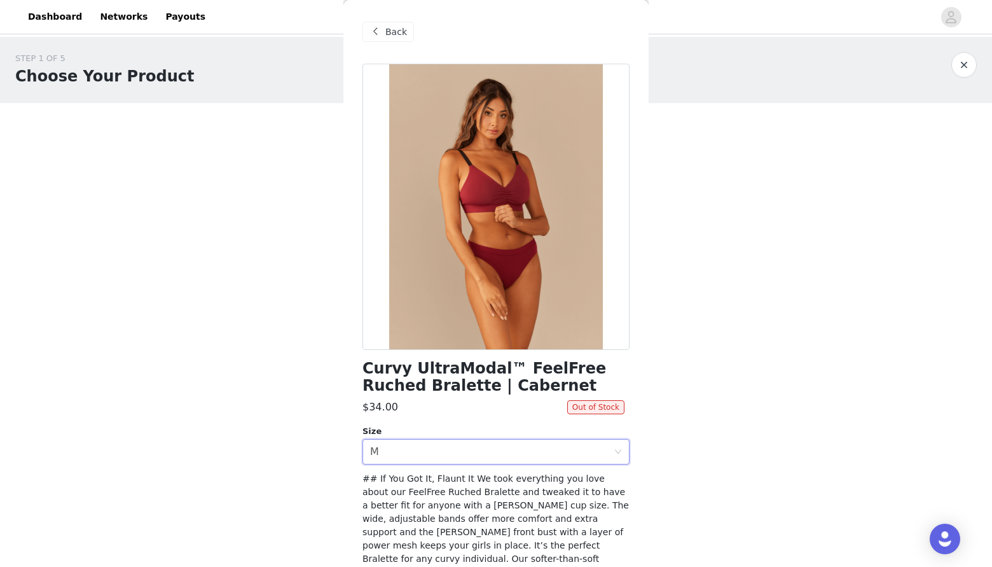
click at [380, 28] on span at bounding box center [375, 31] width 15 height 15
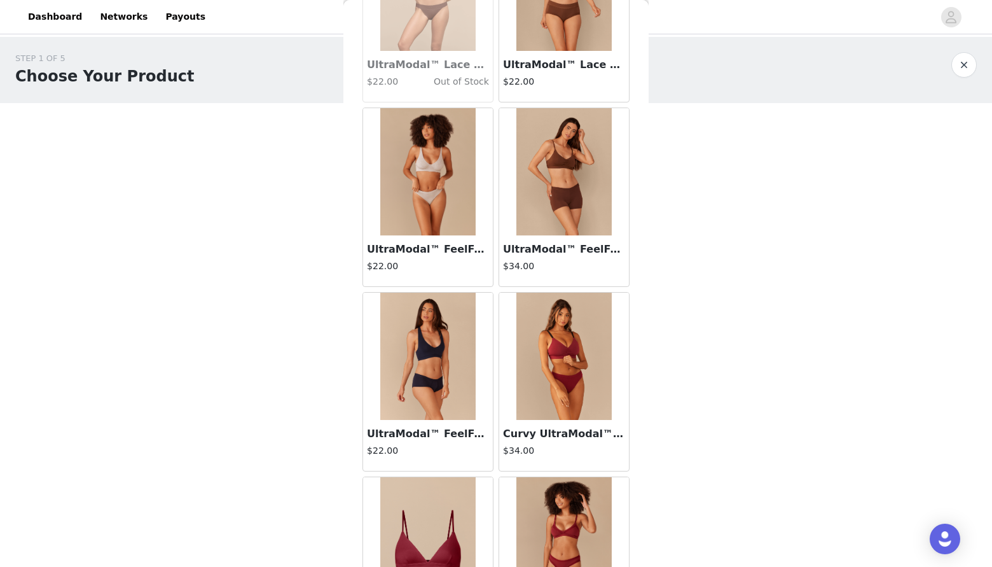
scroll to position [141, 0]
click at [567, 170] on img at bounding box center [563, 170] width 95 height 127
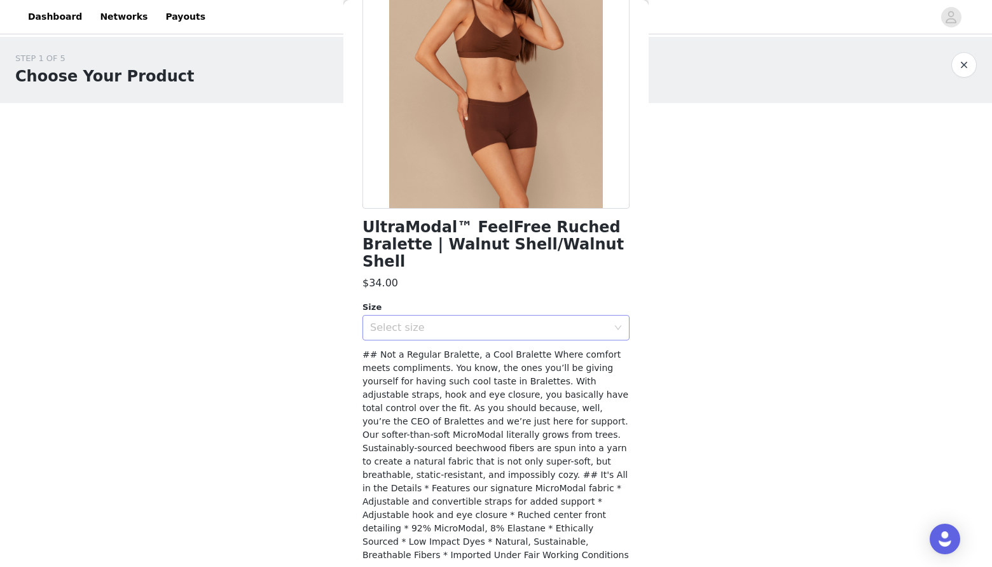
click at [444, 321] on div "Select size" at bounding box center [489, 327] width 238 height 13
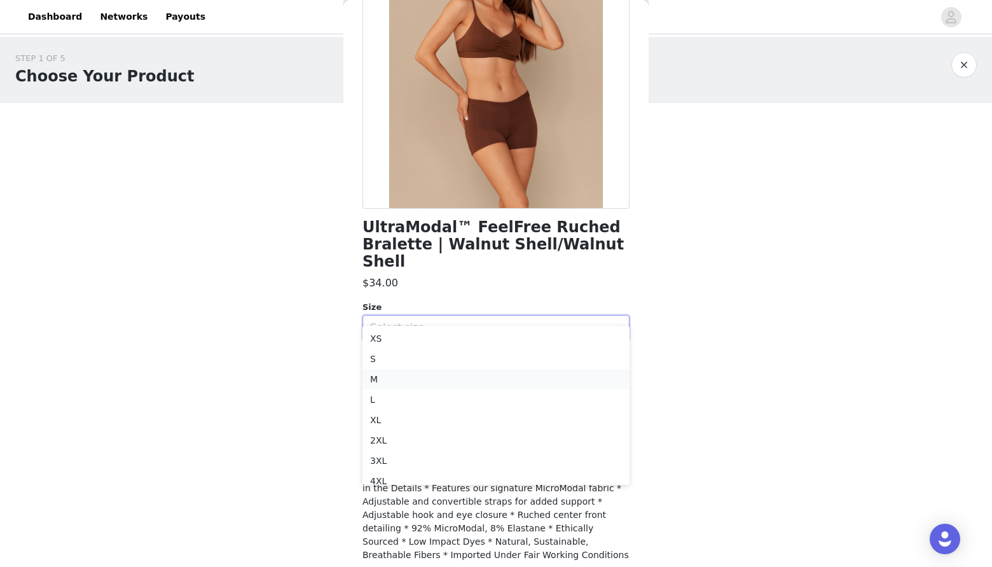
click at [427, 385] on li "M" at bounding box center [495, 379] width 267 height 20
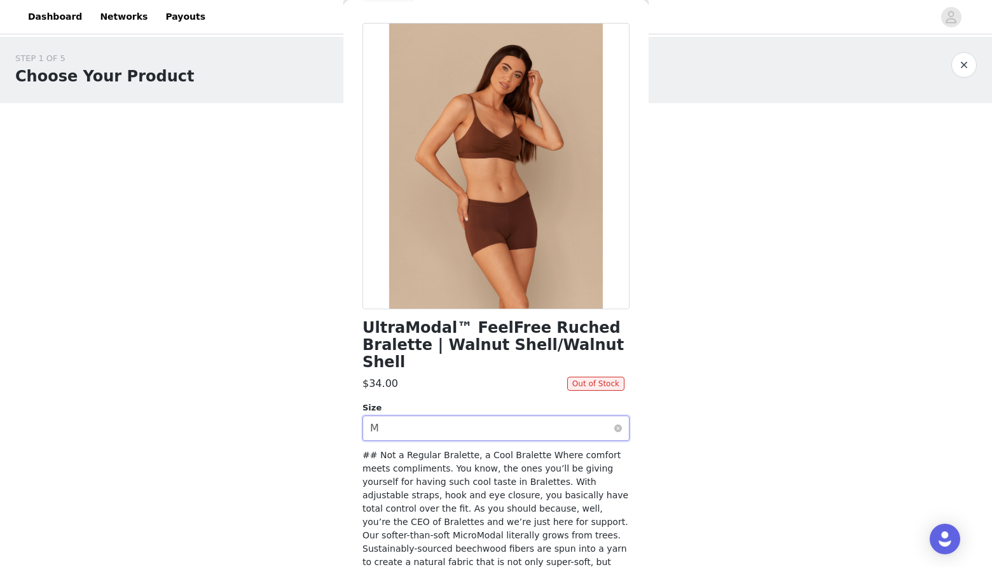
scroll to position [0, 0]
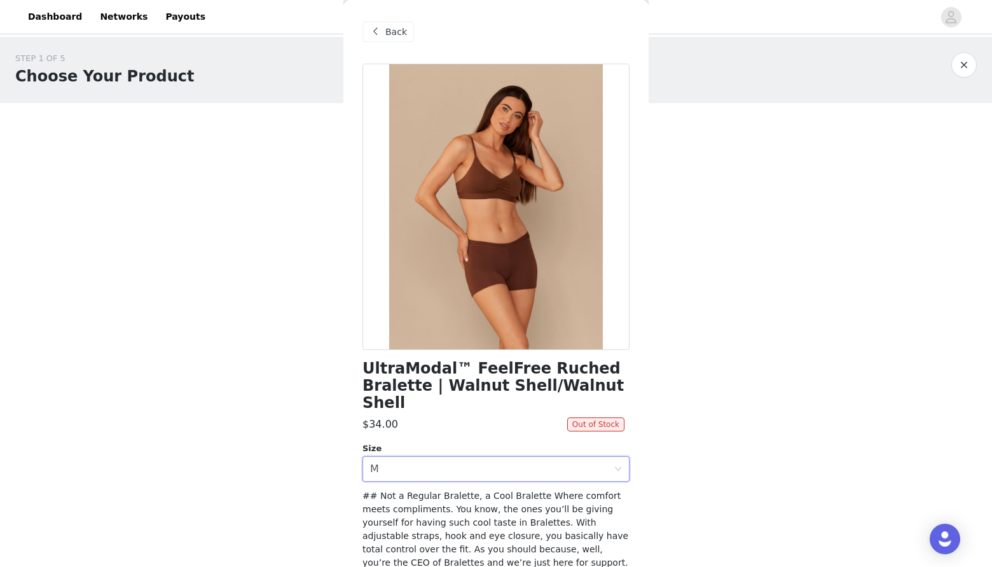
click at [376, 33] on span at bounding box center [375, 31] width 15 height 15
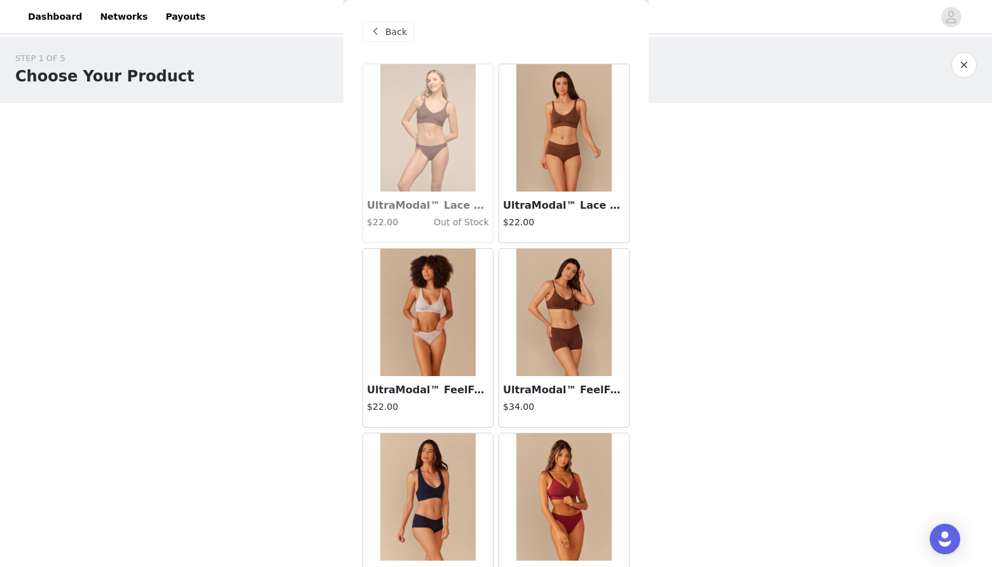
scroll to position [347, 0]
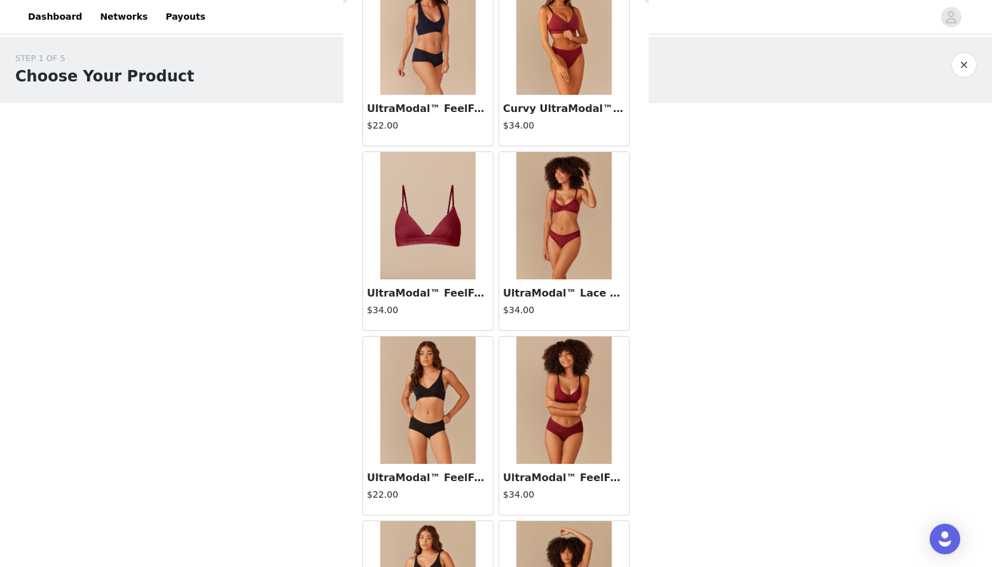
click at [424, 445] on img at bounding box center [427, 399] width 95 height 127
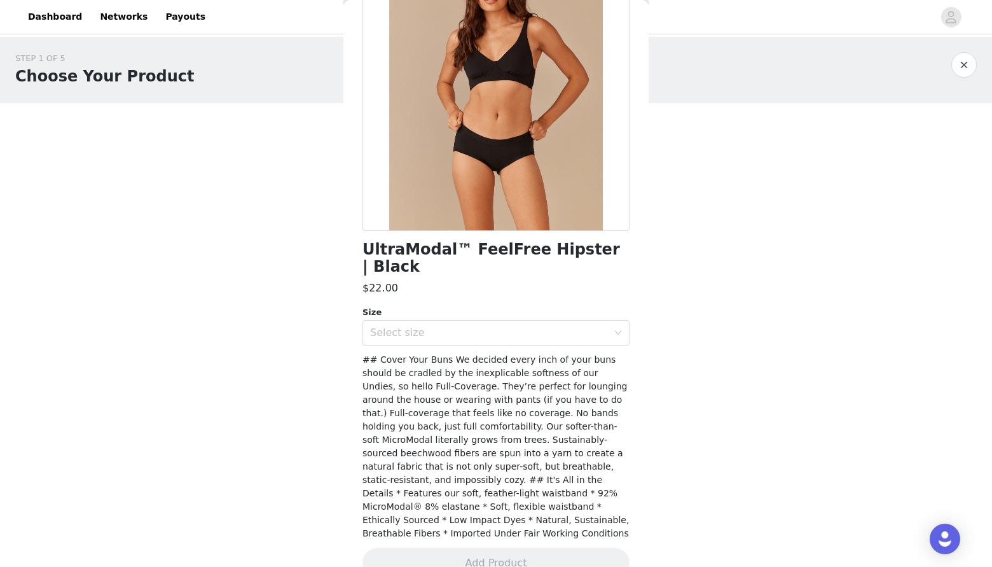
scroll to position [0, 0]
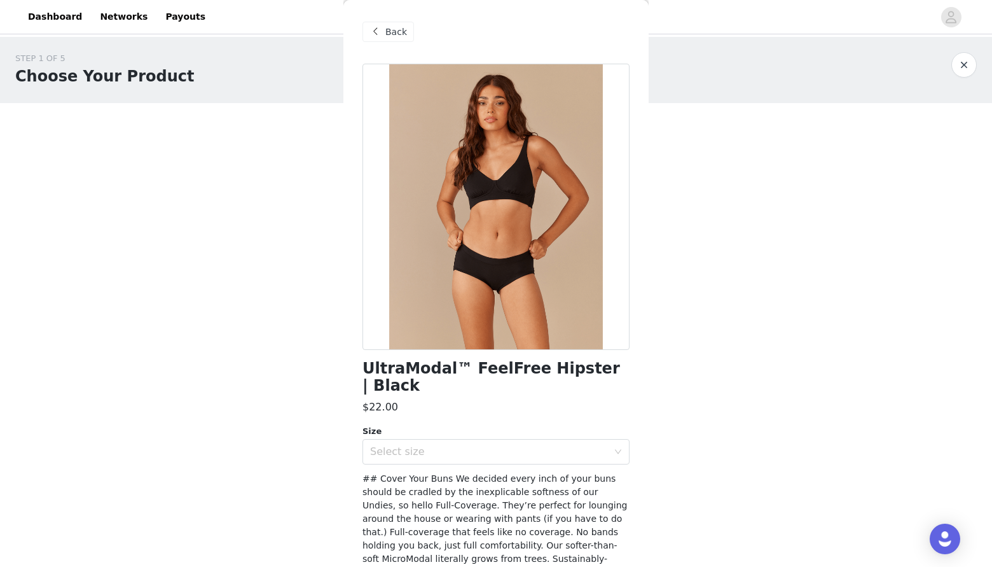
click at [391, 32] on span "Back" at bounding box center [396, 31] width 22 height 13
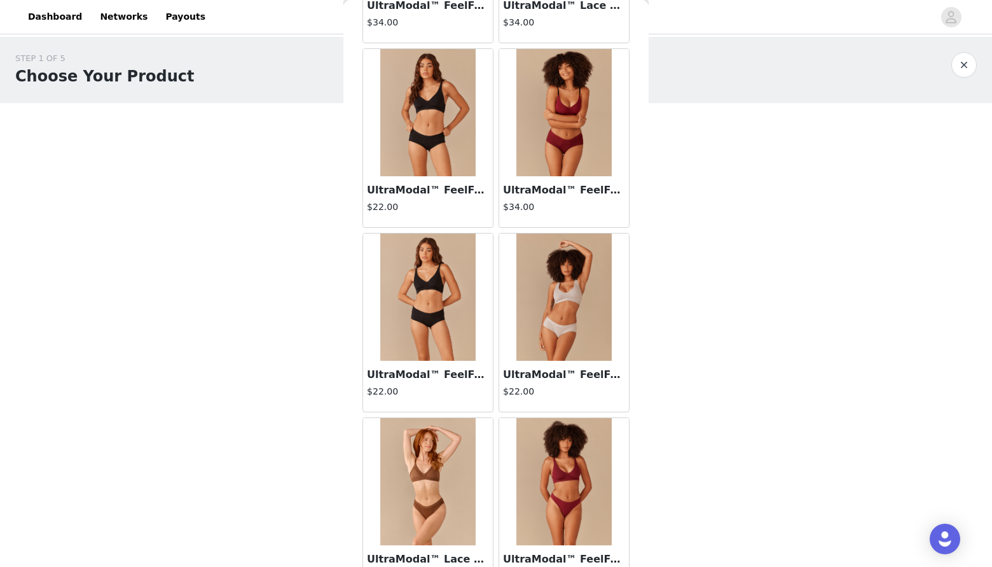
scroll to position [873, 0]
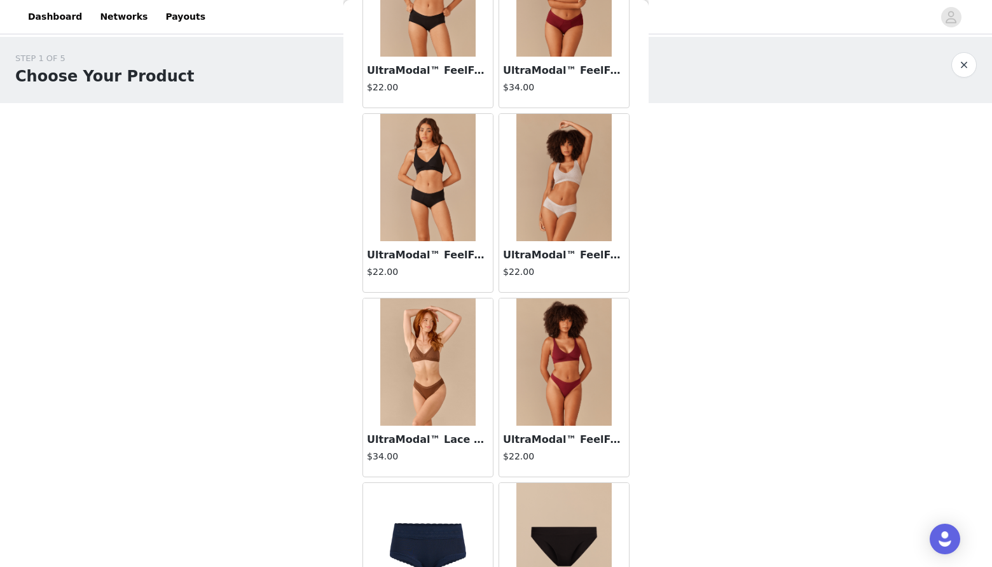
click at [565, 364] on img at bounding box center [563, 361] width 95 height 127
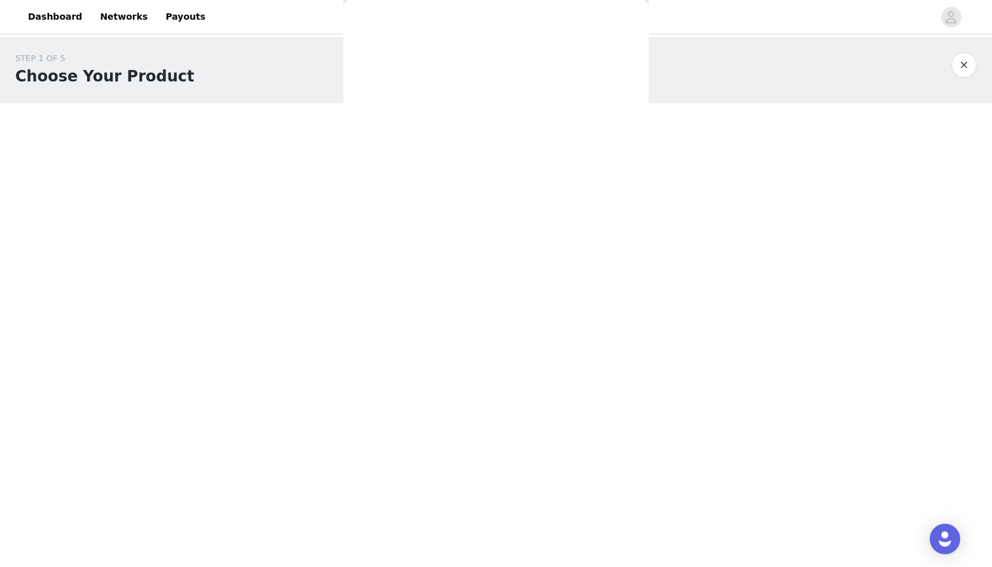
scroll to position [0, 0]
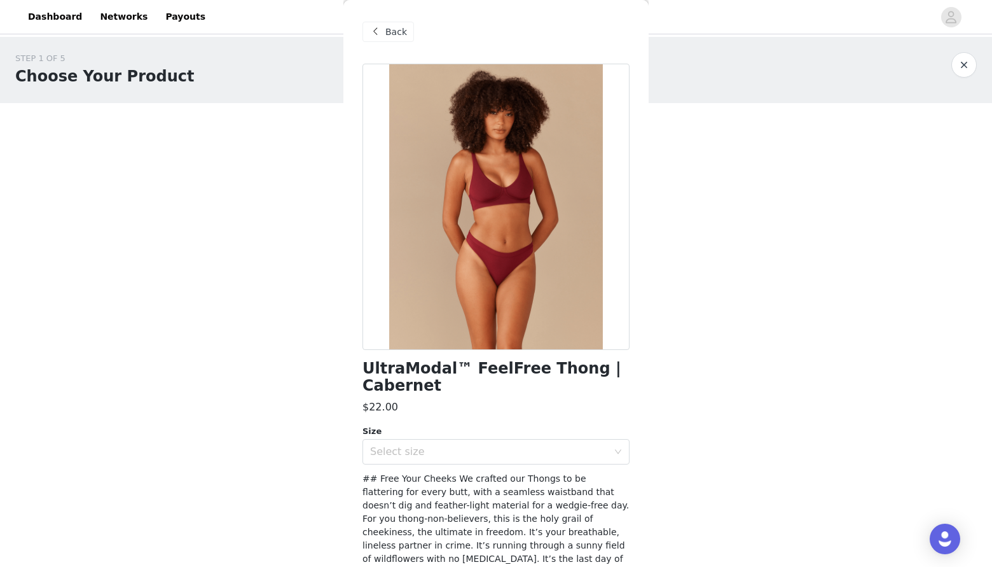
click at [373, 31] on span at bounding box center [375, 31] width 15 height 15
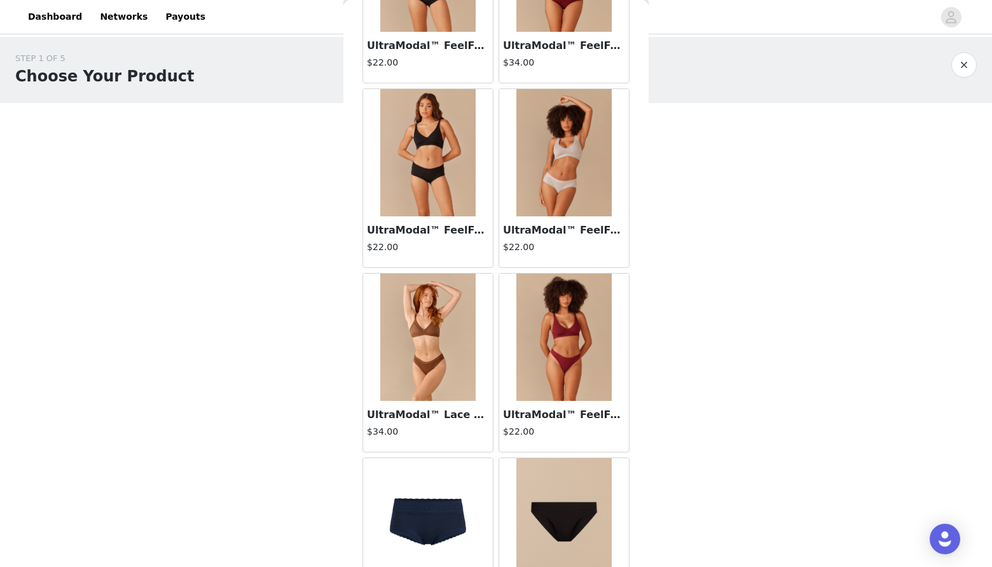
scroll to position [931, 0]
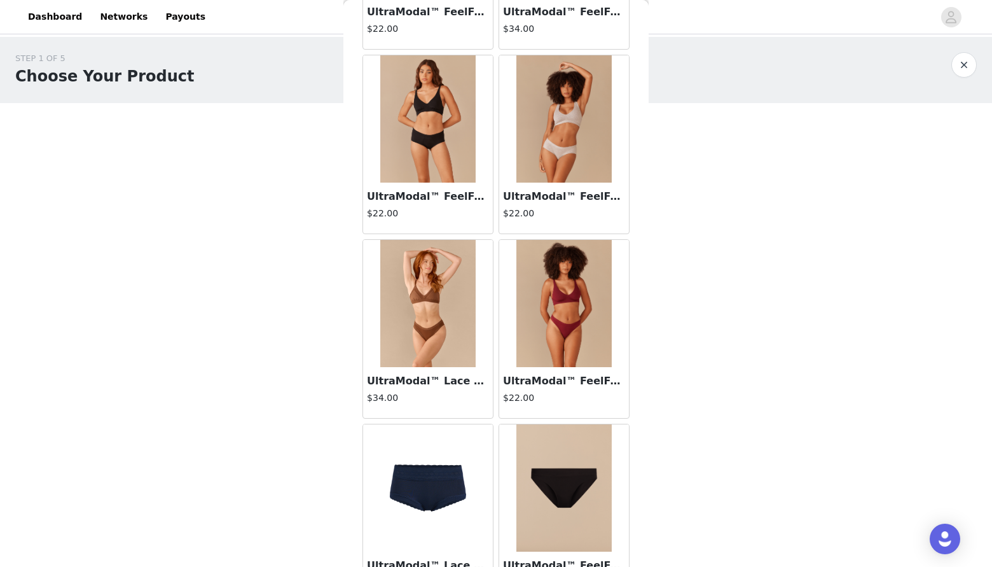
click at [432, 346] on img at bounding box center [427, 303] width 95 height 127
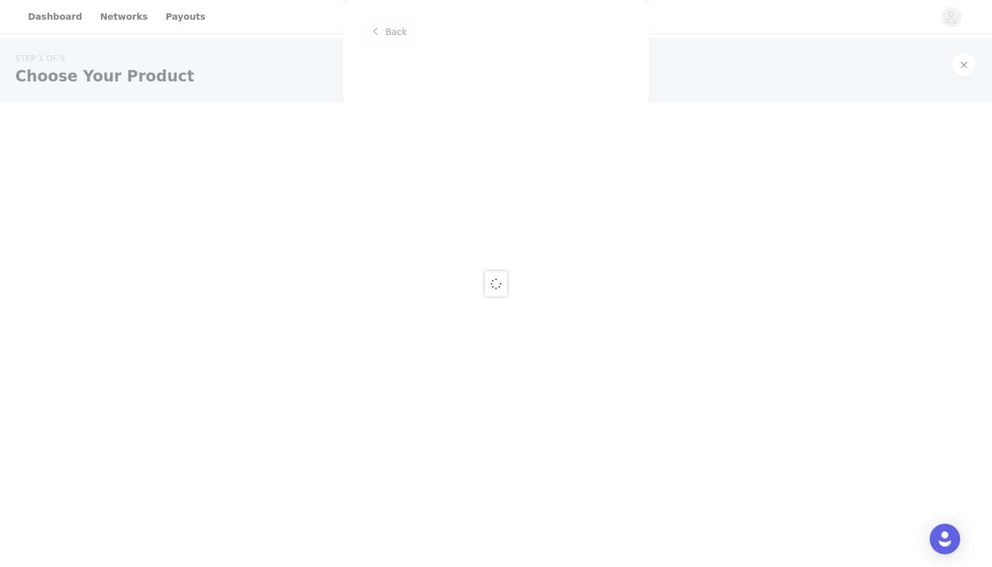
scroll to position [0, 0]
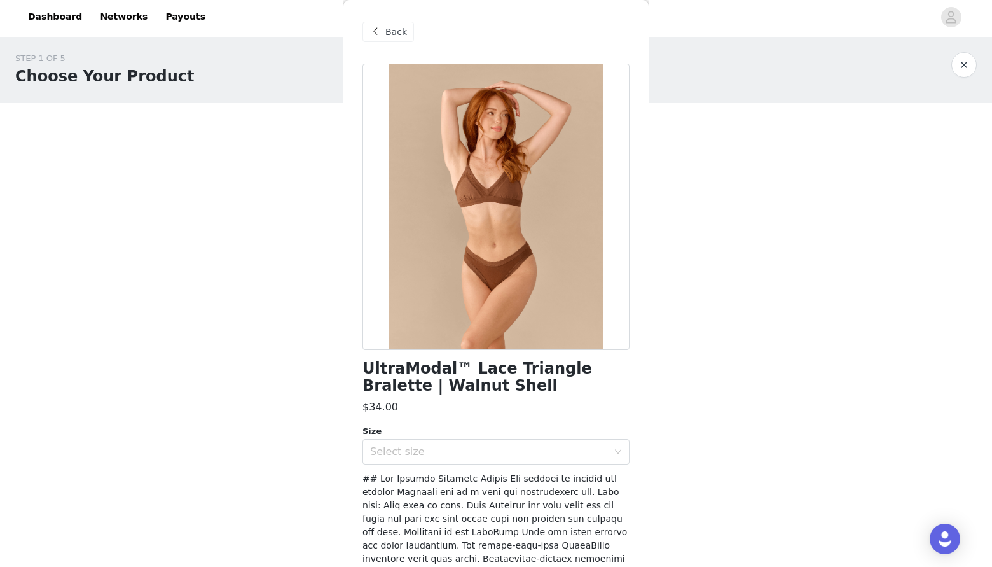
click at [380, 27] on span at bounding box center [375, 31] width 15 height 15
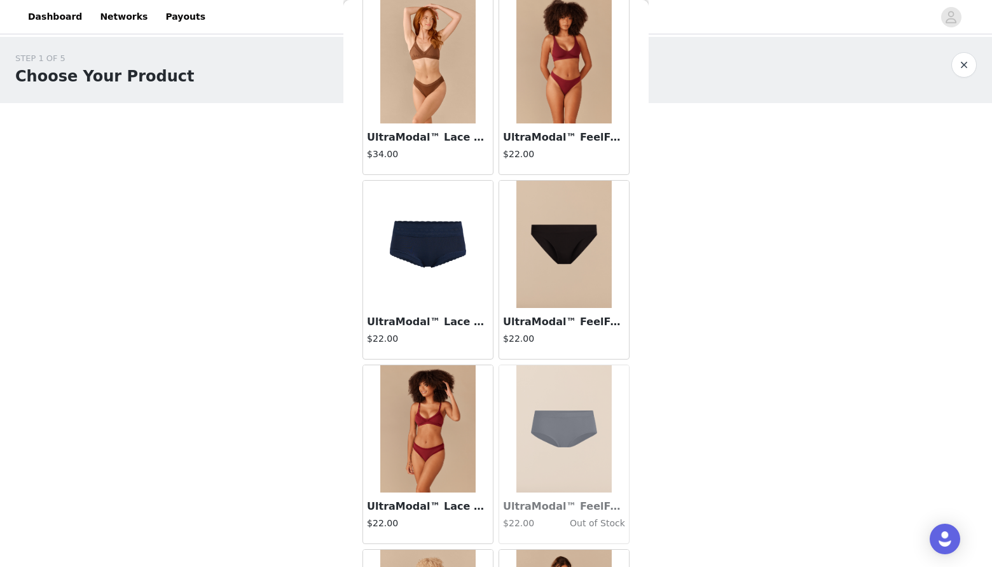
scroll to position [1288, 0]
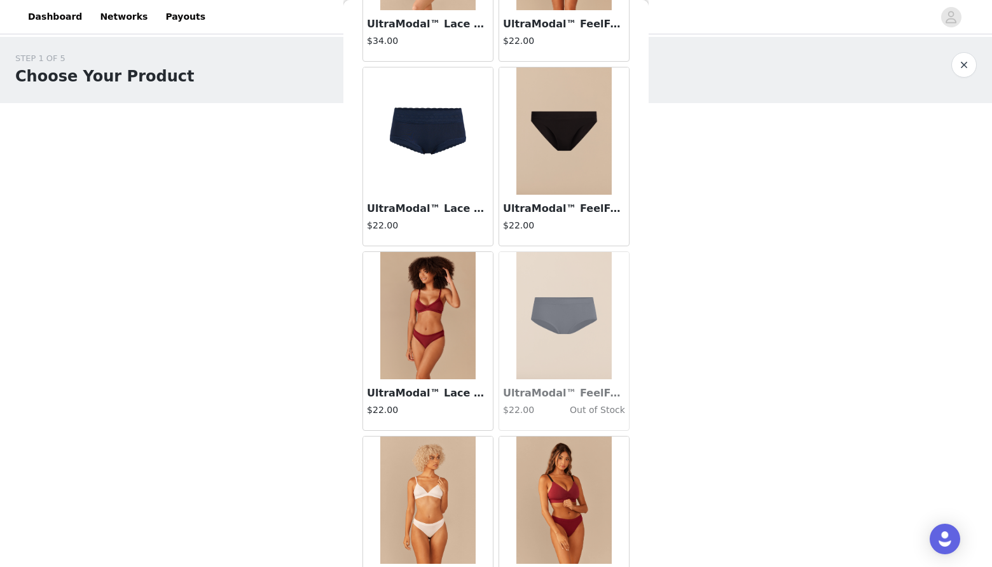
click at [417, 336] on img at bounding box center [427, 315] width 95 height 127
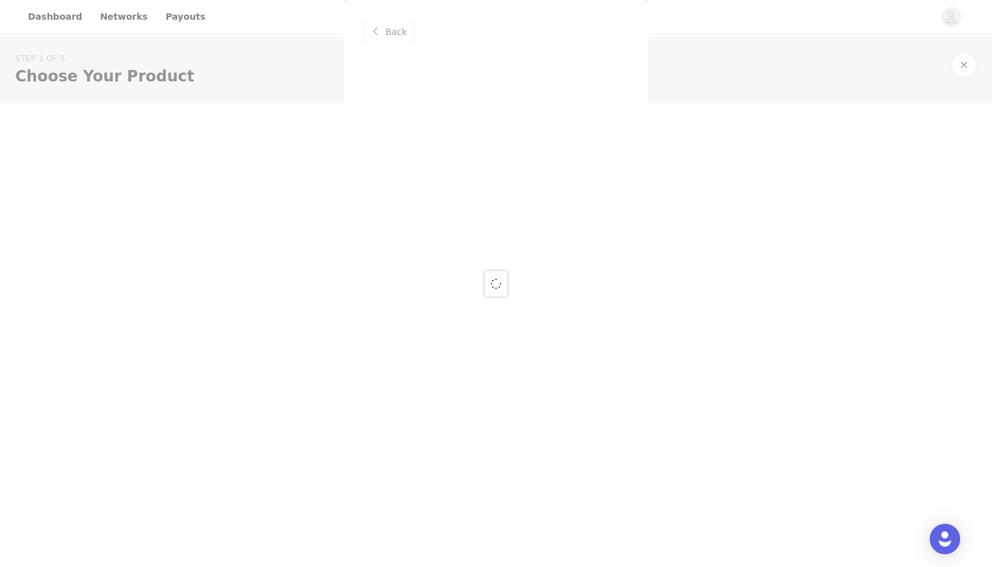
scroll to position [0, 0]
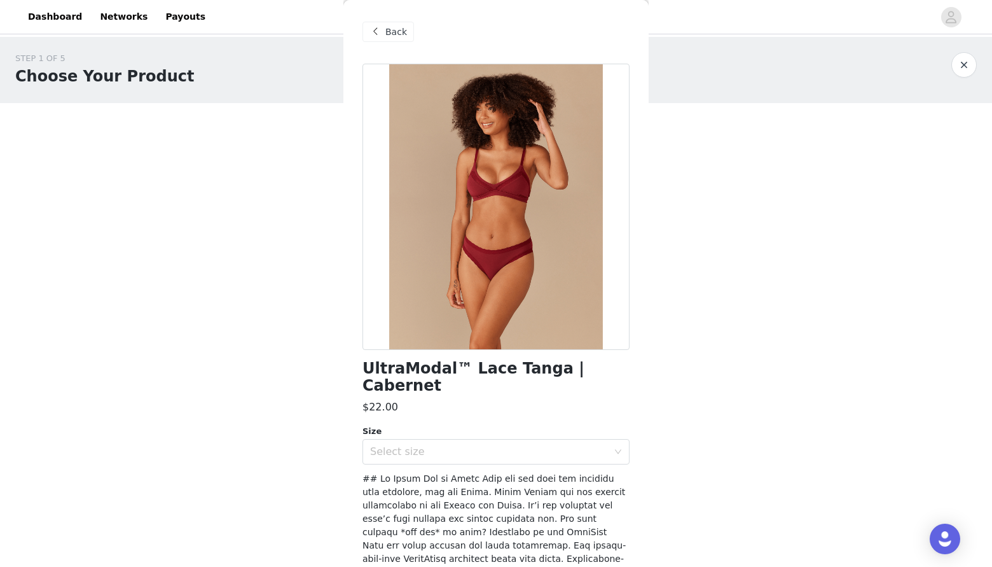
click at [375, 29] on span at bounding box center [375, 31] width 15 height 15
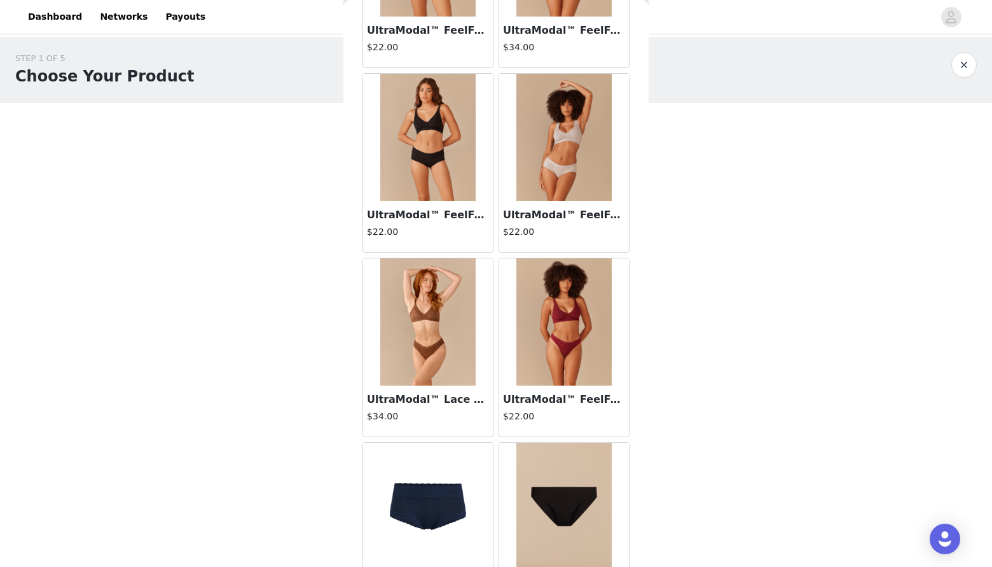
scroll to position [925, 0]
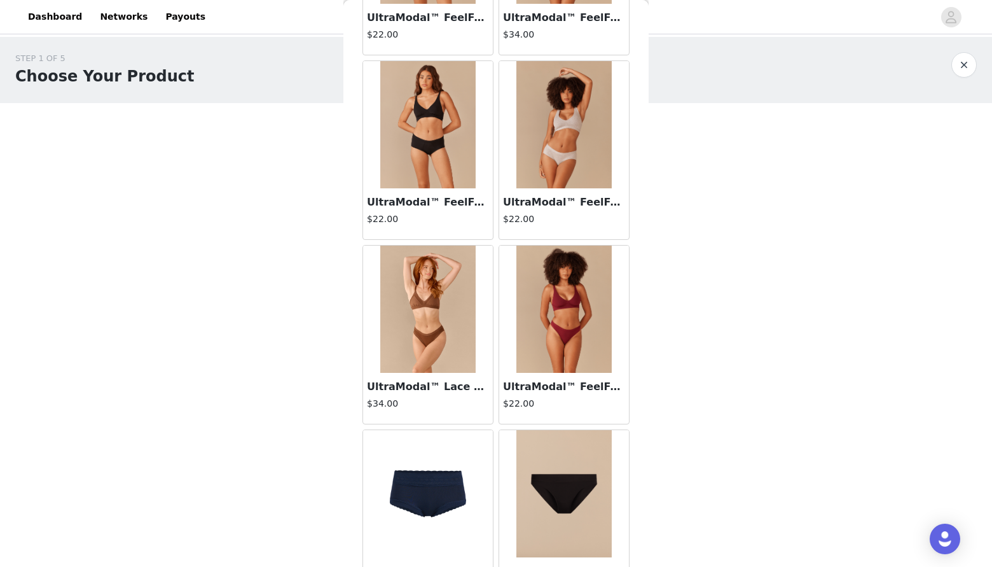
click at [544, 312] on img at bounding box center [563, 308] width 95 height 127
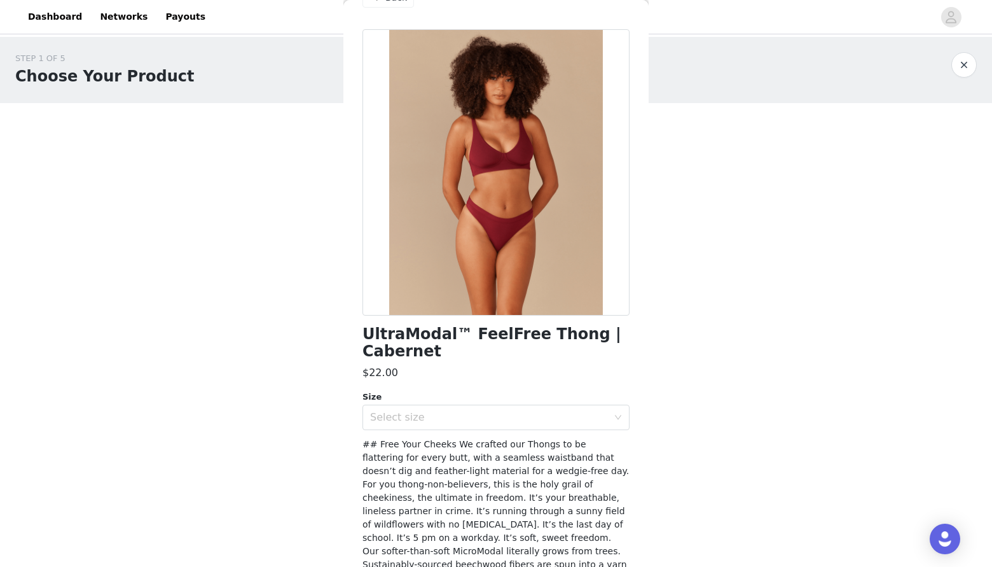
scroll to position [23, 0]
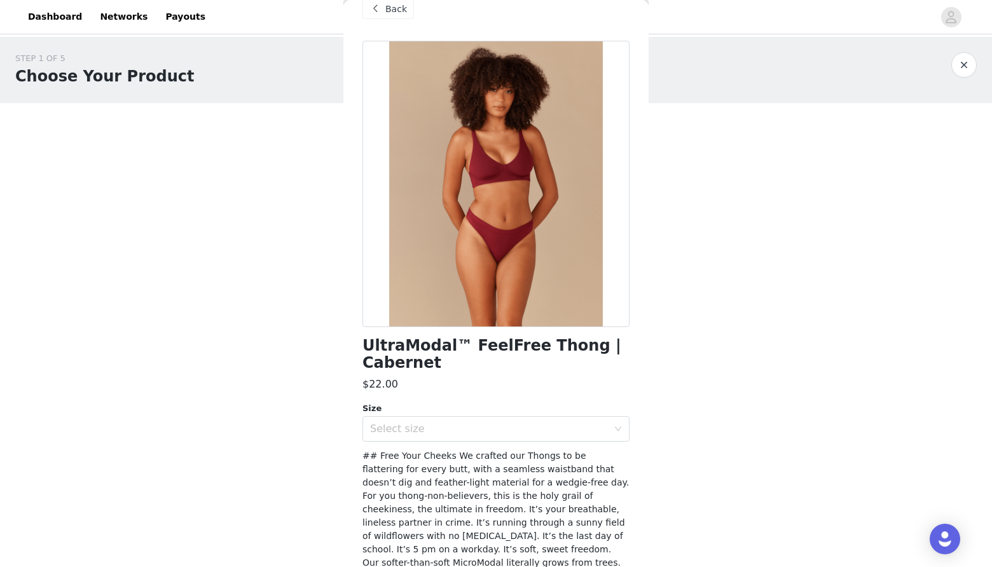
click at [372, 4] on span at bounding box center [375, 8] width 15 height 15
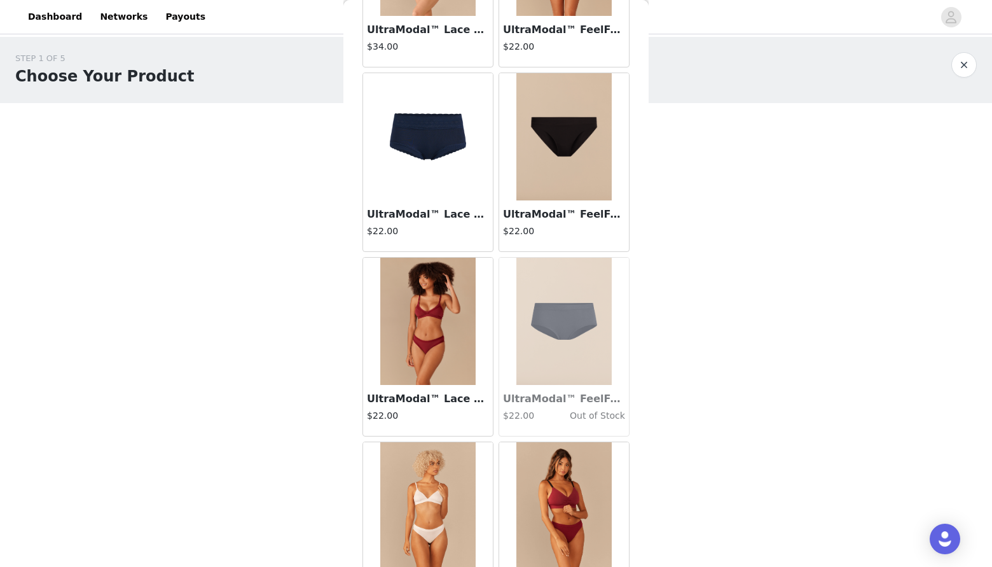
scroll to position [1379, 0]
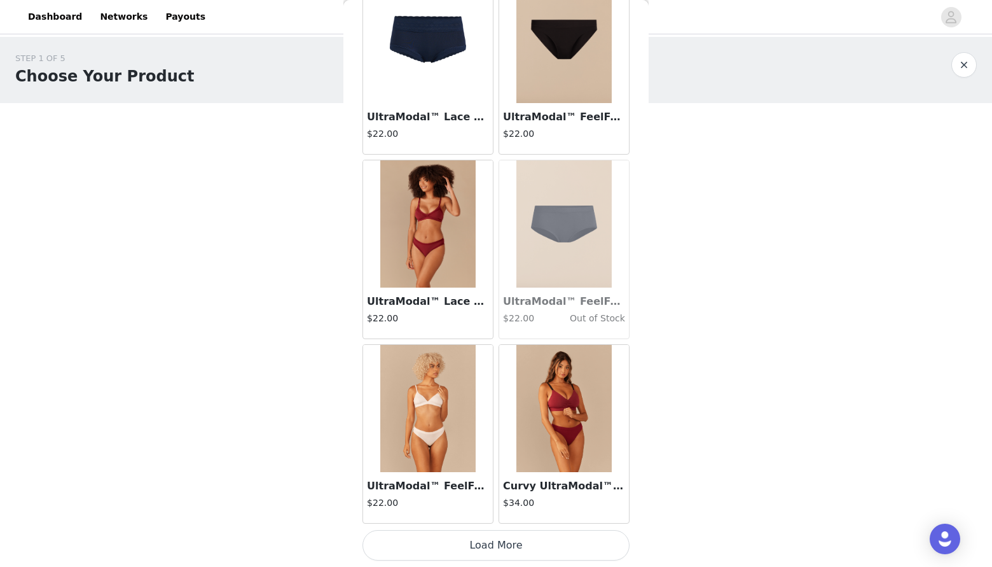
click at [486, 540] on button "Load More" at bounding box center [495, 545] width 267 height 31
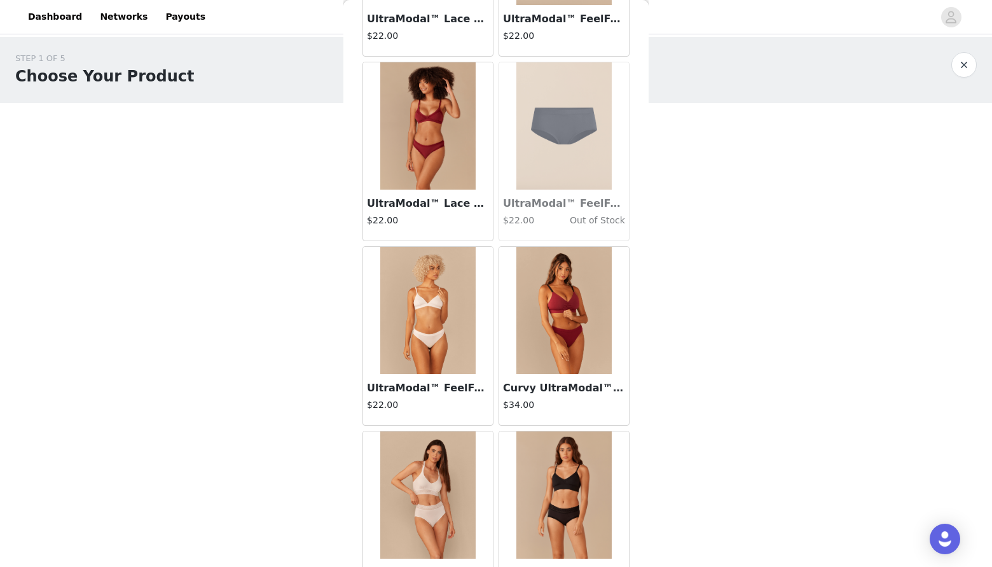
scroll to position [1678, 0]
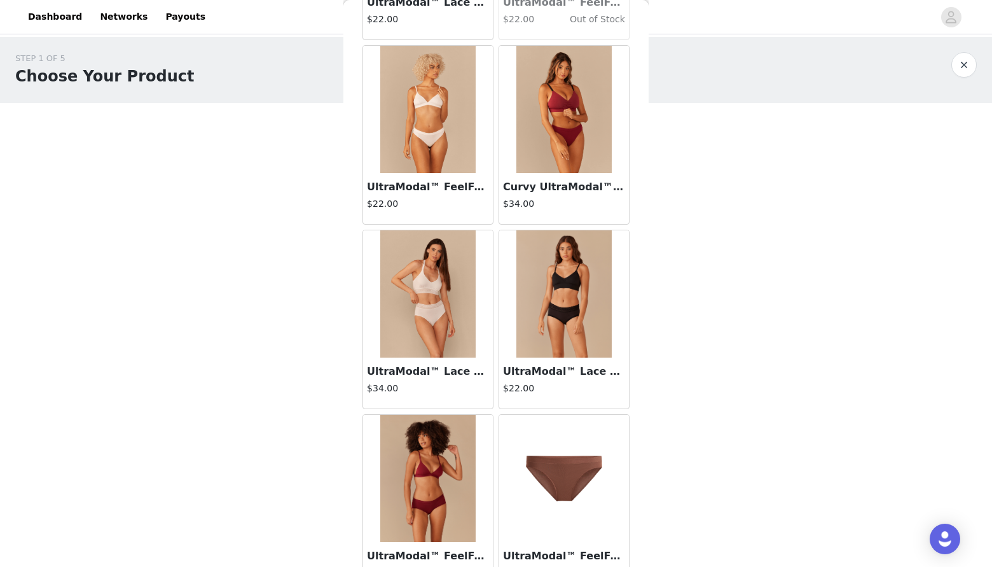
click at [563, 308] on img at bounding box center [563, 293] width 95 height 127
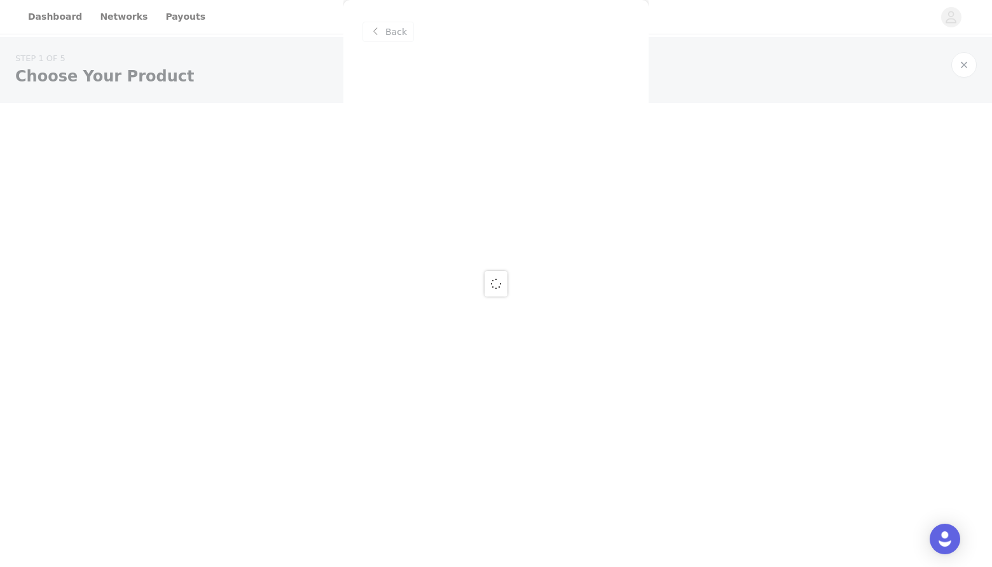
scroll to position [0, 0]
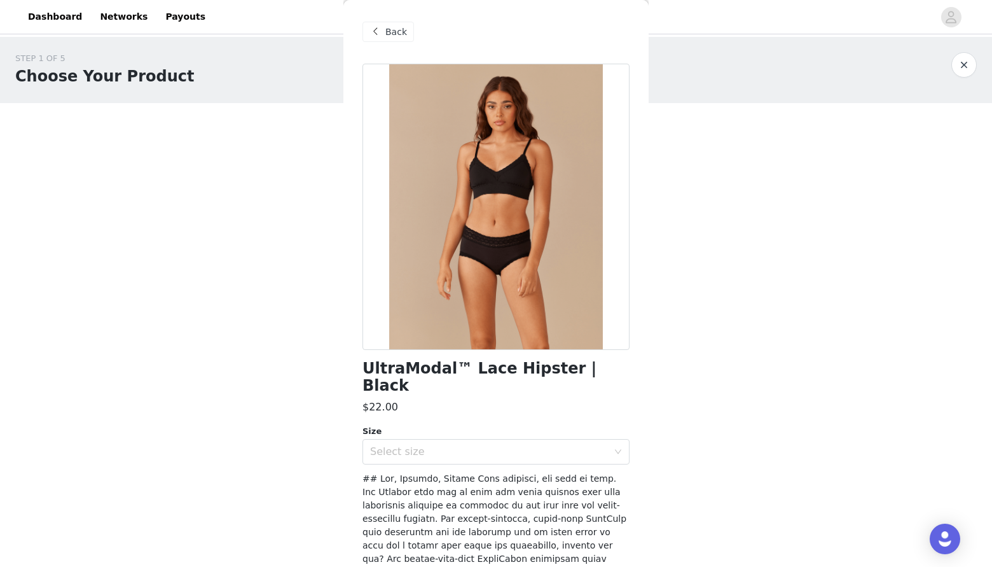
click at [382, 32] on span at bounding box center [375, 31] width 15 height 15
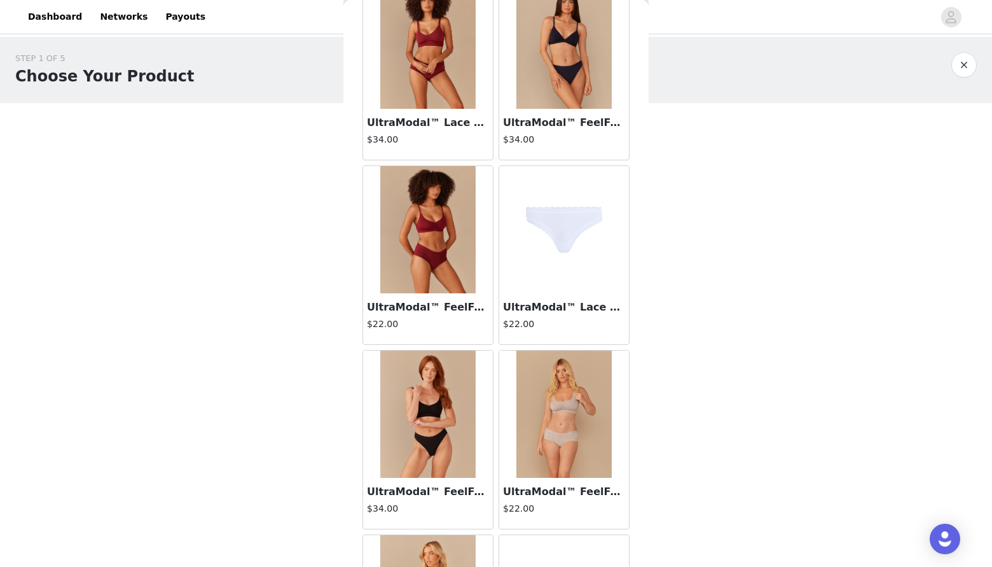
scroll to position [2794, 0]
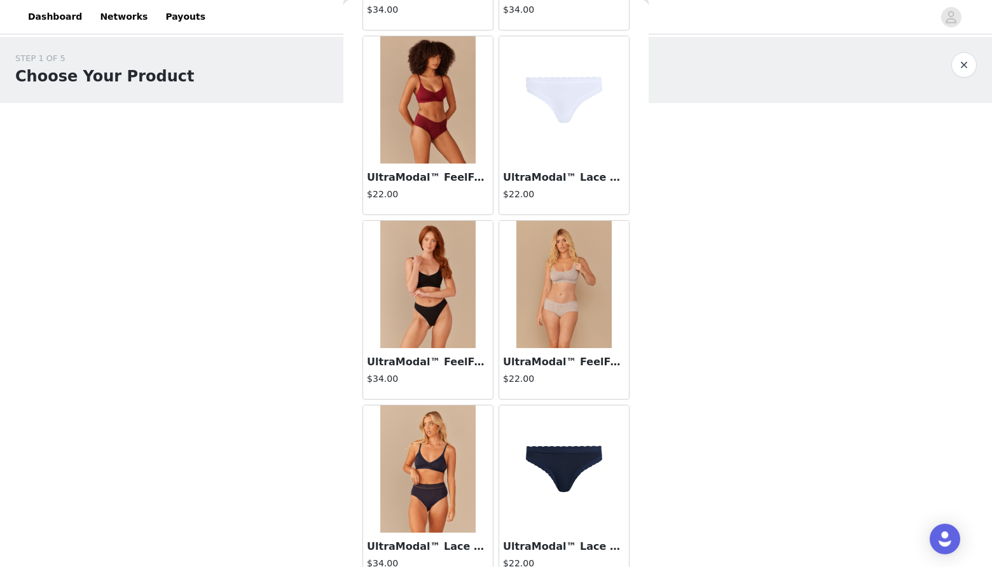
click at [417, 306] on img at bounding box center [427, 284] width 95 height 127
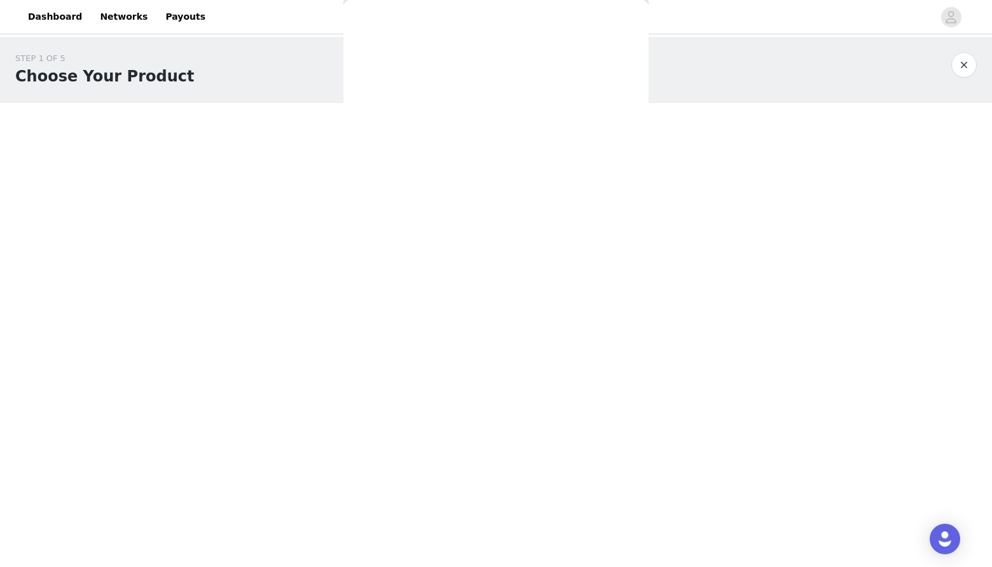
scroll to position [0, 0]
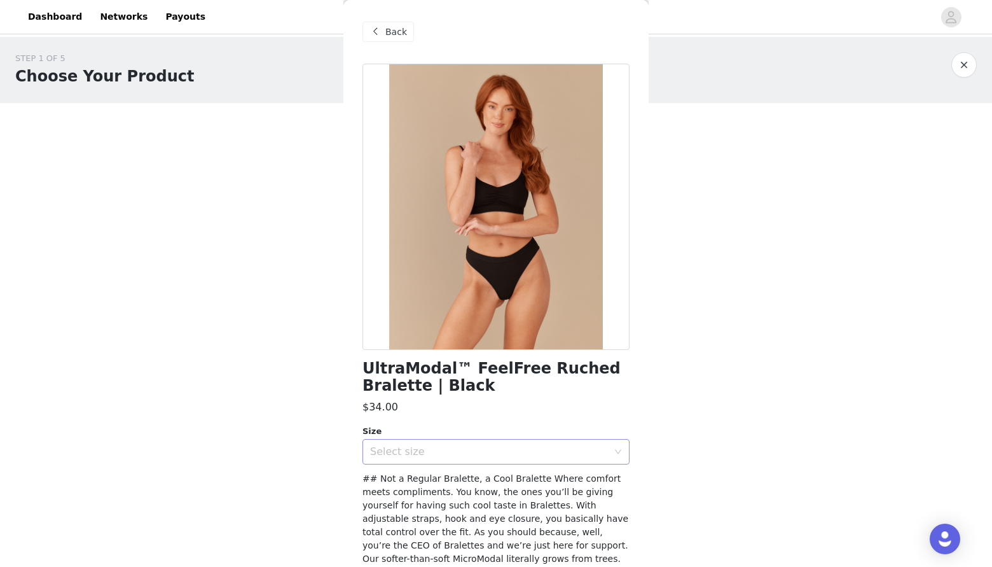
click at [455, 457] on div "Select size" at bounding box center [489, 451] width 238 height 13
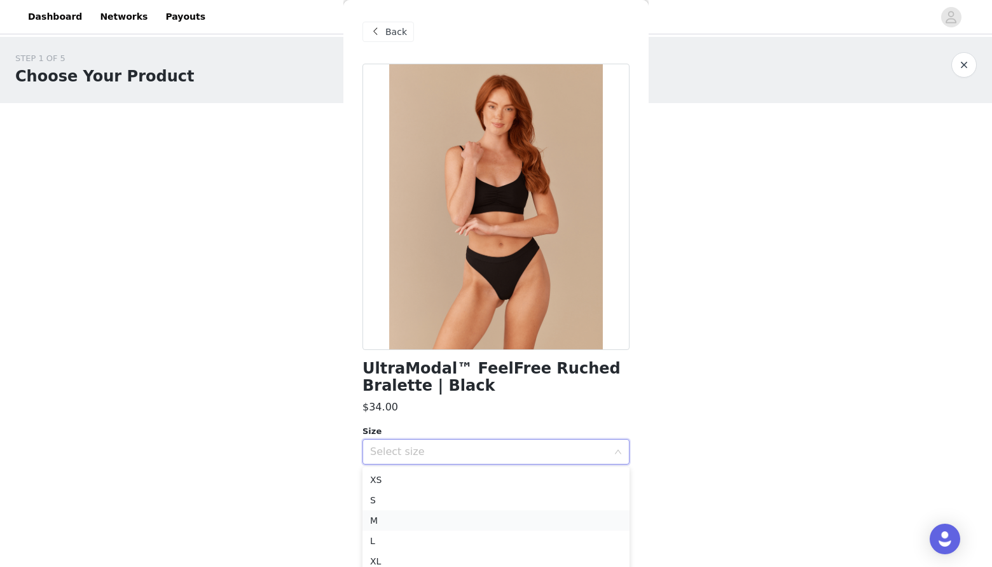
click at [422, 521] on li "M" at bounding box center [495, 520] width 267 height 20
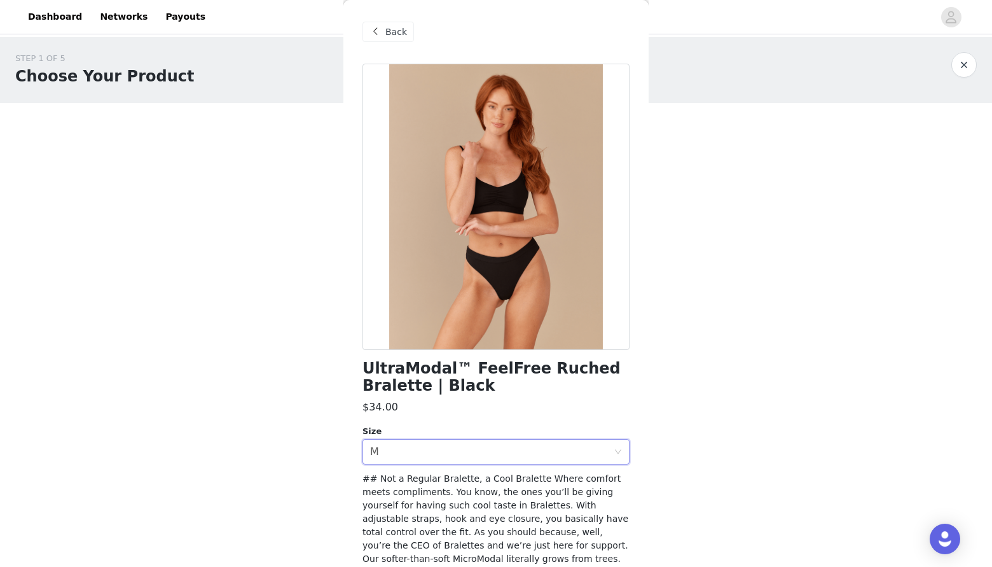
scroll to position [163, 0]
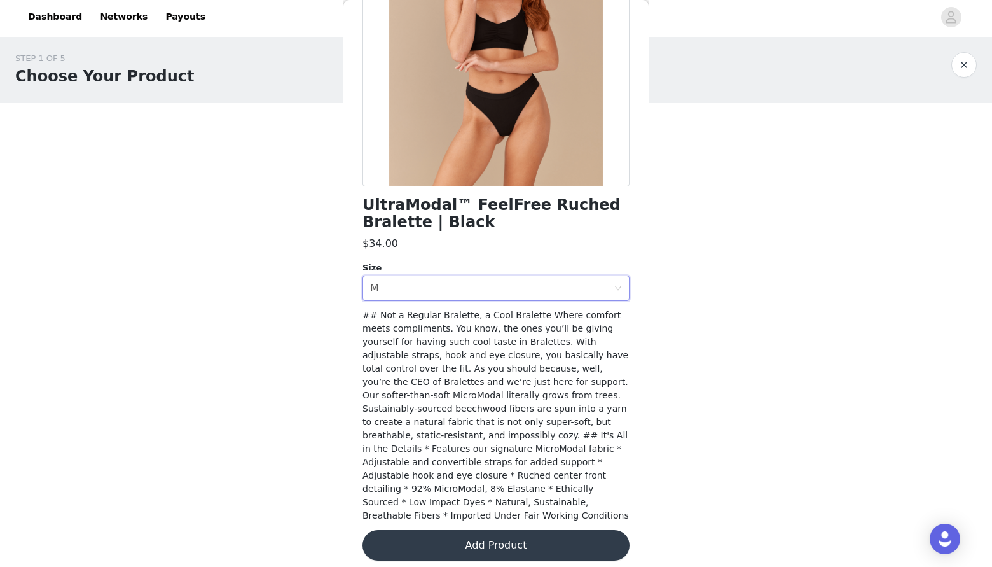
click at [433, 536] on button "Add Product" at bounding box center [495, 545] width 267 height 31
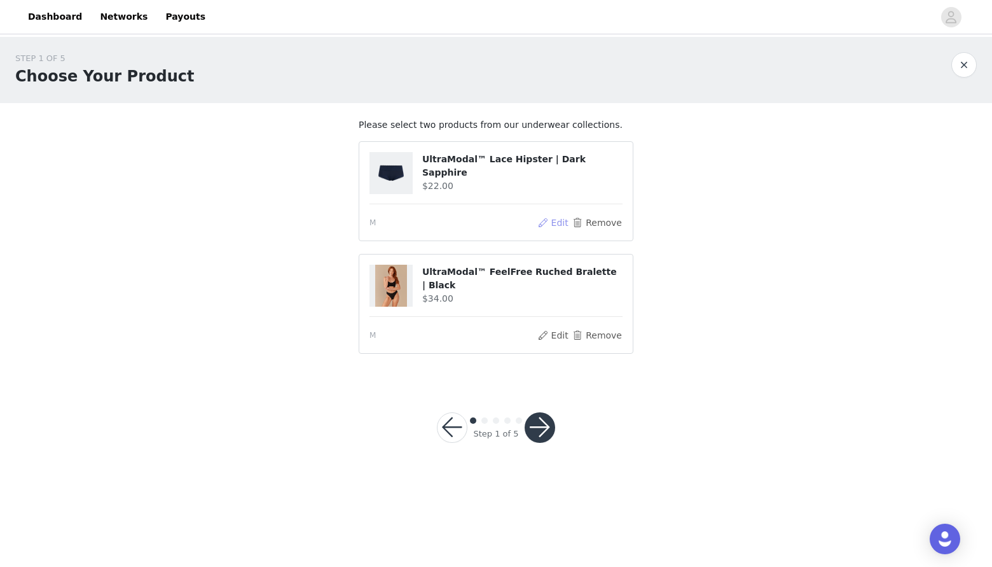
click at [557, 220] on button "Edit" at bounding box center [553, 222] width 32 height 15
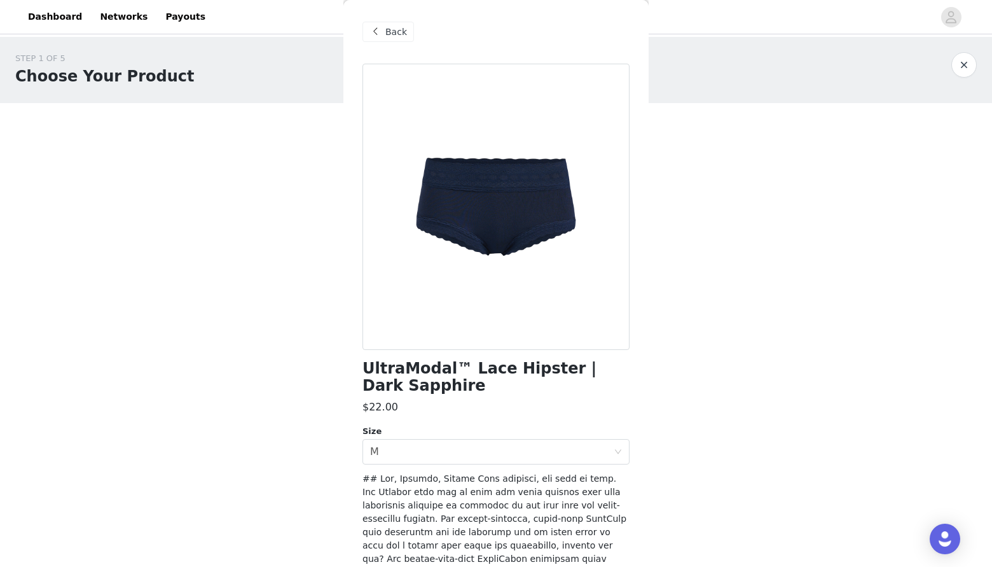
click at [377, 30] on span at bounding box center [375, 31] width 15 height 15
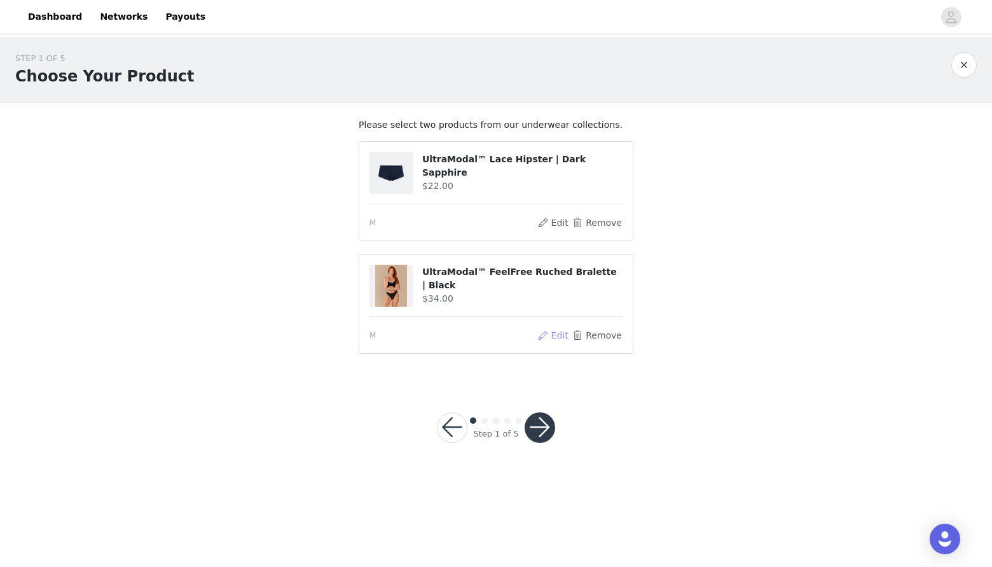
click at [560, 336] on button "Edit" at bounding box center [553, 335] width 32 height 15
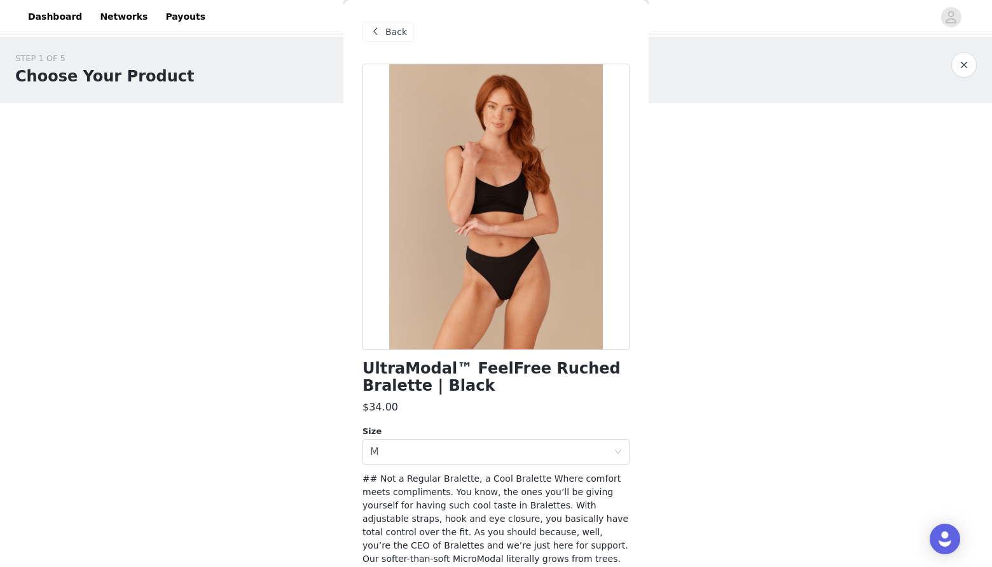
click at [374, 27] on span at bounding box center [375, 31] width 15 height 15
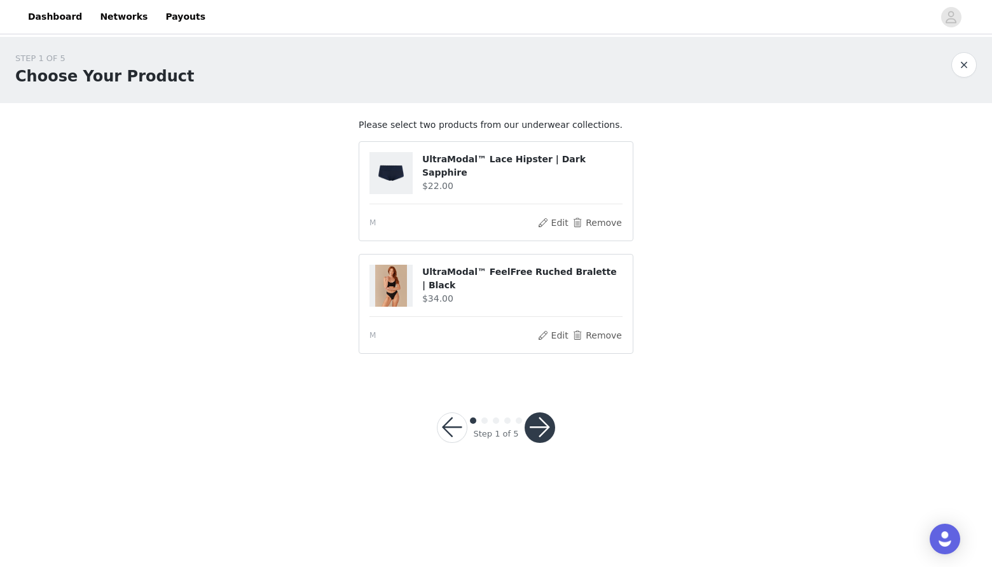
click at [544, 431] on button "button" at bounding box center [540, 427] width 31 height 31
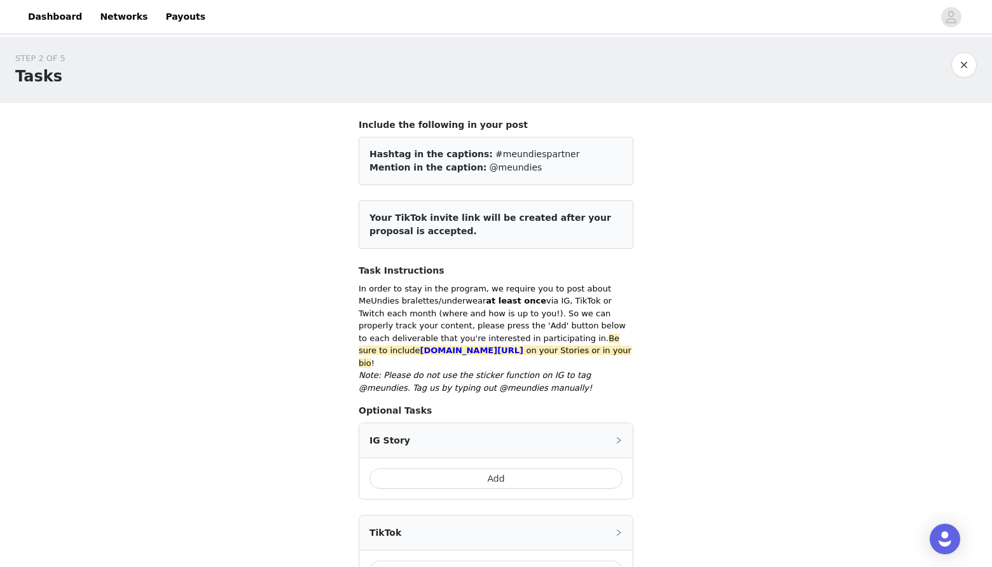
click at [512, 468] on button "Add" at bounding box center [495, 478] width 253 height 20
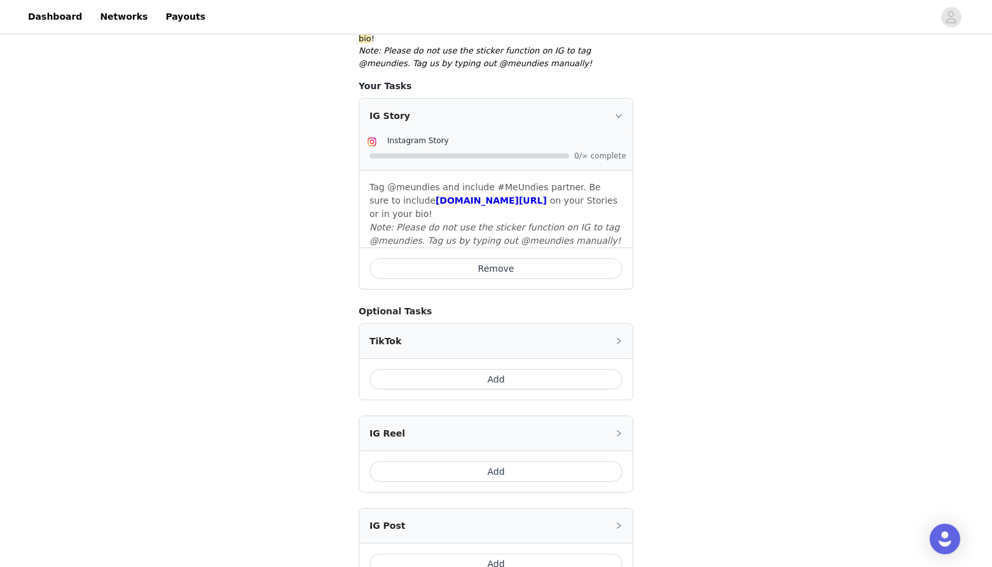
scroll to position [403, 0]
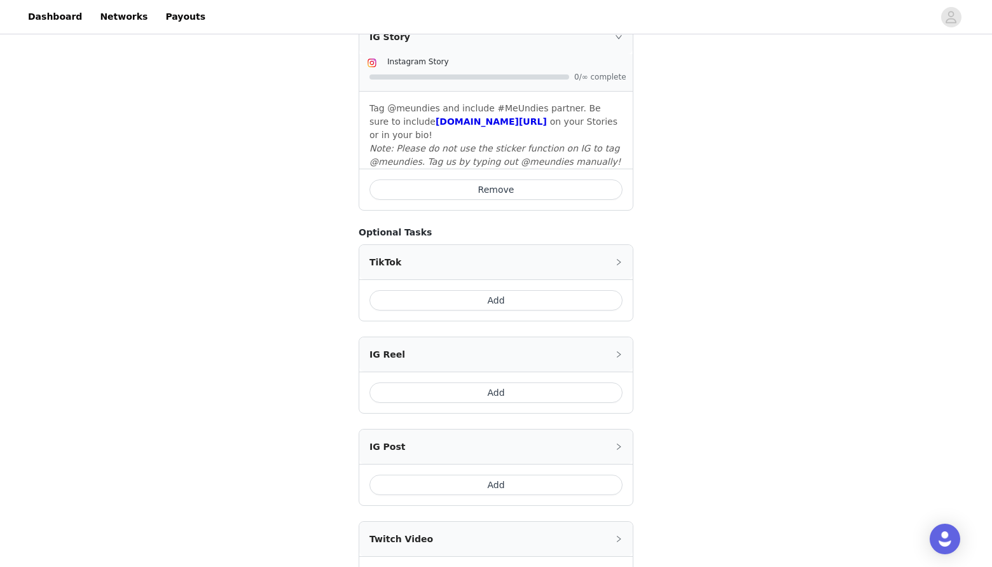
click at [439, 296] on button "Add" at bounding box center [495, 300] width 253 height 20
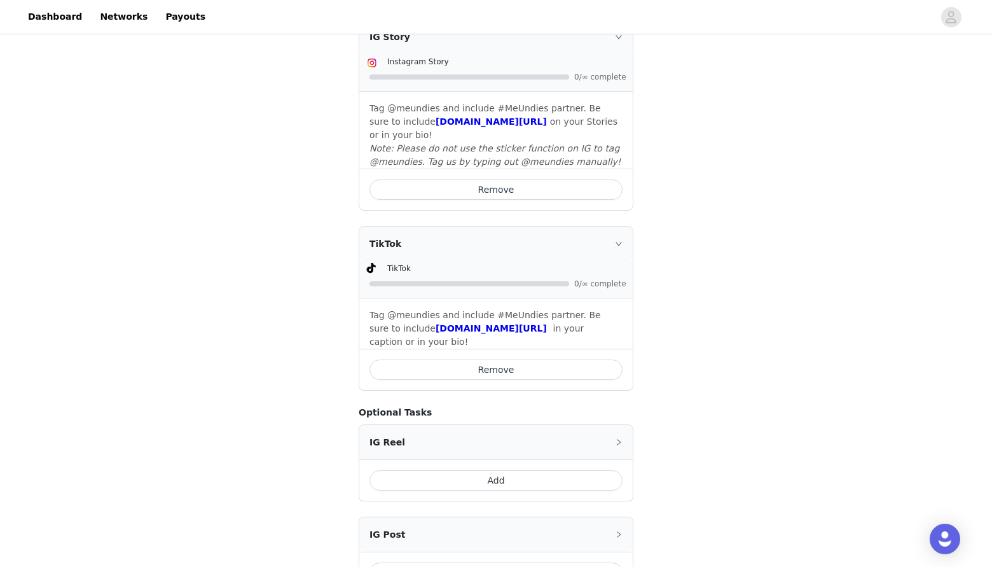
click at [452, 470] on button "Add" at bounding box center [495, 480] width 253 height 20
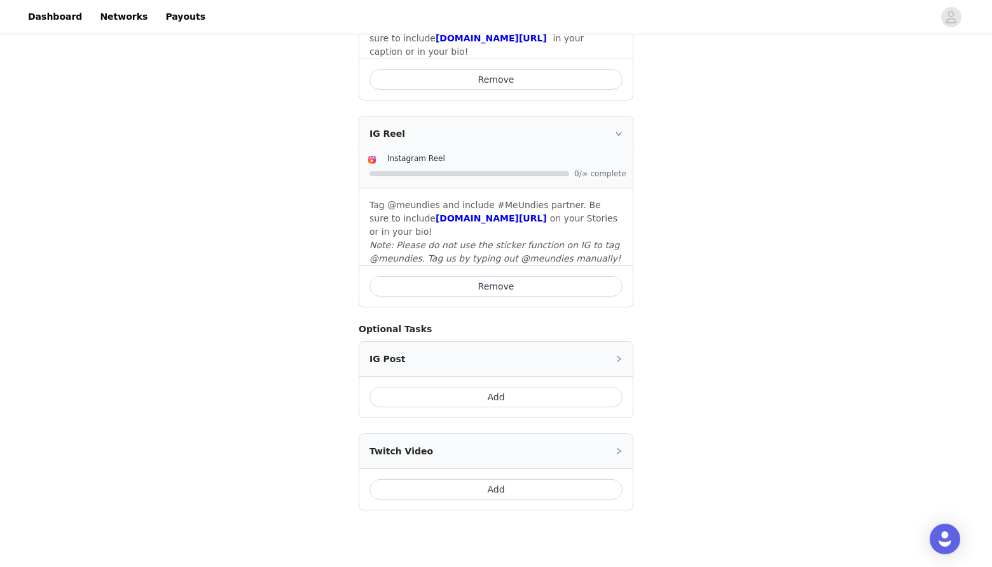
scroll to position [724, 0]
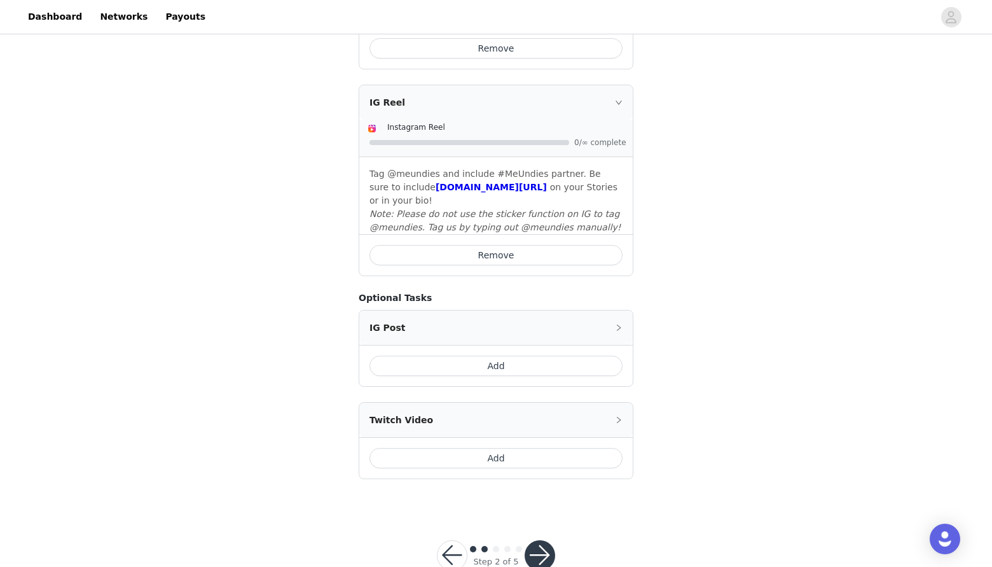
click at [456, 365] on div "Add" at bounding box center [495, 365] width 273 height 41
click at [460, 355] on button "Add" at bounding box center [495, 365] width 253 height 20
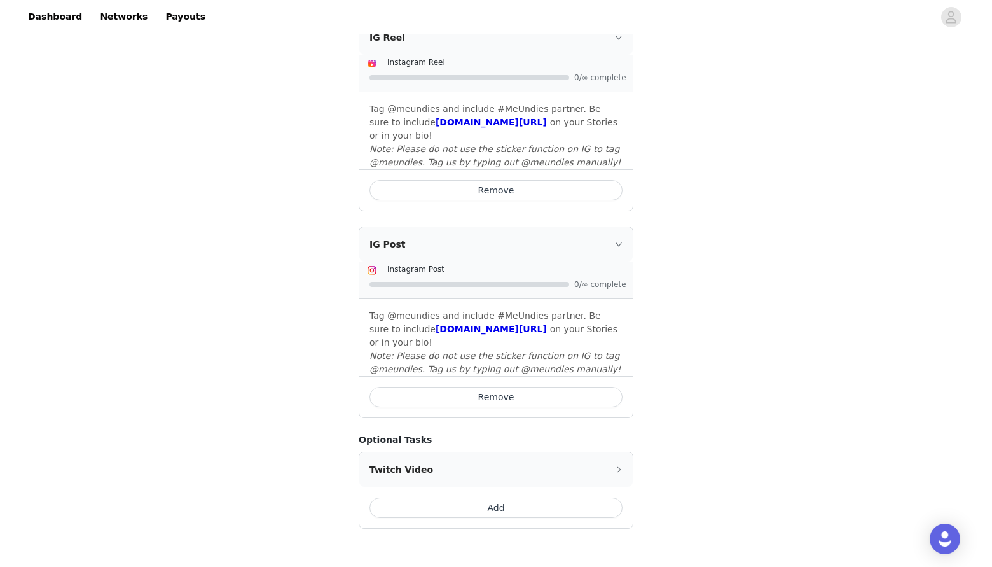
scroll to position [861, 0]
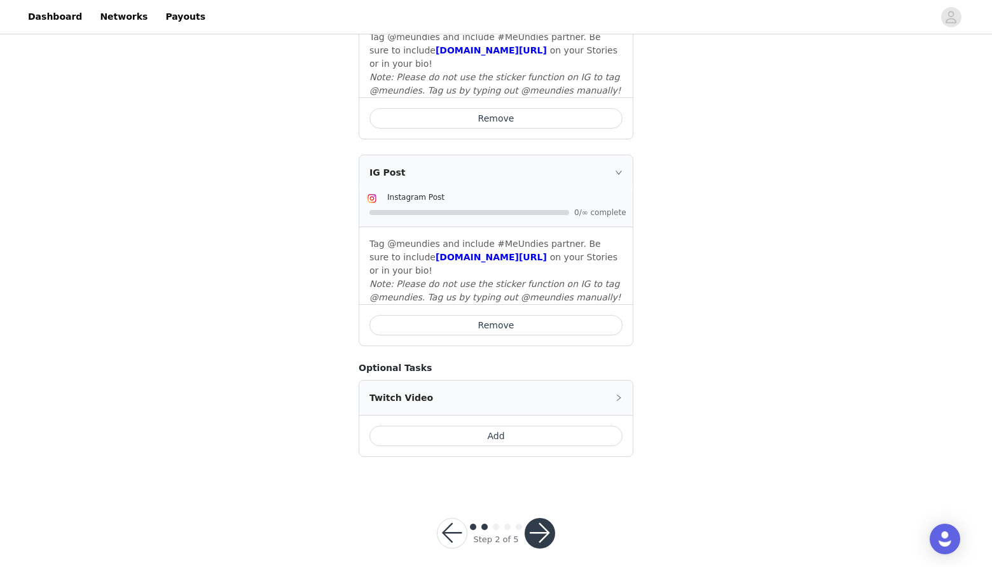
click at [537, 518] on button "button" at bounding box center [540, 533] width 31 height 31
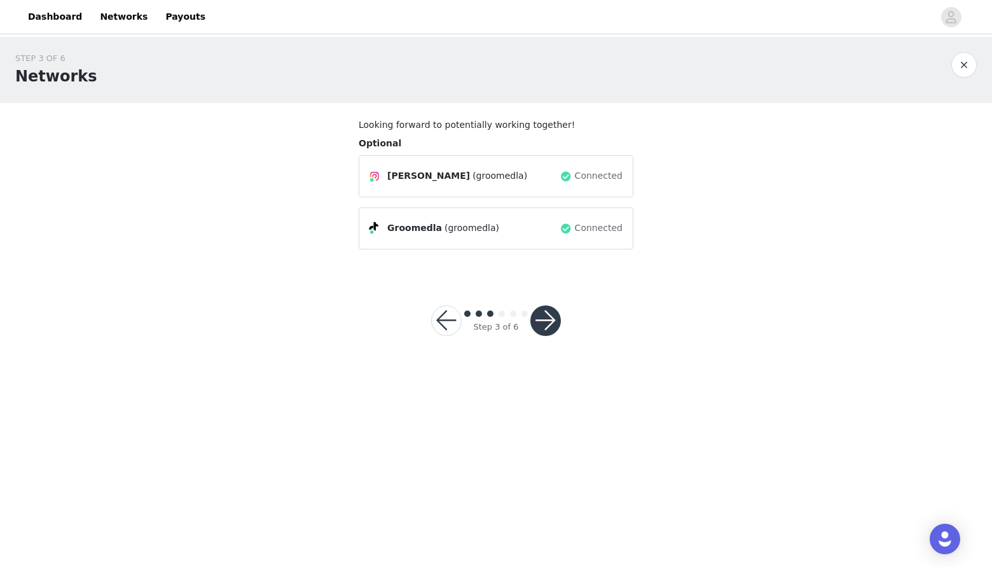
click at [548, 320] on button "button" at bounding box center [545, 320] width 31 height 31
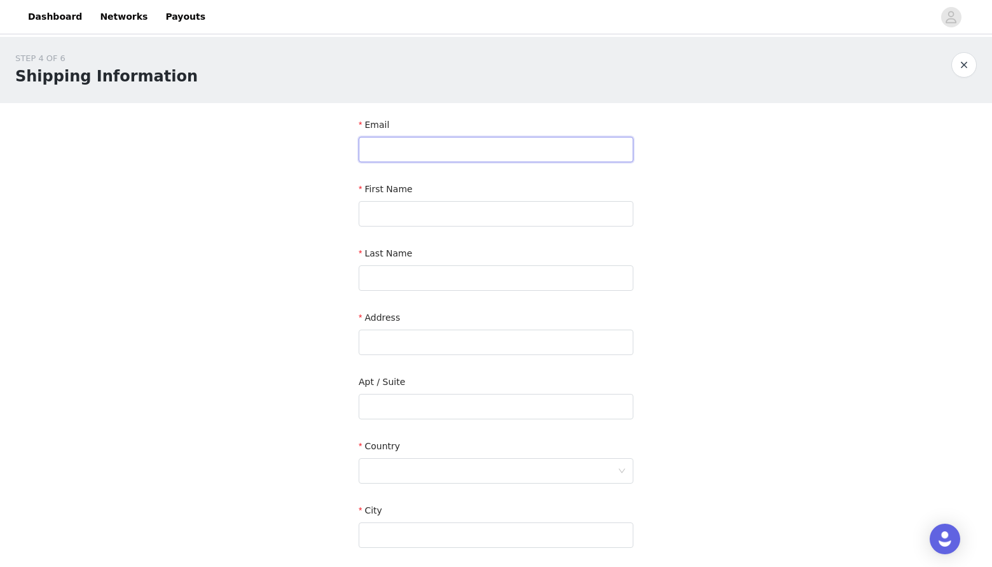
click at [396, 145] on input "text" at bounding box center [496, 149] width 275 height 25
type input "[PERSON_NAME][EMAIL_ADDRESS][DOMAIN_NAME]"
type input "[PERSON_NAME]"
type input "1562 [PERSON_NAME] Ave"
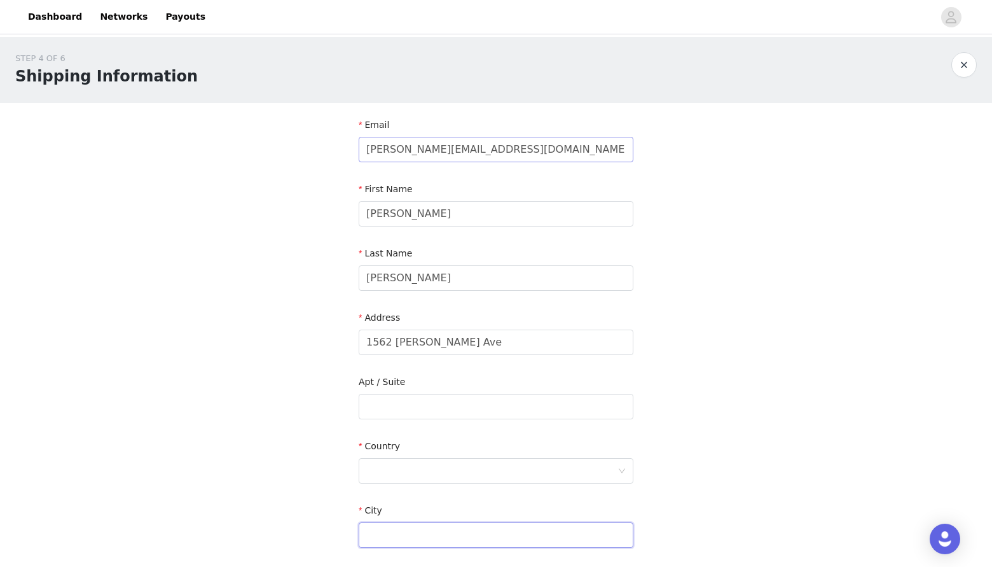
type input "[GEOGRAPHIC_DATA]"
type input "90019"
type input "3234494481"
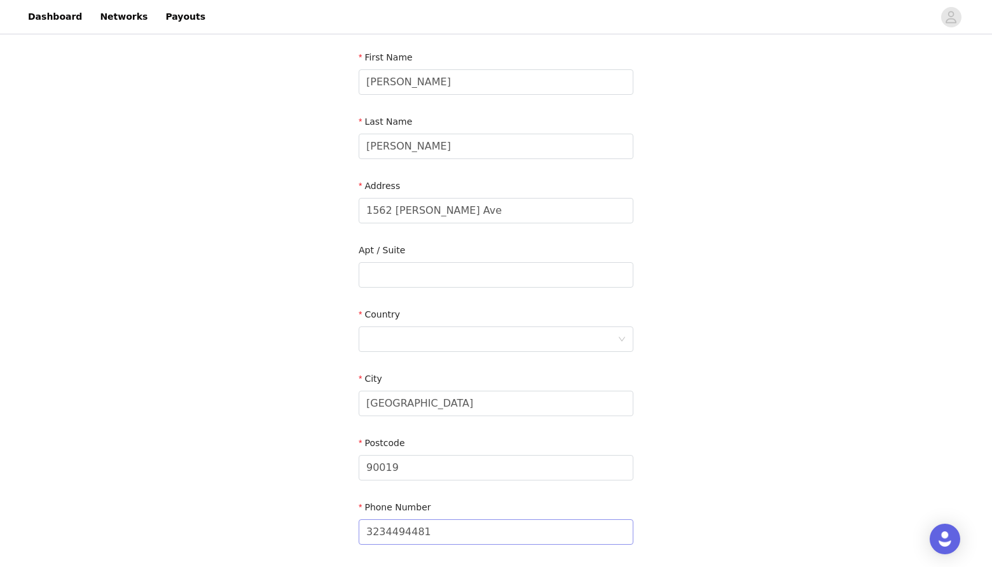
scroll to position [237, 0]
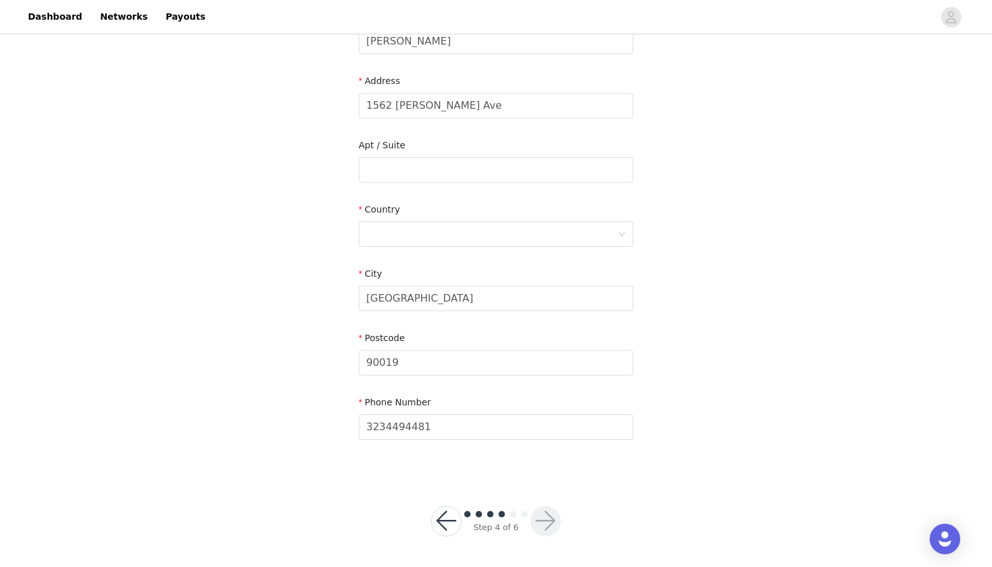
click at [391, 217] on div "Country" at bounding box center [496, 212] width 275 height 18
click at [392, 234] on div at bounding box center [491, 234] width 251 height 24
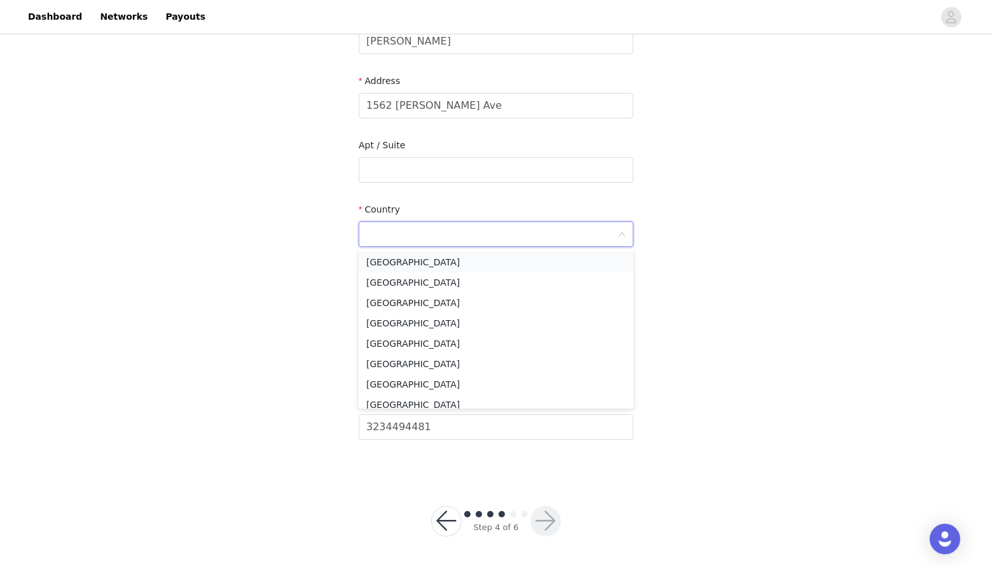
click at [391, 266] on li "[GEOGRAPHIC_DATA]" at bounding box center [496, 262] width 275 height 20
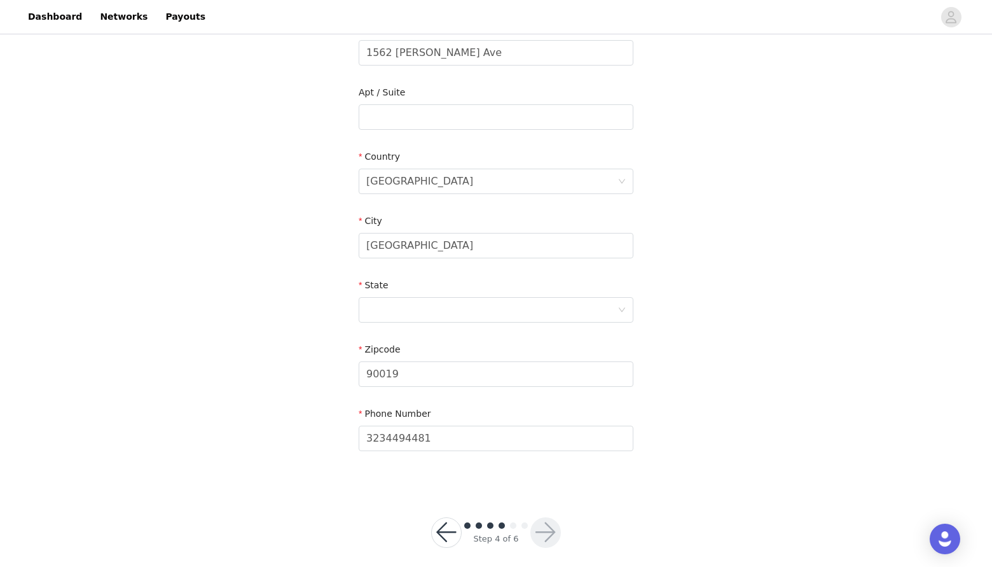
scroll to position [301, 0]
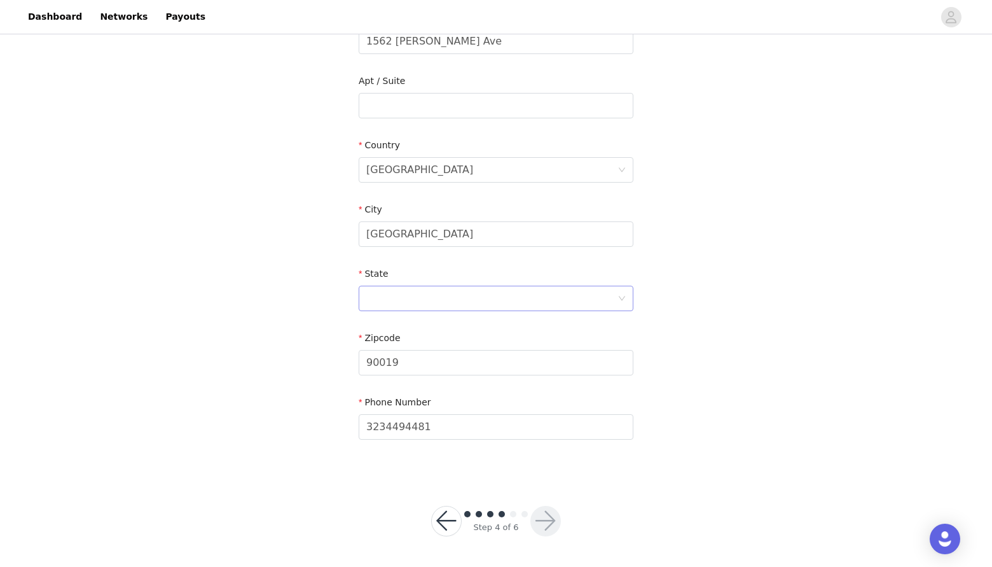
click at [408, 305] on div at bounding box center [491, 298] width 251 height 24
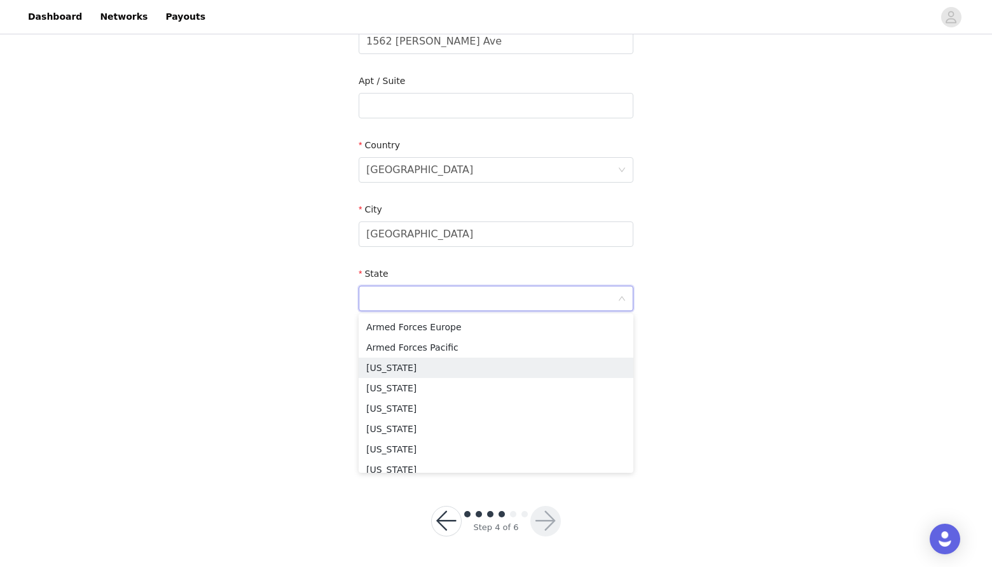
scroll to position [128, 0]
click at [383, 366] on li "[US_STATE]" at bounding box center [496, 360] width 275 height 20
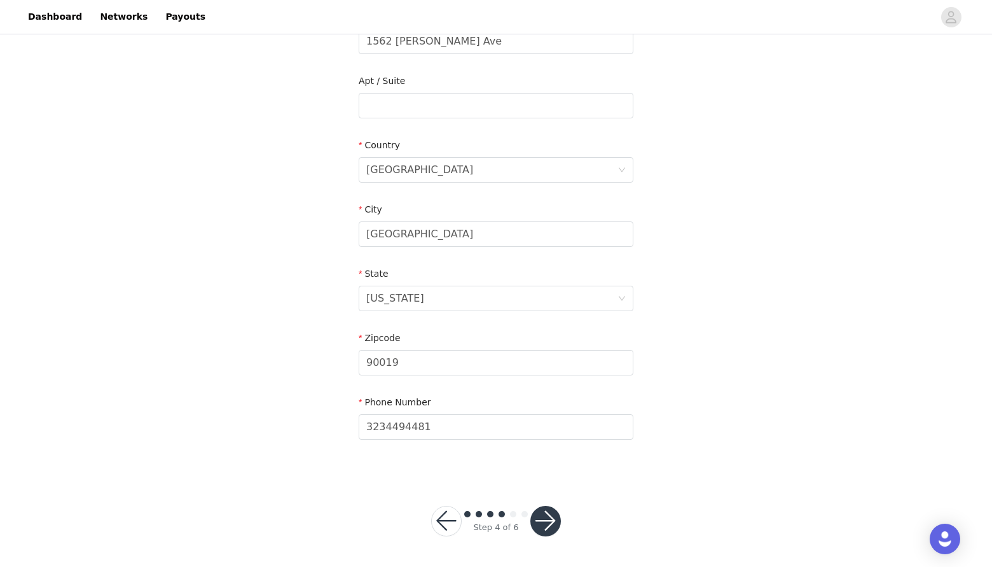
click at [548, 523] on button "button" at bounding box center [545, 521] width 31 height 31
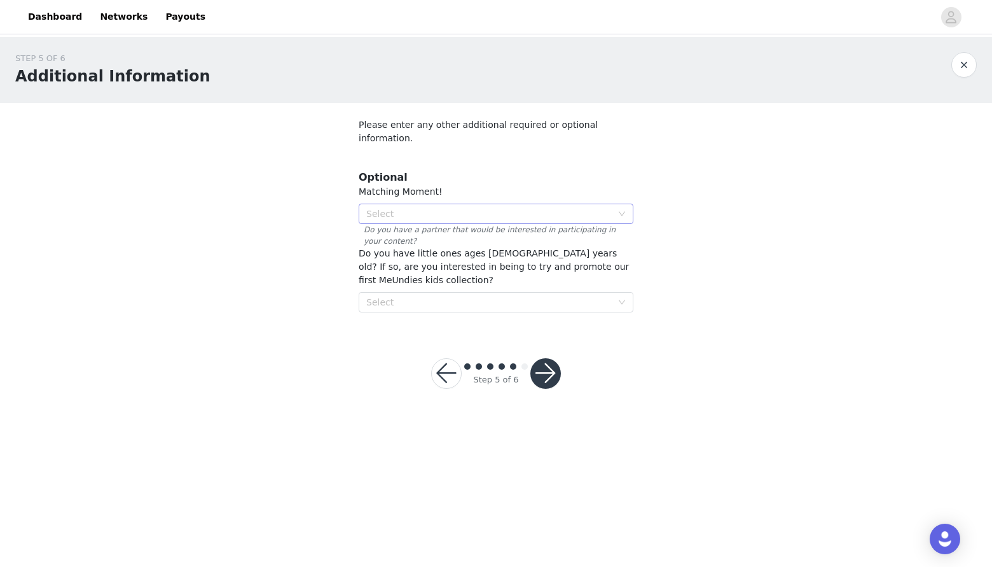
click at [377, 207] on div "Select" at bounding box center [488, 213] width 245 height 13
click at [343, 234] on section "Please enter any other additional required or optional information. Optional Ma…" at bounding box center [495, 215] width 305 height 224
click at [377, 207] on div "Select" at bounding box center [488, 213] width 245 height 13
click at [384, 249] on li "No" at bounding box center [496, 246] width 275 height 20
click at [385, 296] on div "Select" at bounding box center [488, 302] width 245 height 13
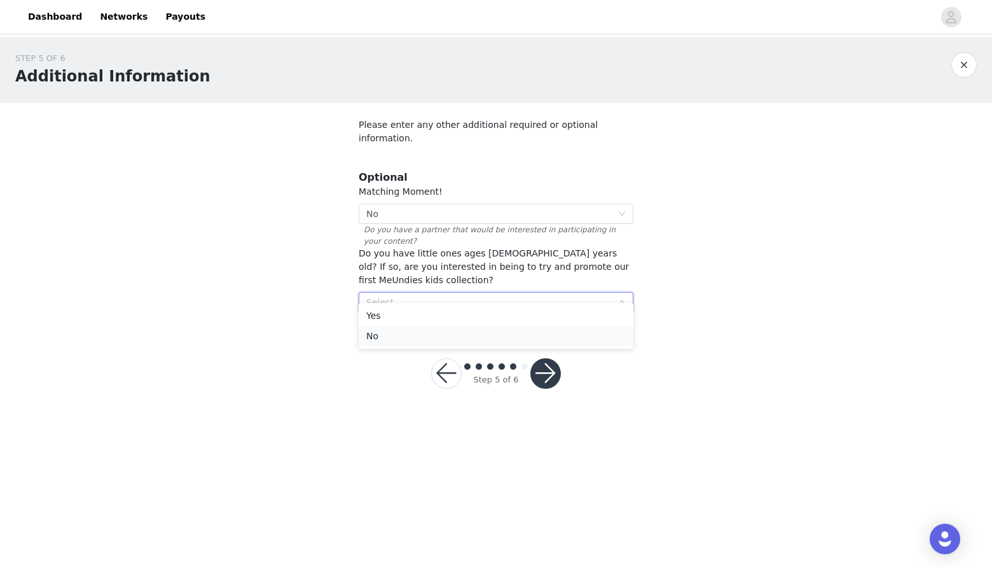
click at [381, 336] on li "No" at bounding box center [496, 336] width 275 height 20
click at [552, 367] on button "button" at bounding box center [545, 373] width 31 height 31
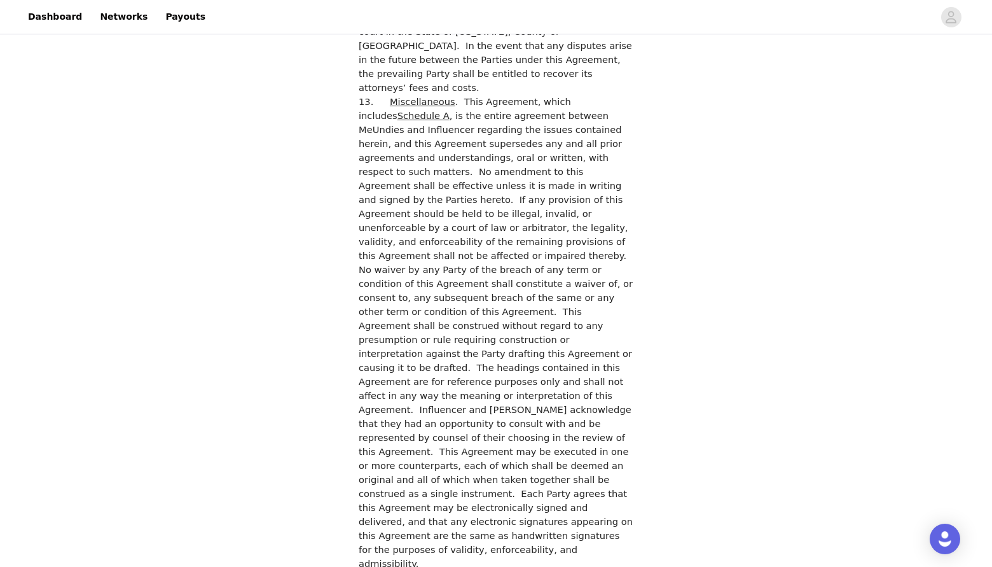
scroll to position [3544, 0]
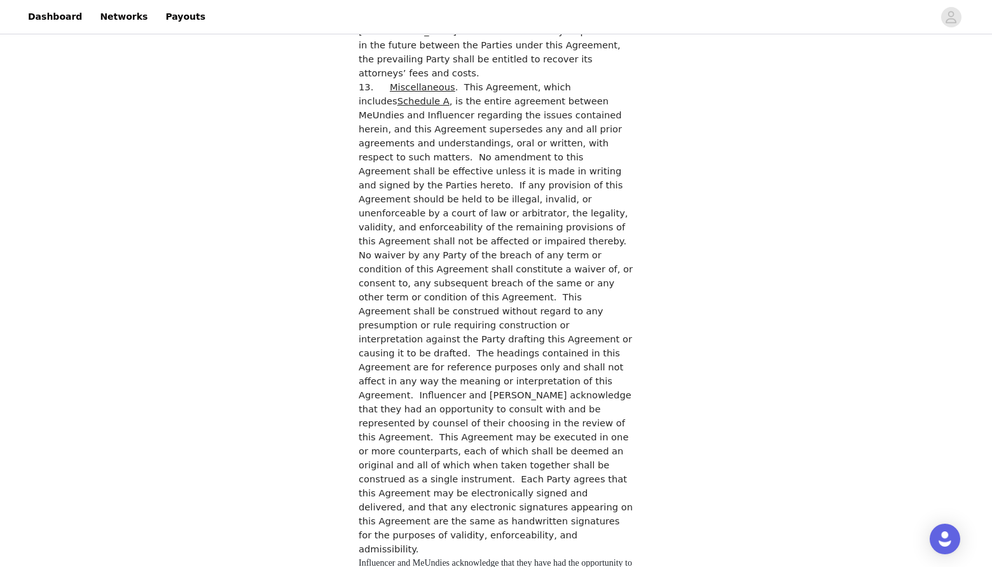
checkbox input "true"
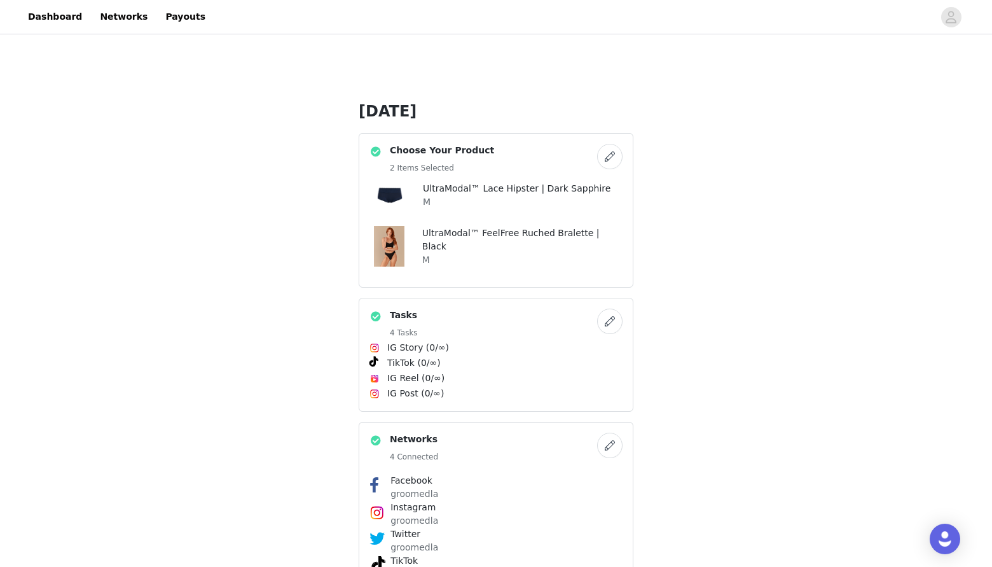
scroll to position [241, 0]
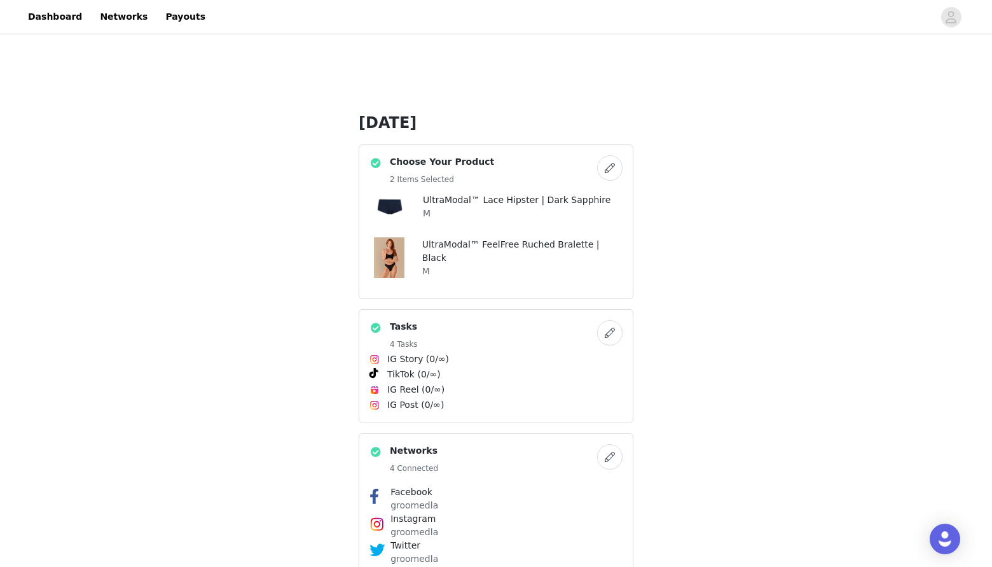
click at [610, 331] on button "button" at bounding box center [609, 332] width 25 height 25
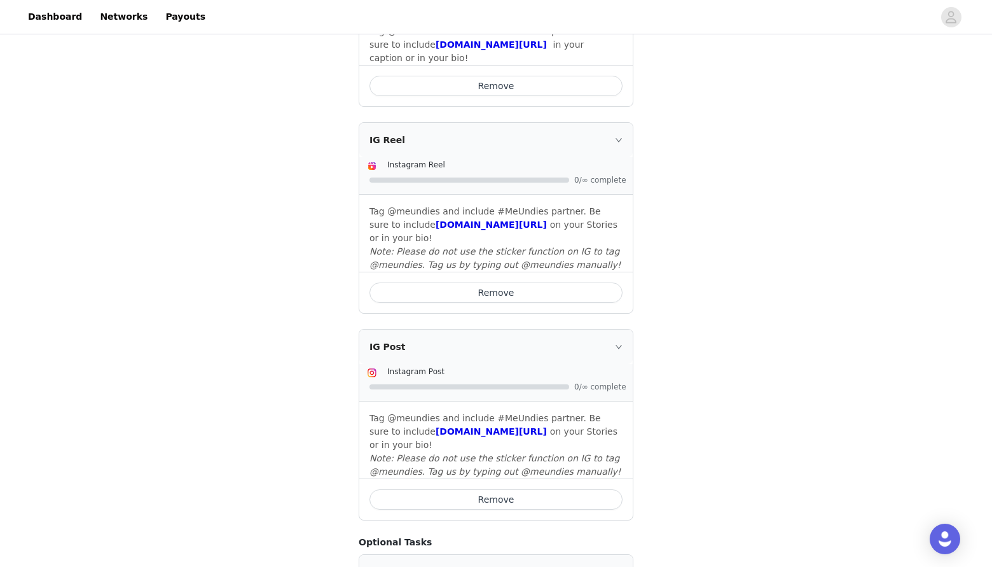
scroll to position [708, 0]
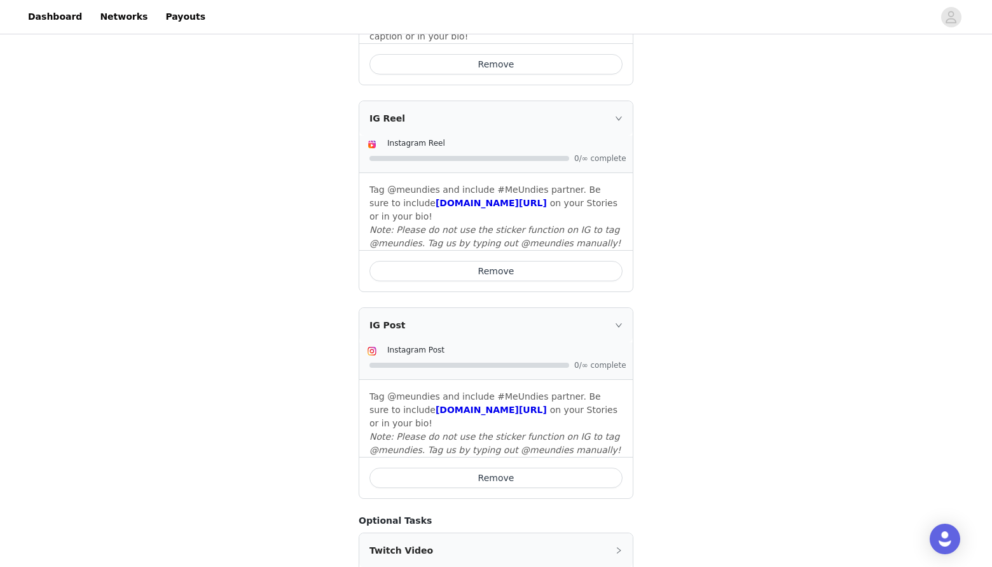
click at [581, 468] on button "Remove" at bounding box center [495, 477] width 253 height 20
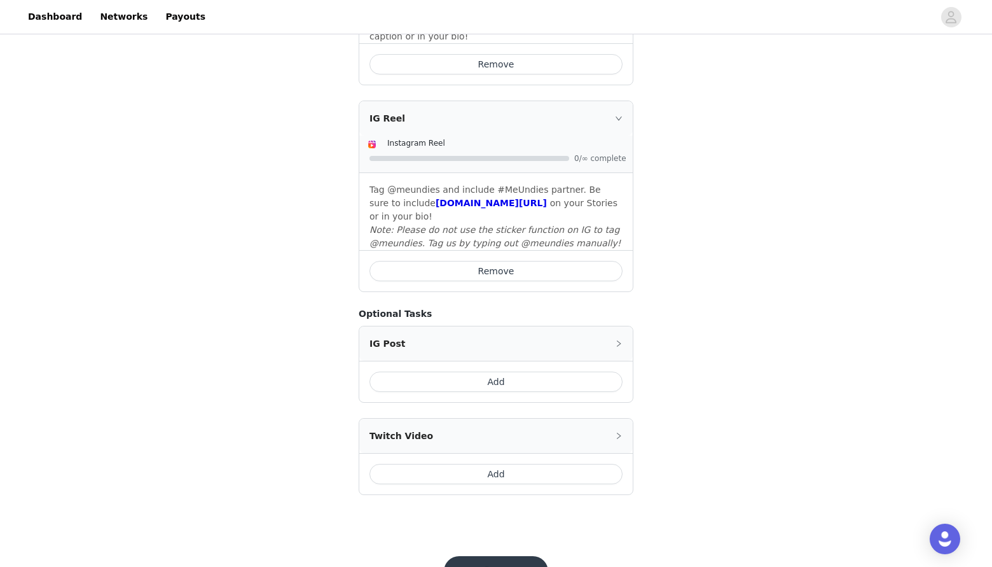
click at [511, 558] on button "Save" at bounding box center [496, 571] width 104 height 31
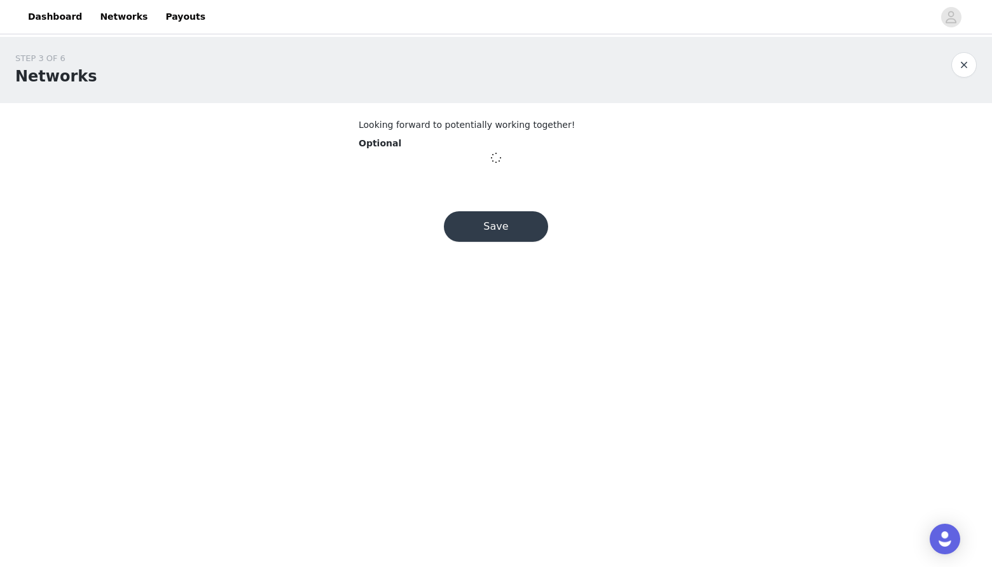
click at [466, 221] on button "Save" at bounding box center [496, 226] width 104 height 31
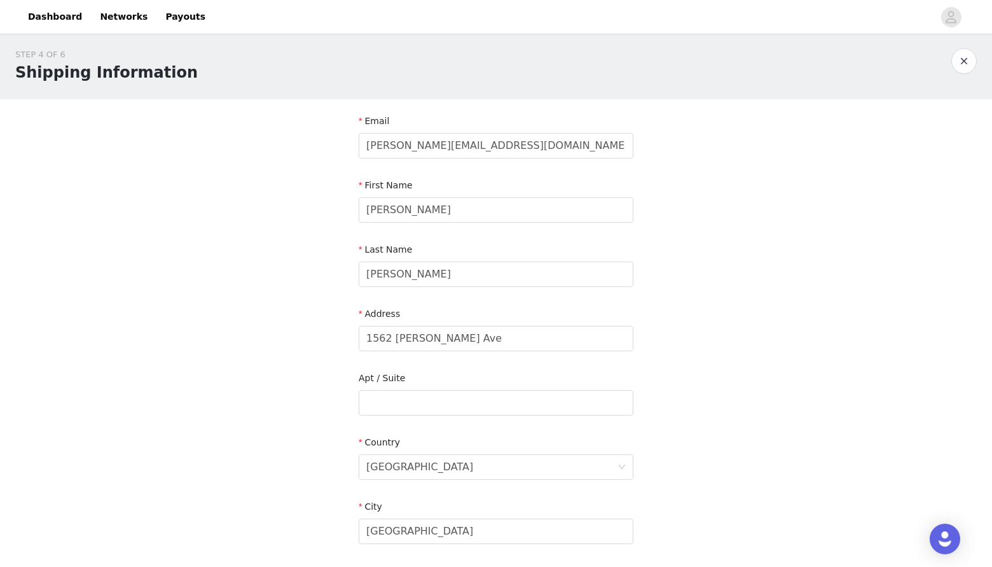
scroll to position [301, 0]
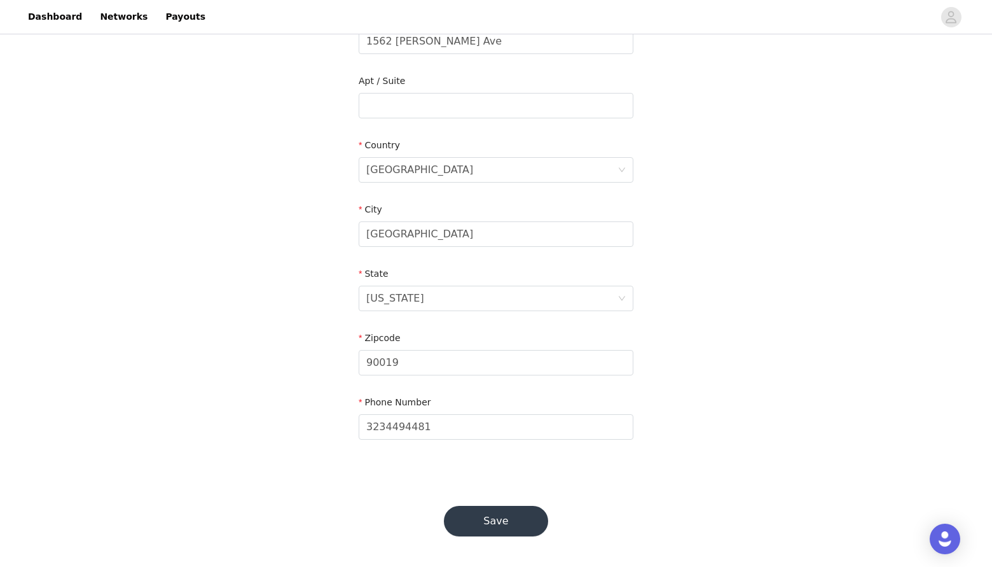
click at [506, 528] on button "Save" at bounding box center [496, 521] width 104 height 31
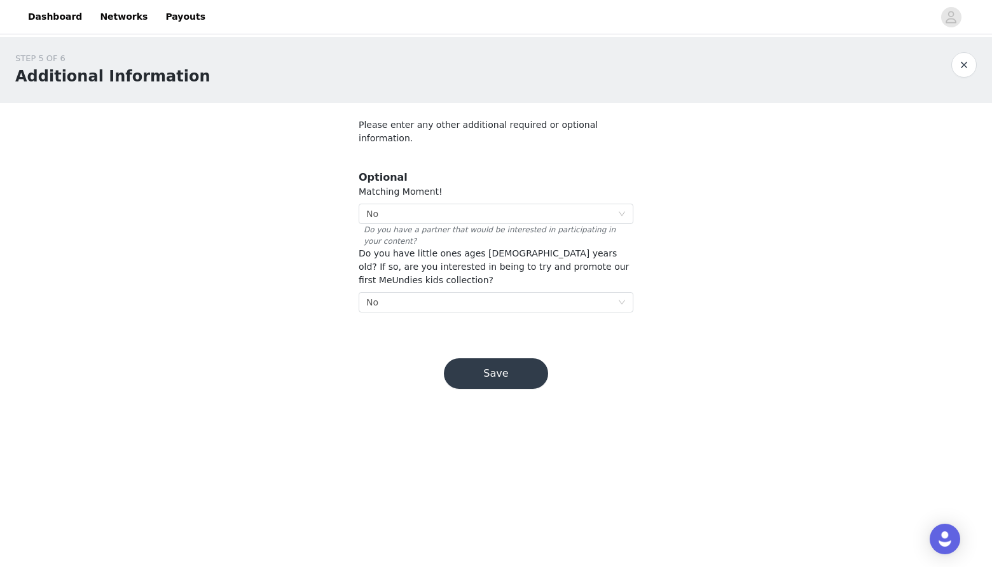
click at [480, 368] on button "Save" at bounding box center [496, 373] width 104 height 31
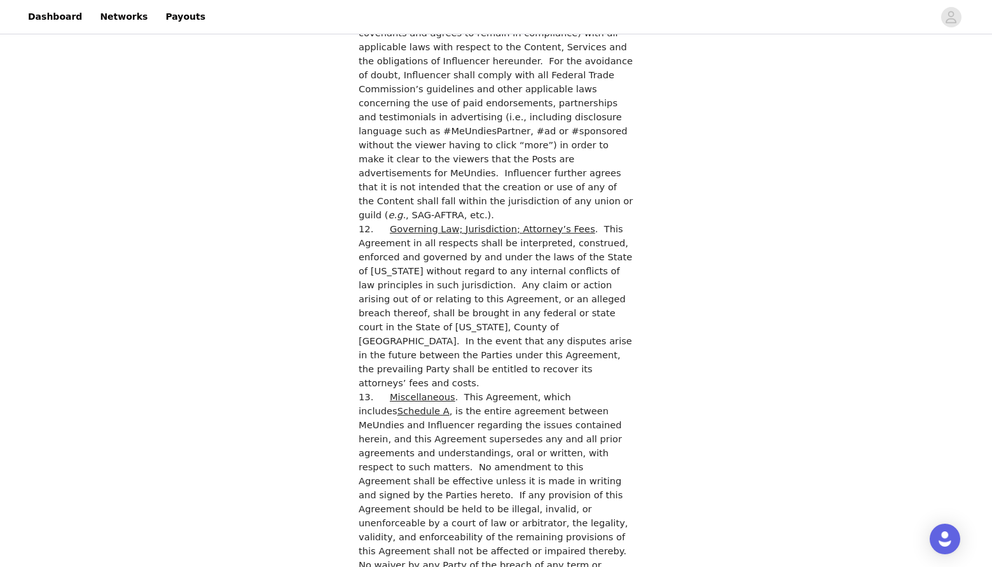
scroll to position [3544, 0]
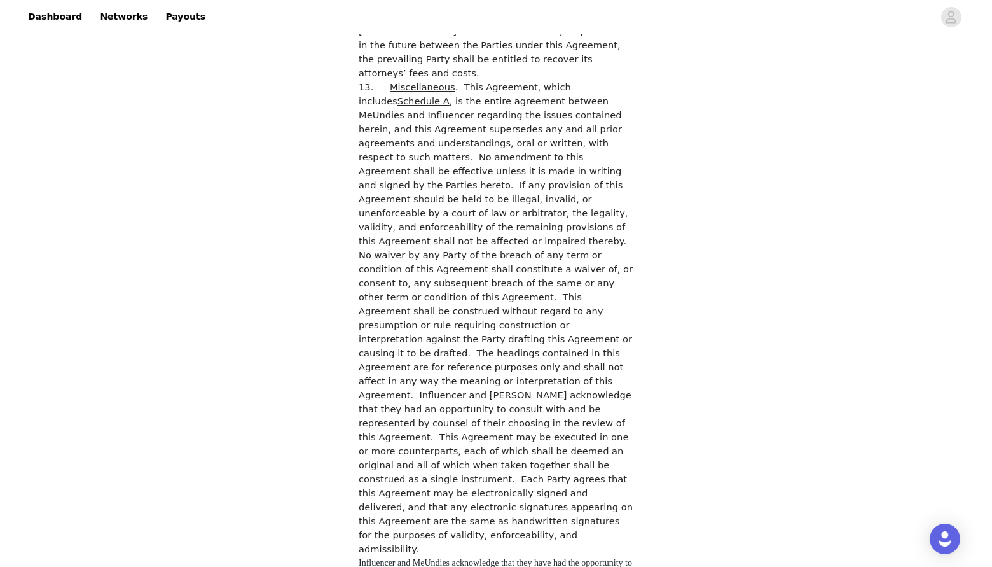
checkbox input "true"
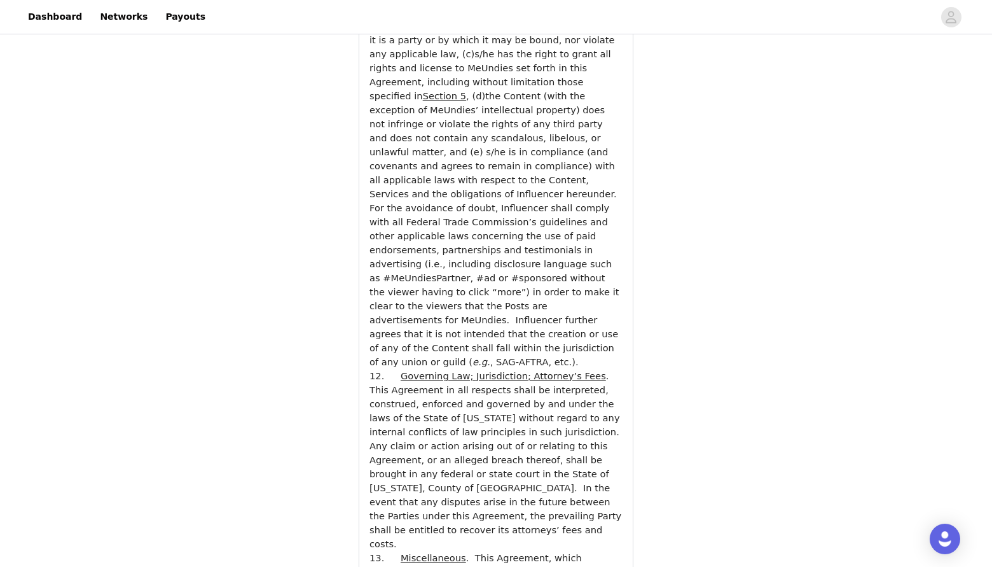
scroll to position [4713, 0]
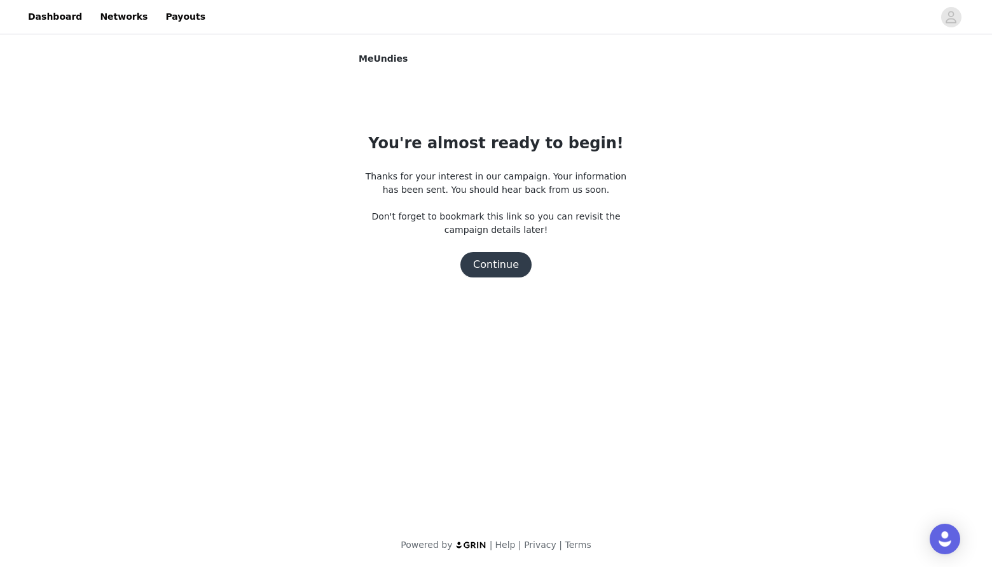
scroll to position [0, 0]
click at [480, 259] on button "Continue" at bounding box center [495, 264] width 71 height 25
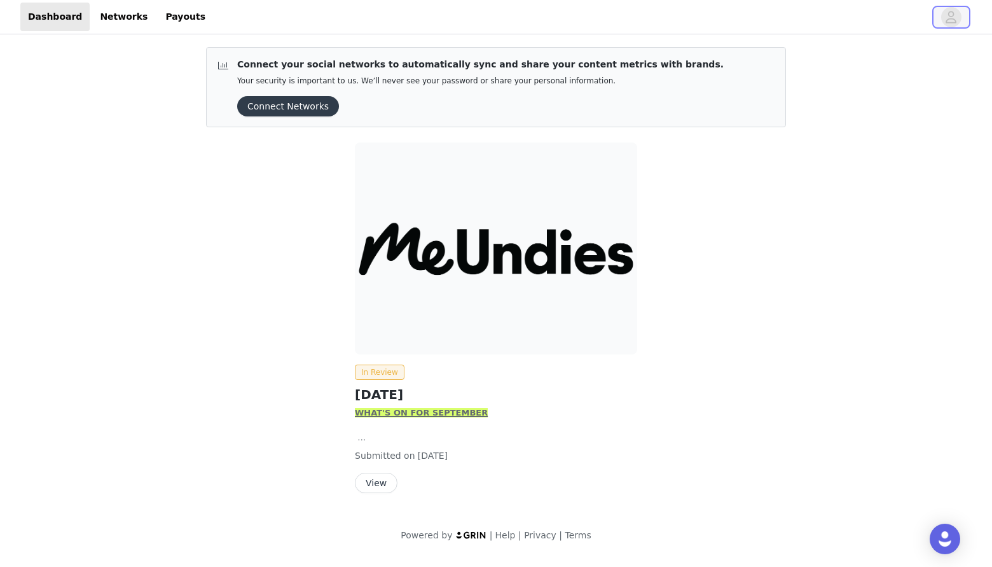
click at [954, 17] on icon "avatar" at bounding box center [951, 17] width 12 height 20
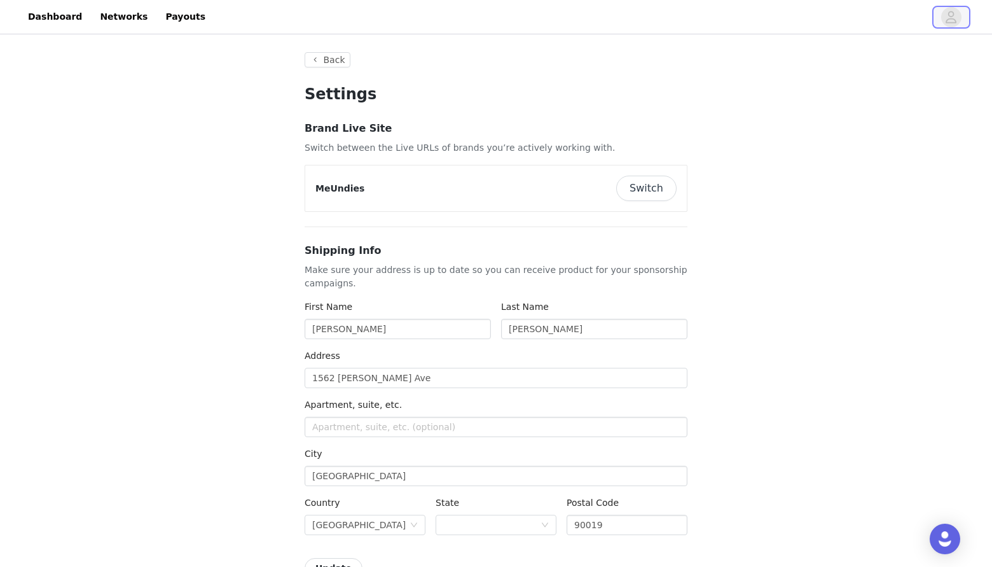
type input "+1 ([GEOGRAPHIC_DATA])"
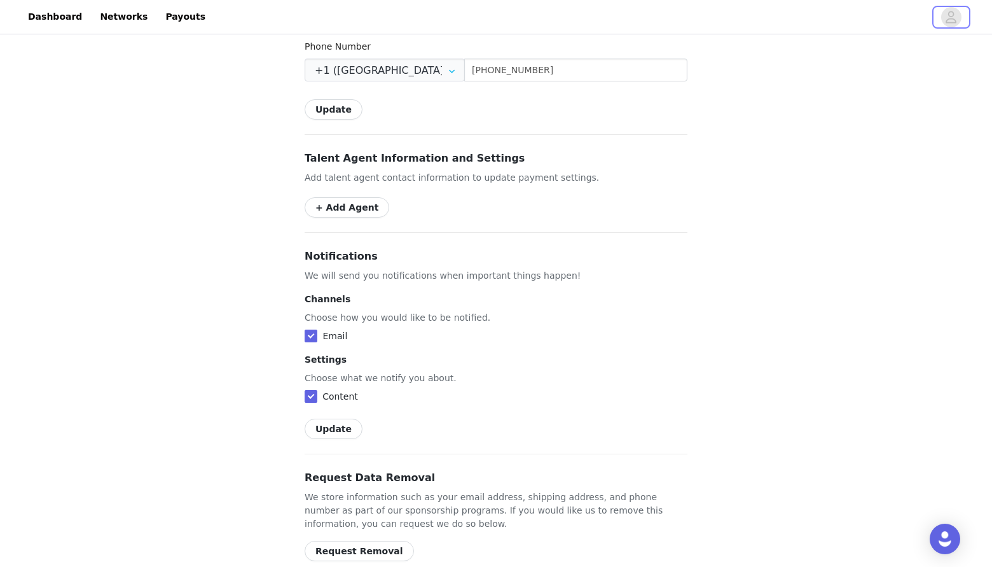
scroll to position [740, 0]
